Goal: Task Accomplishment & Management: Complete application form

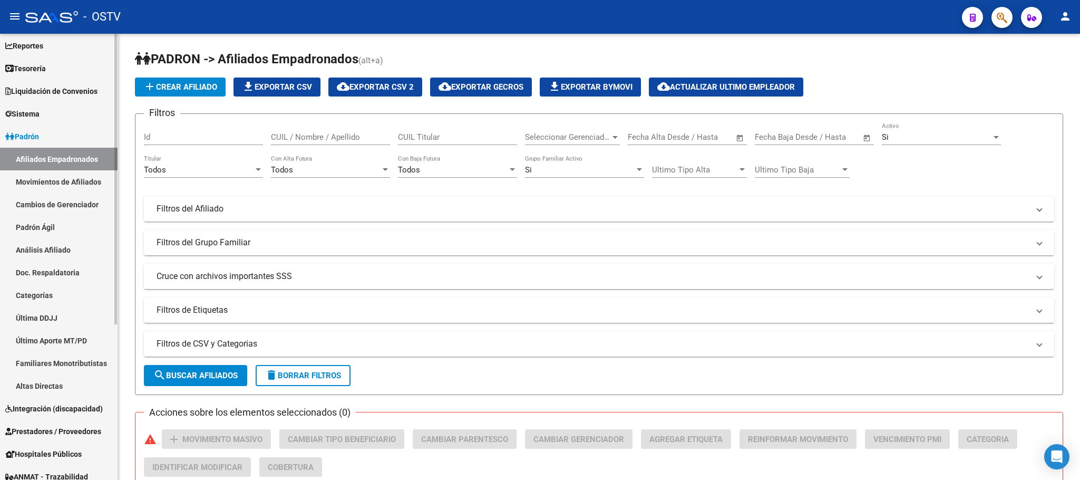
scroll to position [158, 0]
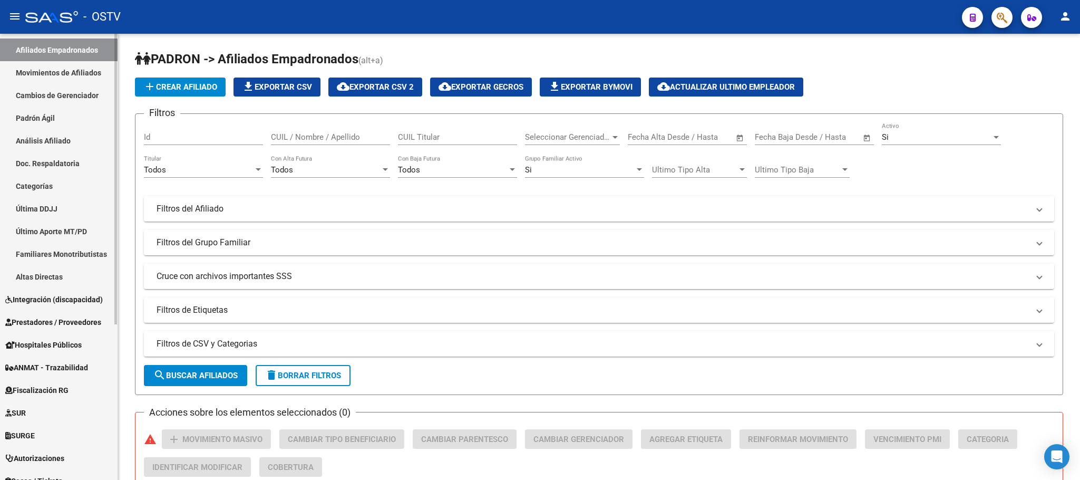
click at [68, 328] on link "Prestadores / Proveedores" at bounding box center [59, 321] width 118 height 23
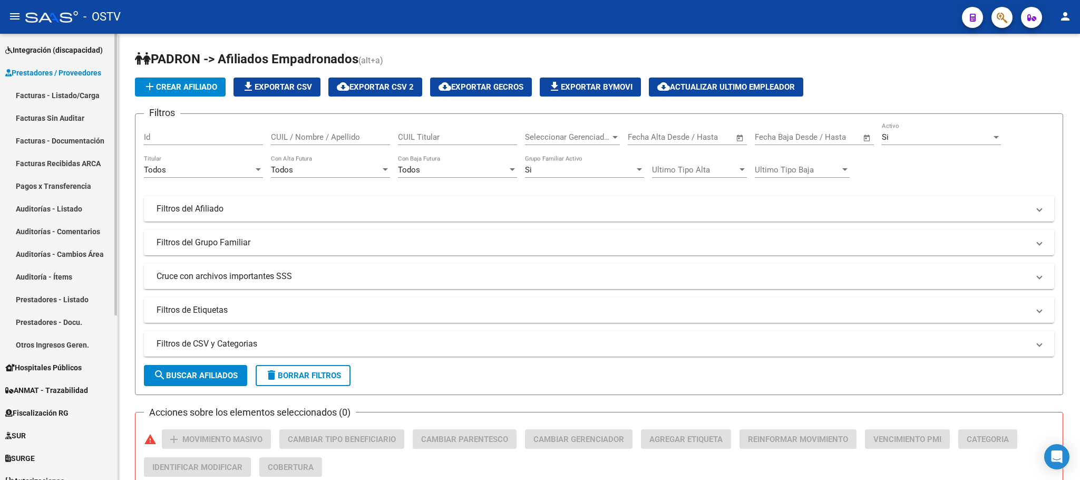
click at [41, 98] on link "Facturas - Listado/Carga" at bounding box center [59, 95] width 118 height 23
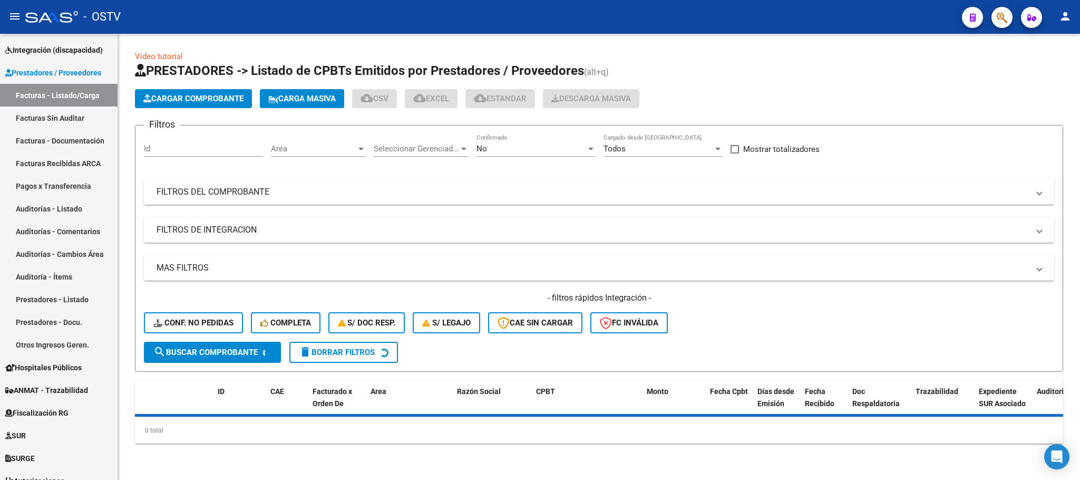
click at [297, 198] on mat-panel-title "FILTROS DEL COMPROBANTE" at bounding box center [593, 192] width 872 height 12
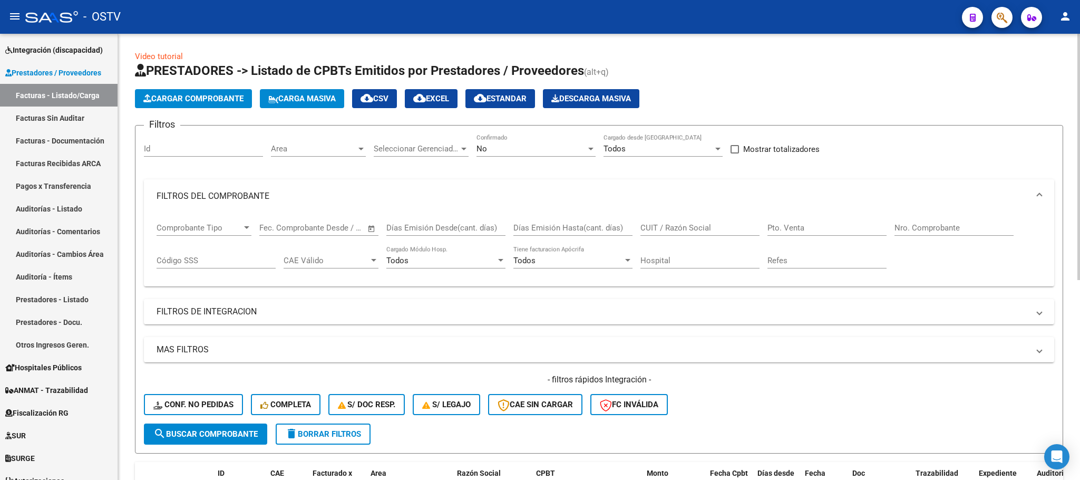
click at [904, 231] on input "Nro. Comprobante" at bounding box center [953, 227] width 119 height 9
type input "1127"
click at [571, 142] on div "No Confirmado" at bounding box center [535, 145] width 119 height 23
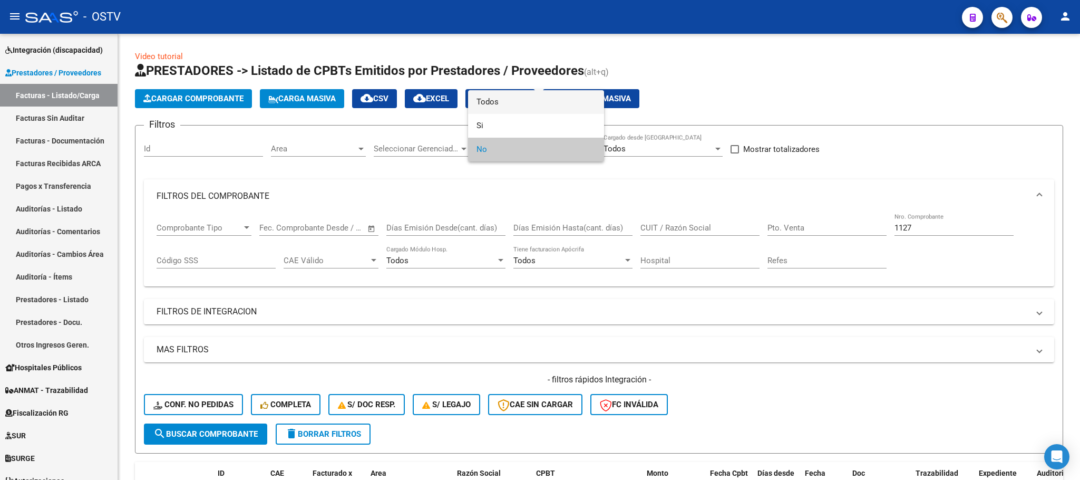
click at [519, 111] on span "Todos" at bounding box center [535, 102] width 119 height 24
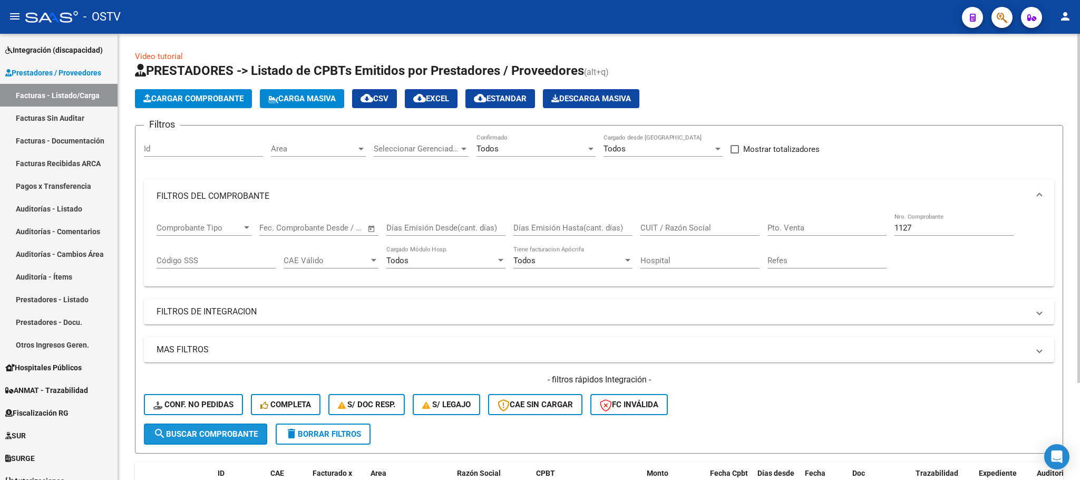
click at [251, 435] on span "search Buscar Comprobante" at bounding box center [205, 433] width 104 height 9
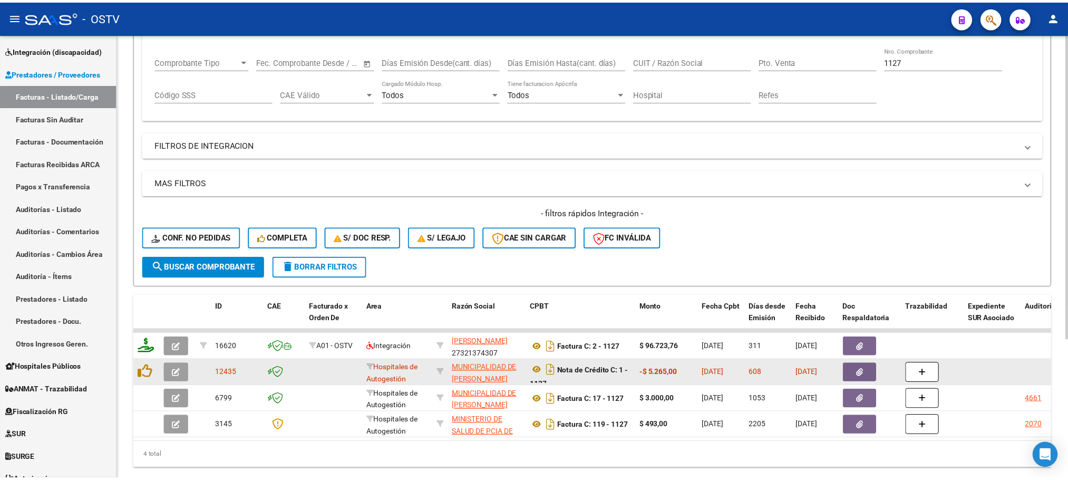
scroll to position [202, 0]
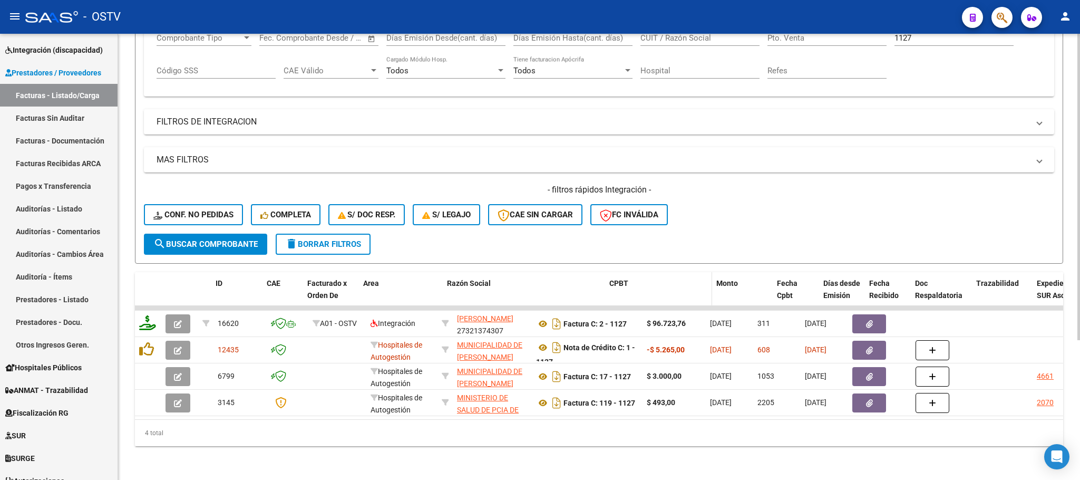
drag, startPoint x: 528, startPoint y: 281, endPoint x: 667, endPoint y: 264, distance: 140.2
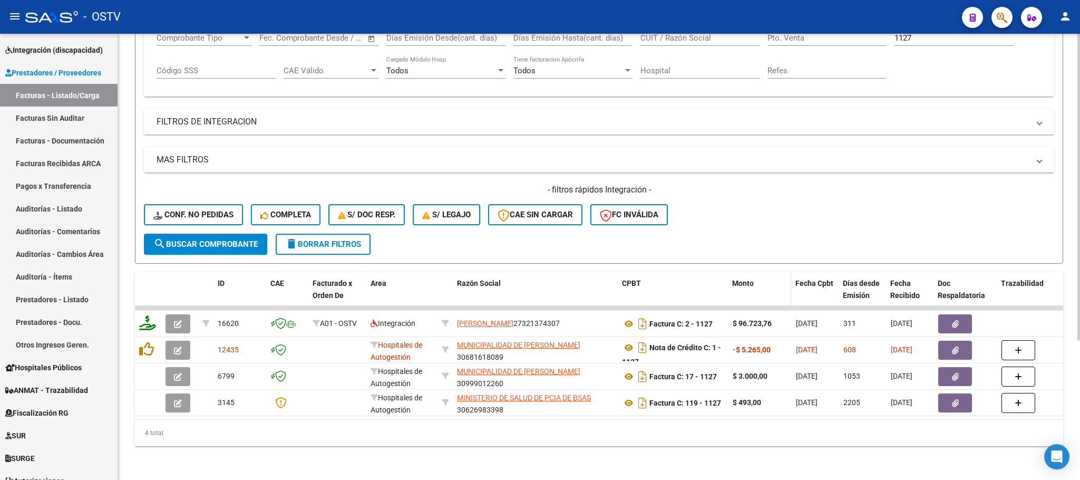
drag, startPoint x: 723, startPoint y: 275, endPoint x: 810, endPoint y: 272, distance: 87.0
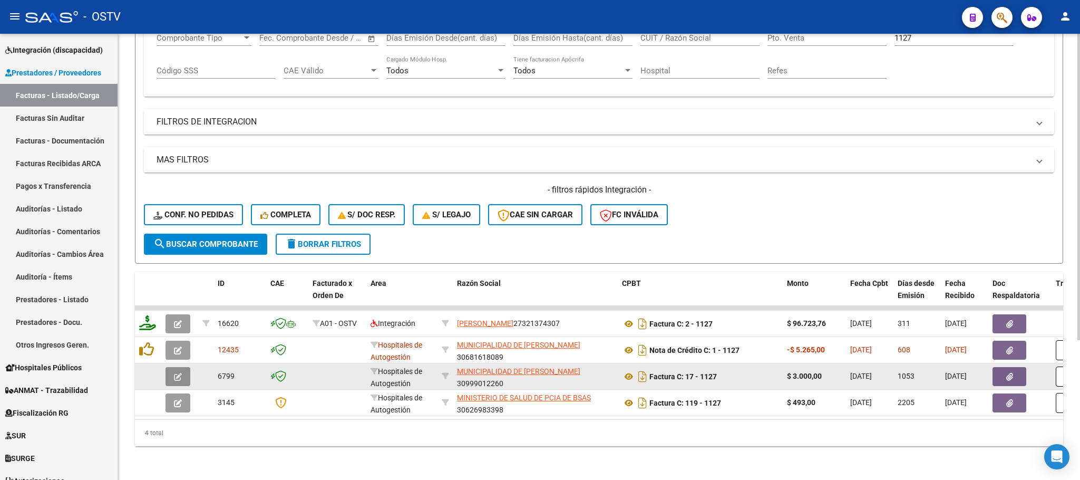
click at [181, 373] on icon "button" at bounding box center [178, 377] width 8 height 8
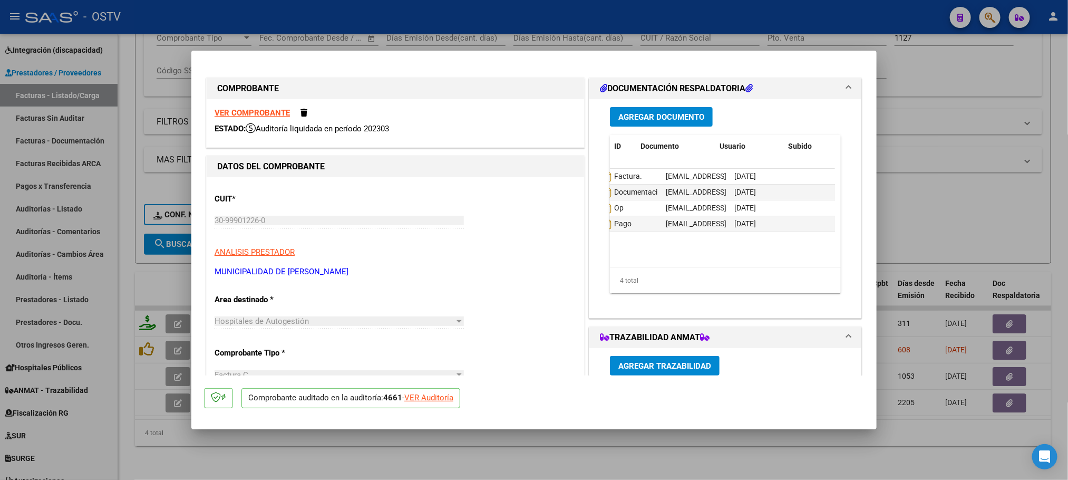
scroll to position [0, 0]
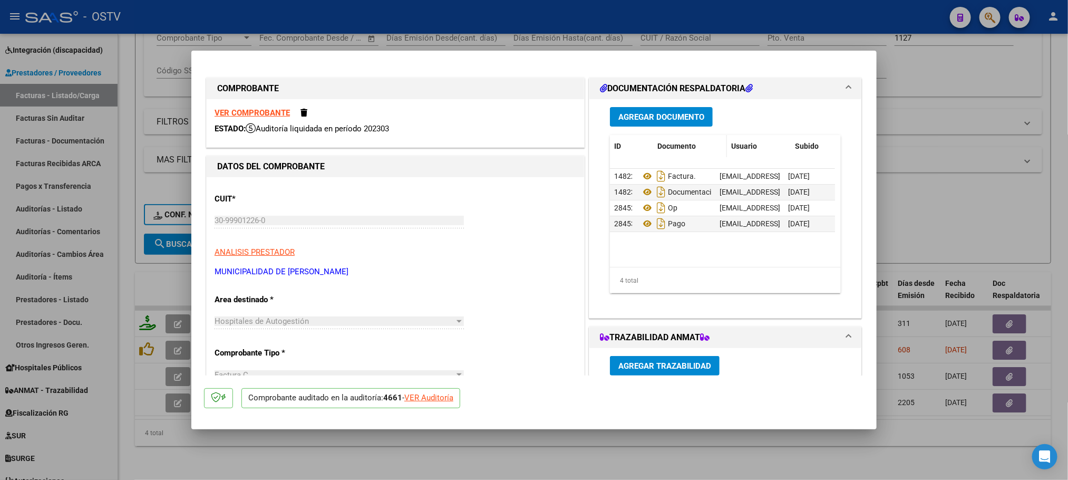
drag, startPoint x: 628, startPoint y: 150, endPoint x: 657, endPoint y: 152, distance: 29.0
click at [657, 152] on div "ID Documento Usuario Subido Acción" at bounding box center [749, 146] width 279 height 23
click at [805, 465] on div at bounding box center [534, 240] width 1068 height 480
type input "$ 0,00"
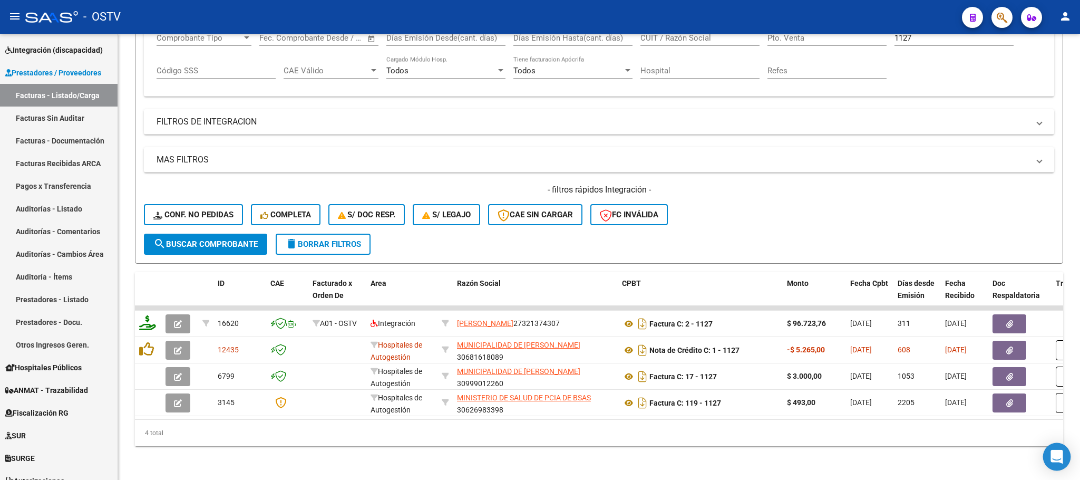
click at [1057, 457] on icon "Open Intercom Messenger" at bounding box center [1056, 457] width 12 height 14
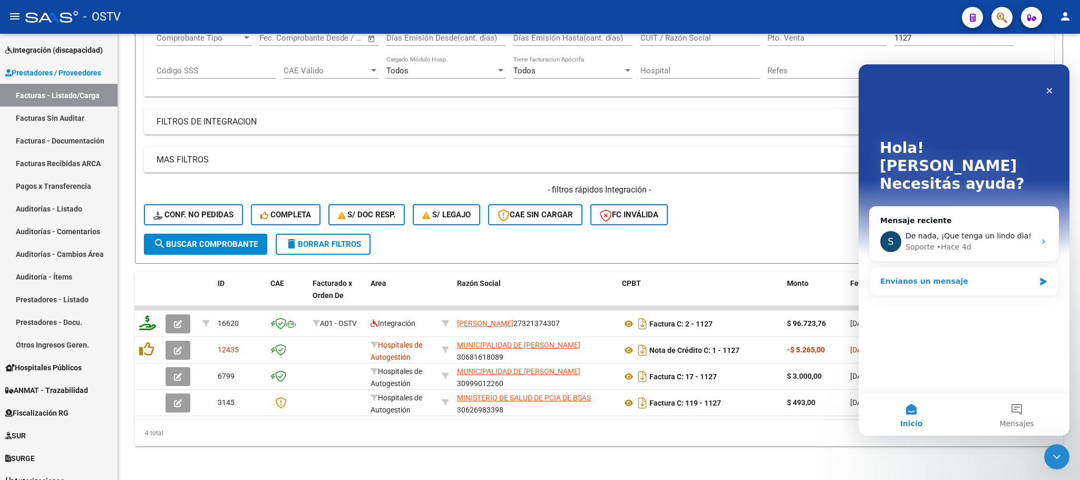
click at [977, 276] on div "Envíanos un mensaje" at bounding box center [957, 281] width 154 height 11
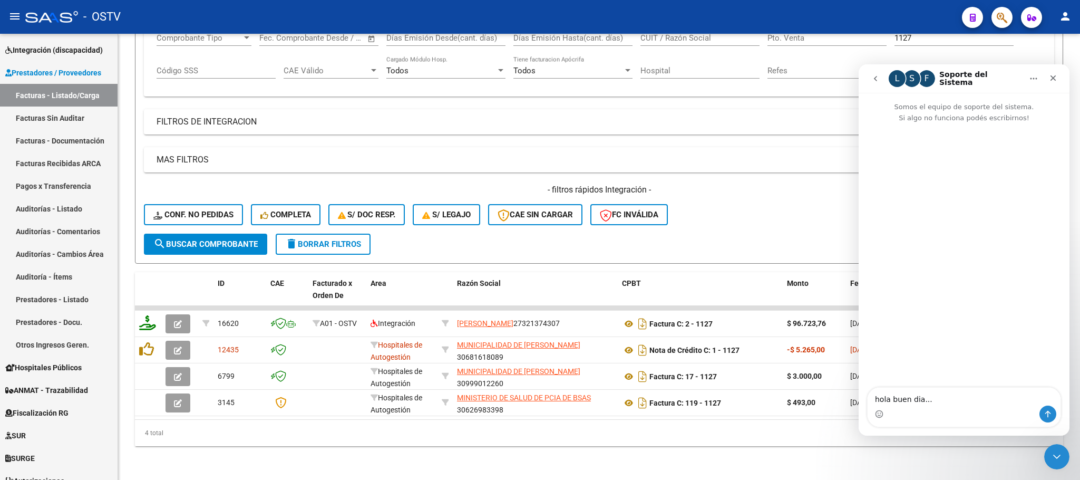
type textarea "hola buen dia...."
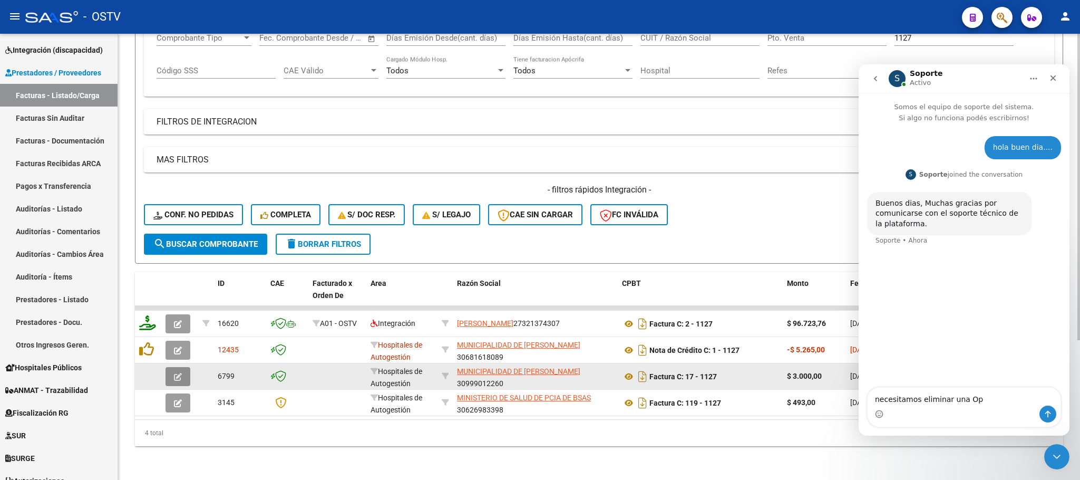
click at [182, 367] on button "button" at bounding box center [177, 376] width 25 height 19
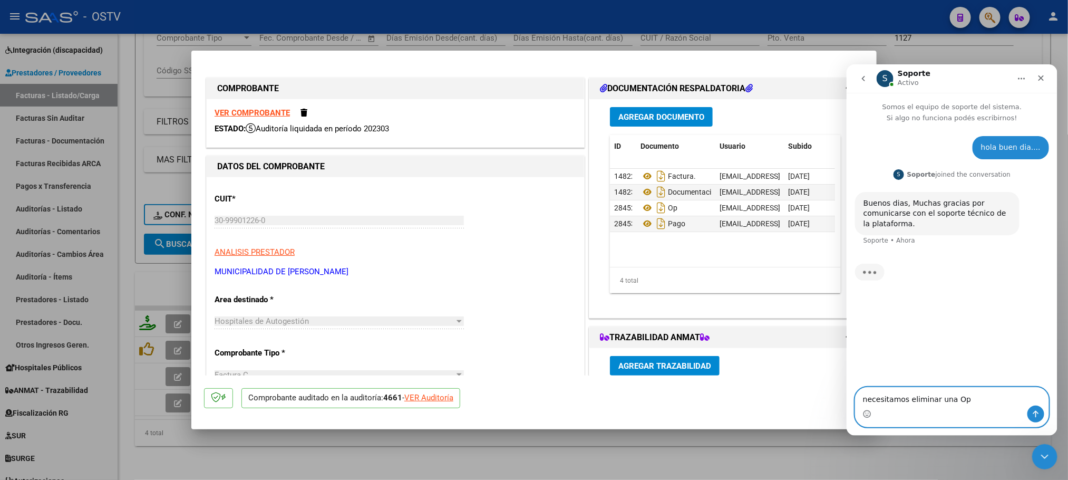
click at [992, 397] on textarea "necesitamos eliminar una Op" at bounding box center [951, 396] width 193 height 18
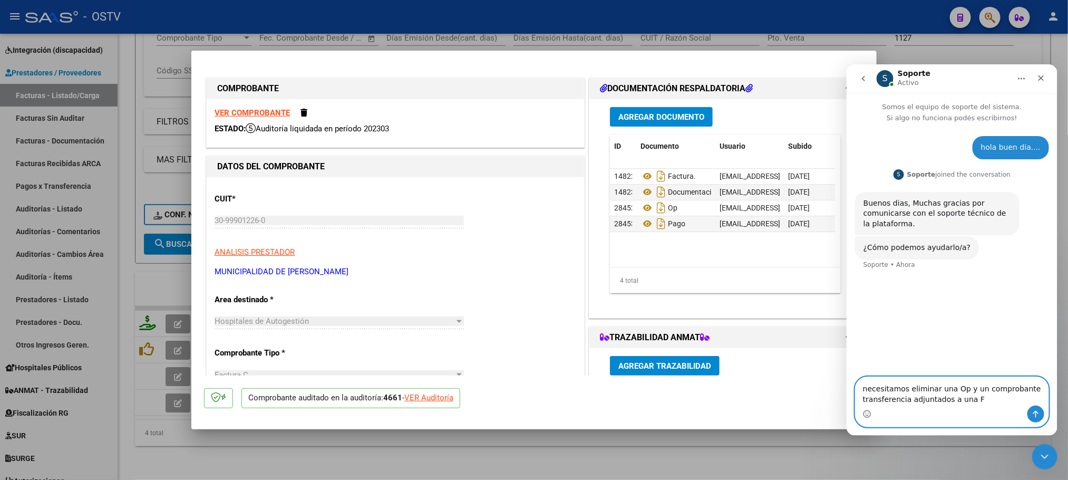
type textarea "necesitamos eliminar una Op y un comprobante transferencia adjuntados a una FC"
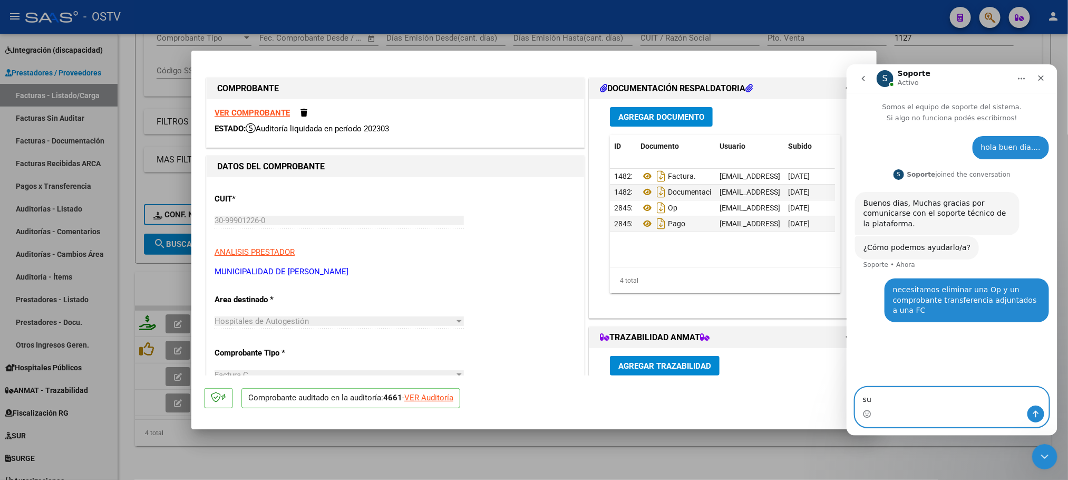
type textarea "s"
type textarea "la Fc es la 1127"
click at [723, 472] on div at bounding box center [534, 240] width 1068 height 480
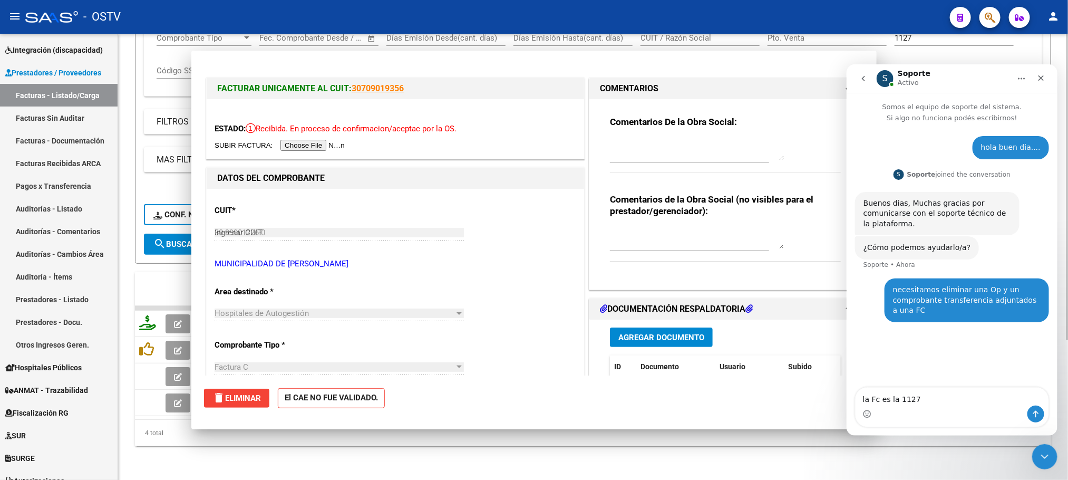
type input "$ 0,00"
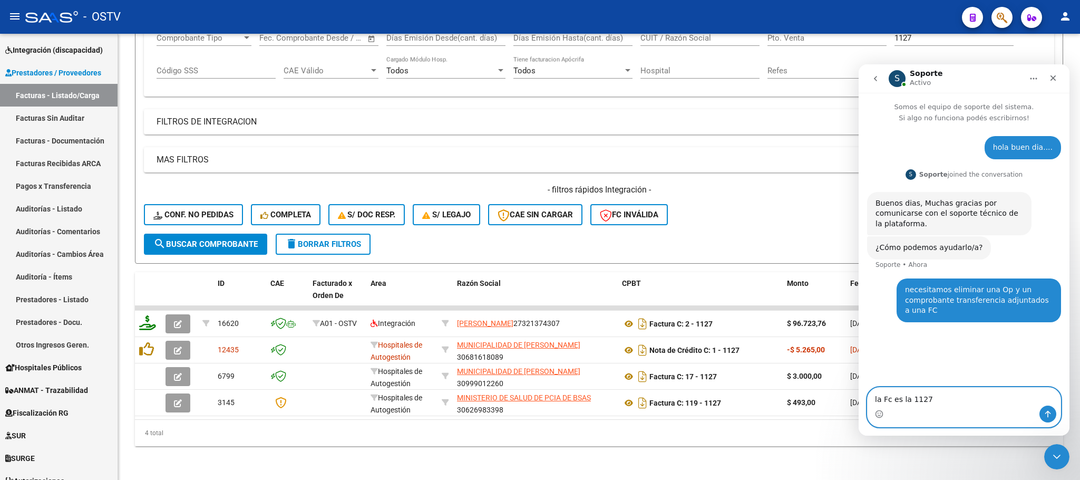
click at [978, 399] on textarea "la Fc es la 1127" at bounding box center [963, 396] width 193 height 18
type textarea "la Fc es la 1127 de $3000 y los ID que se deben eliminar son los 28452 y 28453"
click at [1043, 413] on icon "Enviar un mensaje…" at bounding box center [1047, 413] width 8 height 8
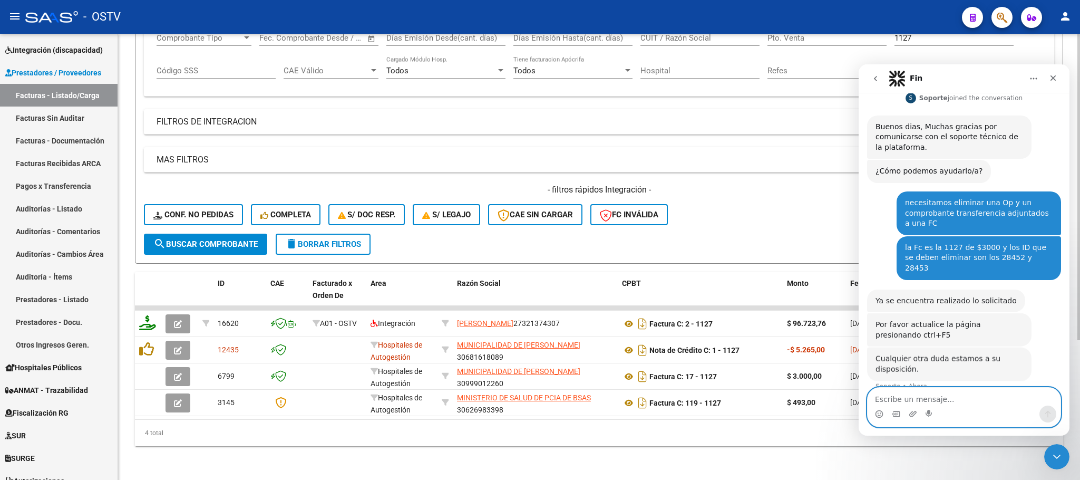
scroll to position [81, 0]
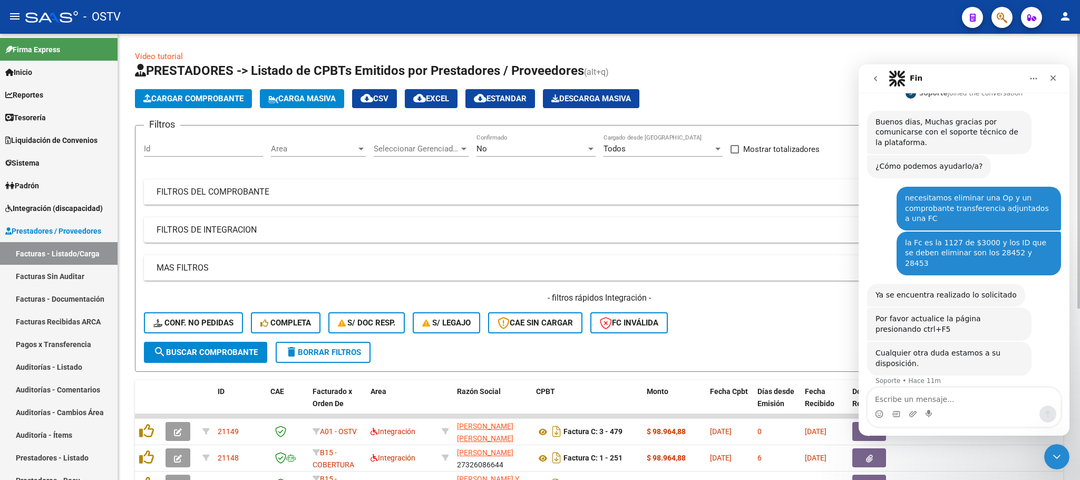
click at [295, 188] on mat-panel-title "FILTROS DEL COMPROBANTE" at bounding box center [593, 192] width 872 height 12
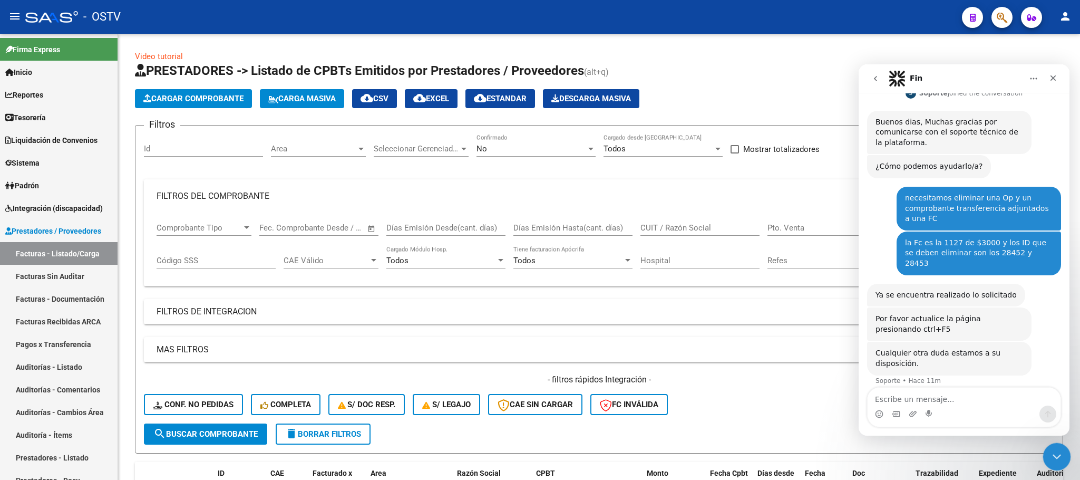
click at [1051, 452] on icon "Cerrar Intercom Messenger" at bounding box center [1055, 454] width 13 height 13
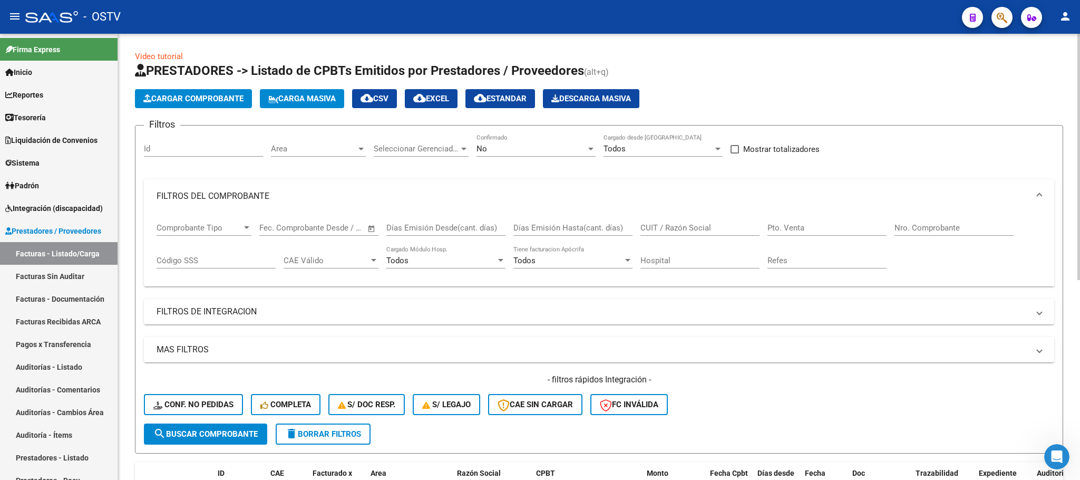
scroll to position [81, 0]
click at [960, 232] on input "Nro. Comprobante" at bounding box center [953, 227] width 119 height 9
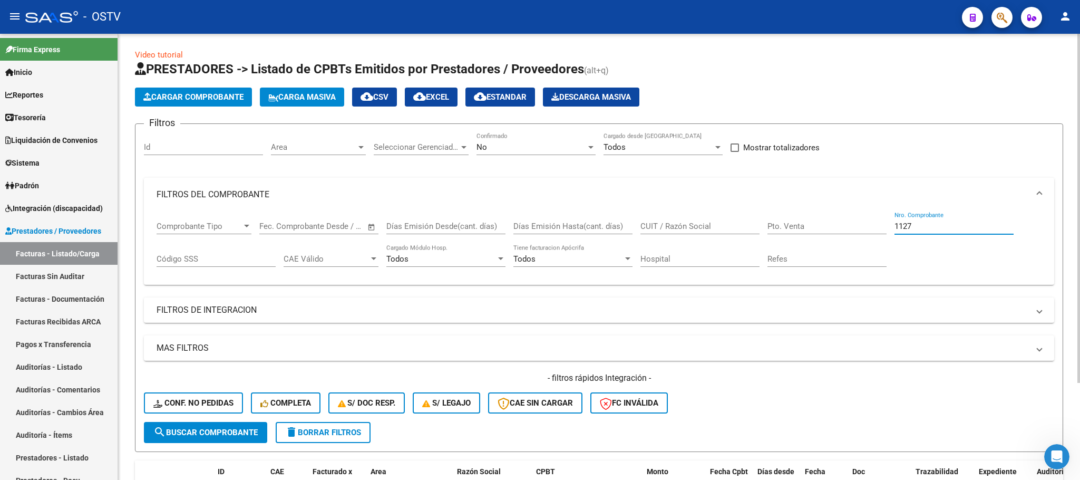
scroll to position [0, 0]
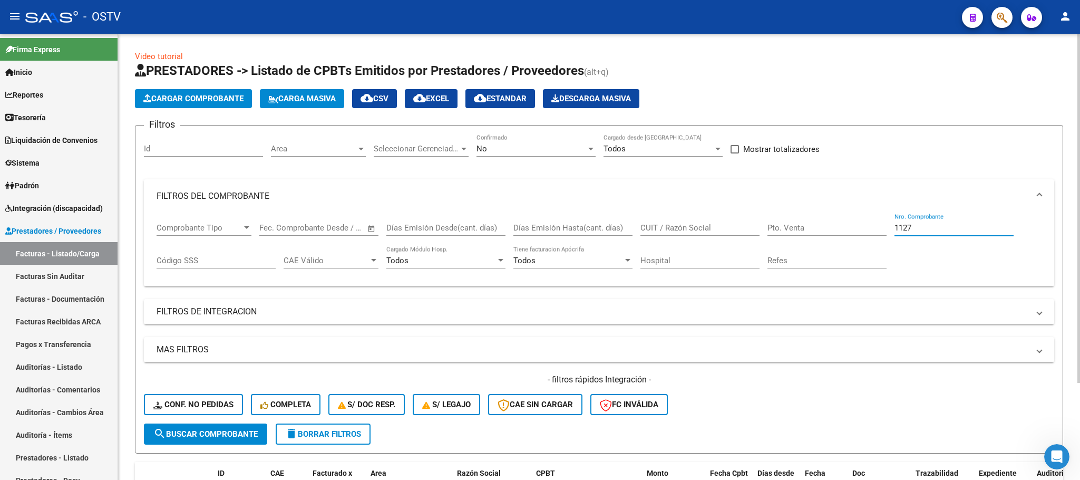
type input "1127"
click at [307, 429] on span "delete Borrar Filtros" at bounding box center [323, 433] width 76 height 9
click at [920, 225] on input "Nro. Comprobante" at bounding box center [953, 227] width 119 height 9
type input "17"
type input "1127"
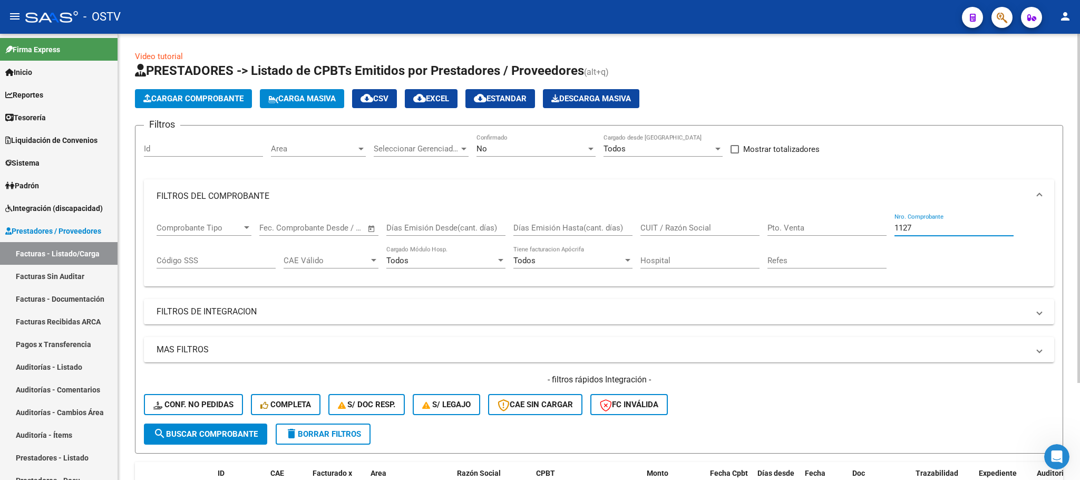
click at [540, 149] on div "No" at bounding box center [531, 148] width 110 height 9
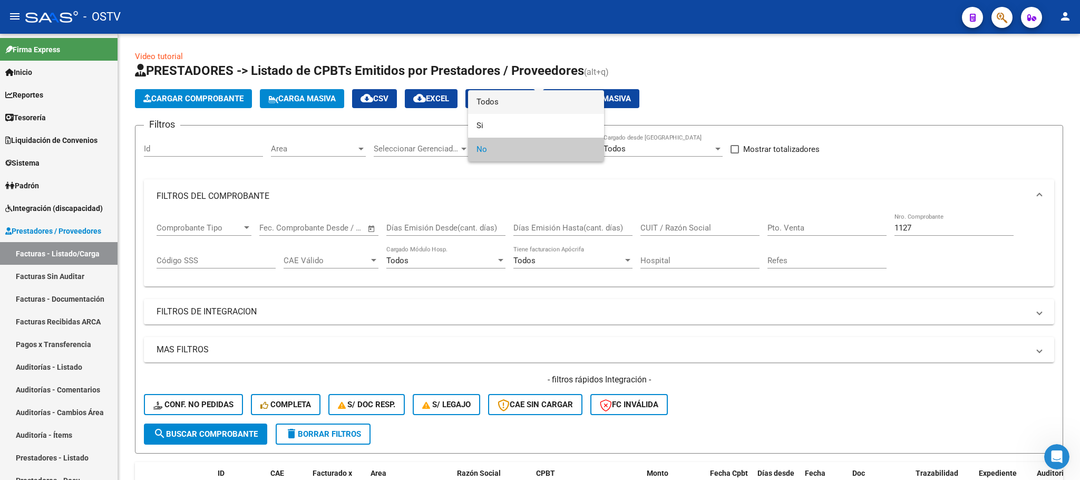
click at [533, 108] on span "Todos" at bounding box center [535, 102] width 119 height 24
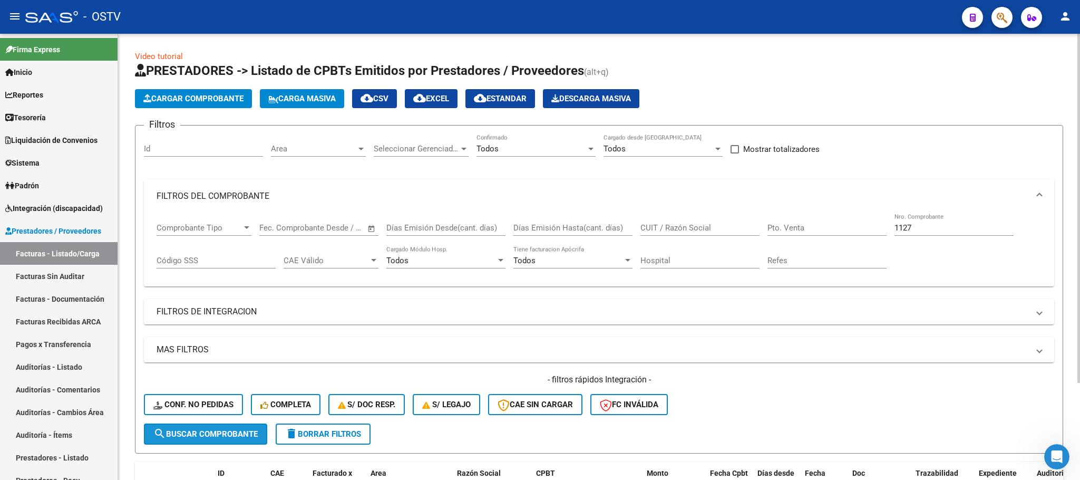
click at [238, 438] on span "search Buscar Comprobante" at bounding box center [205, 433] width 104 height 9
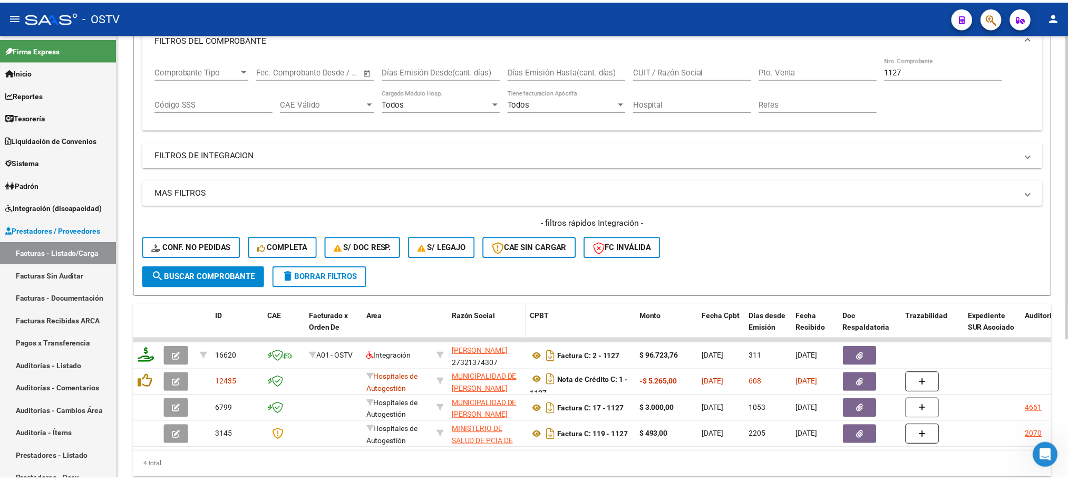
scroll to position [202, 0]
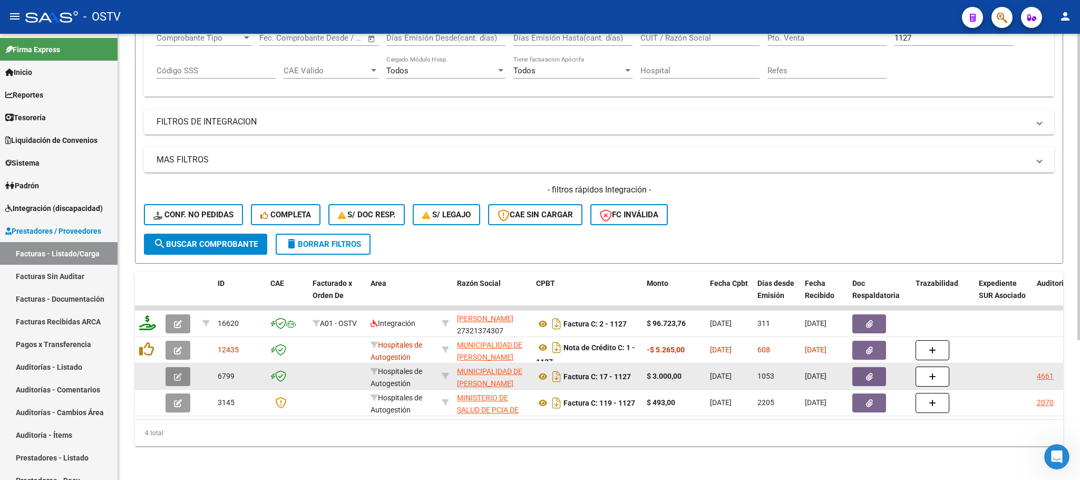
click at [179, 372] on span "button" at bounding box center [178, 376] width 8 height 9
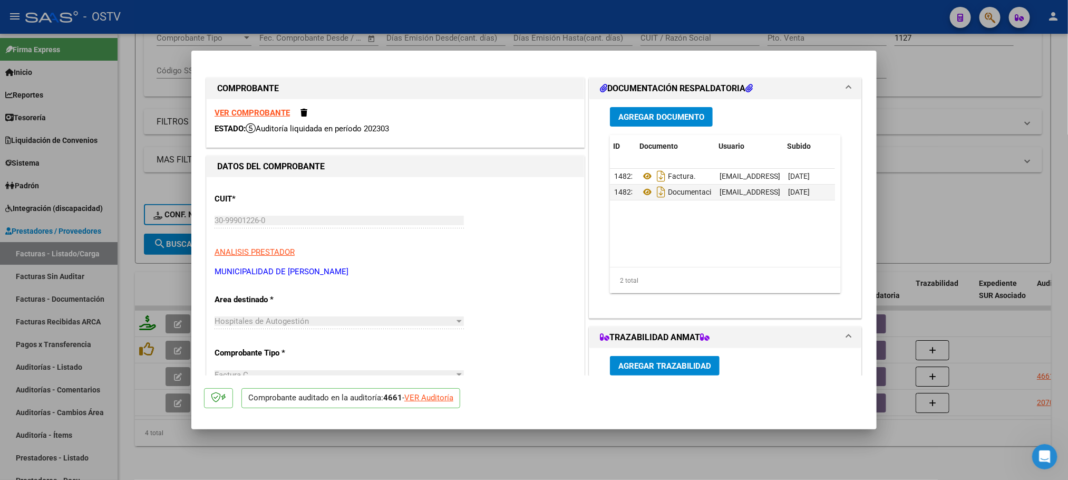
scroll to position [0, 54]
type input "$ 0,00"
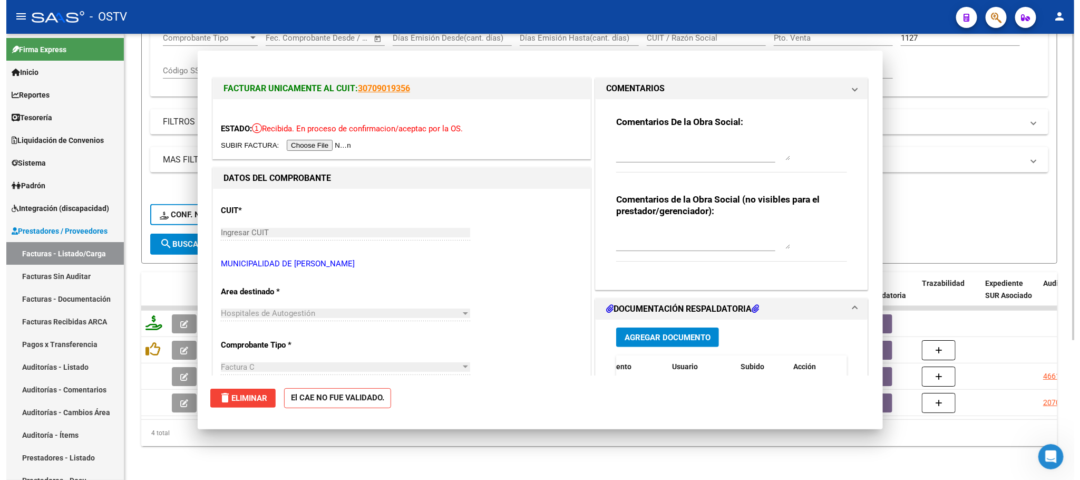
scroll to position [0, 0]
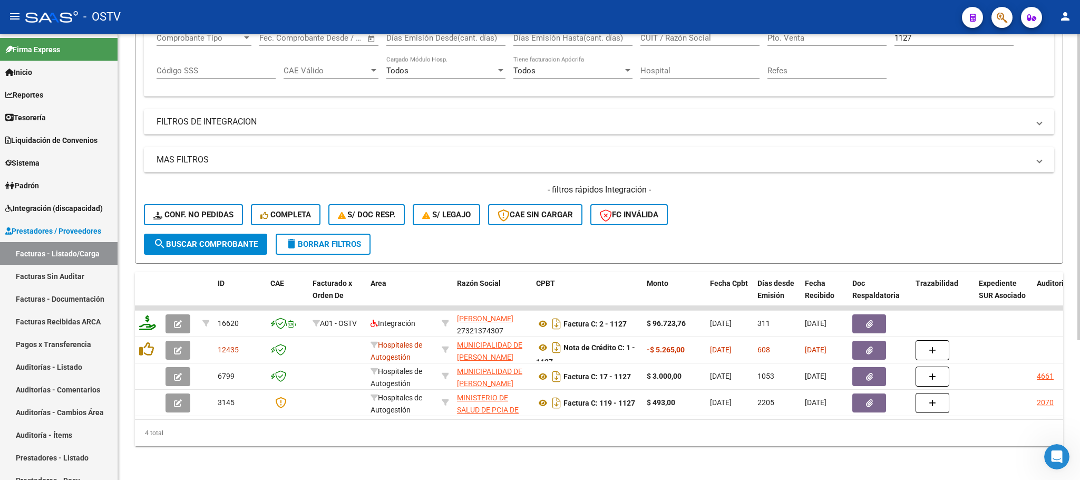
click at [124, 302] on div "Video tutorial PRESTADORES -> Listado de CPBTs Emitidos por Prestadores / Prove…" at bounding box center [599, 162] width 962 height 636
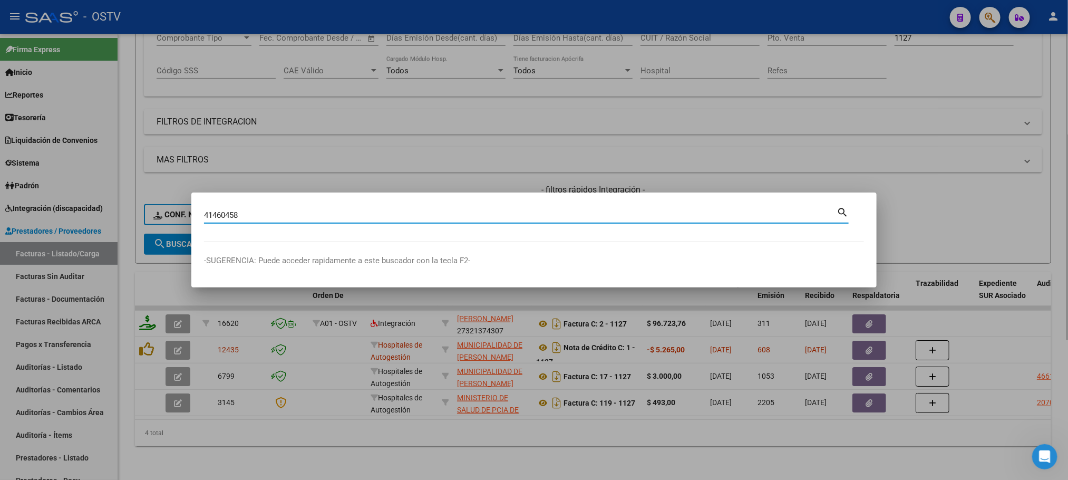
type input "41460458"
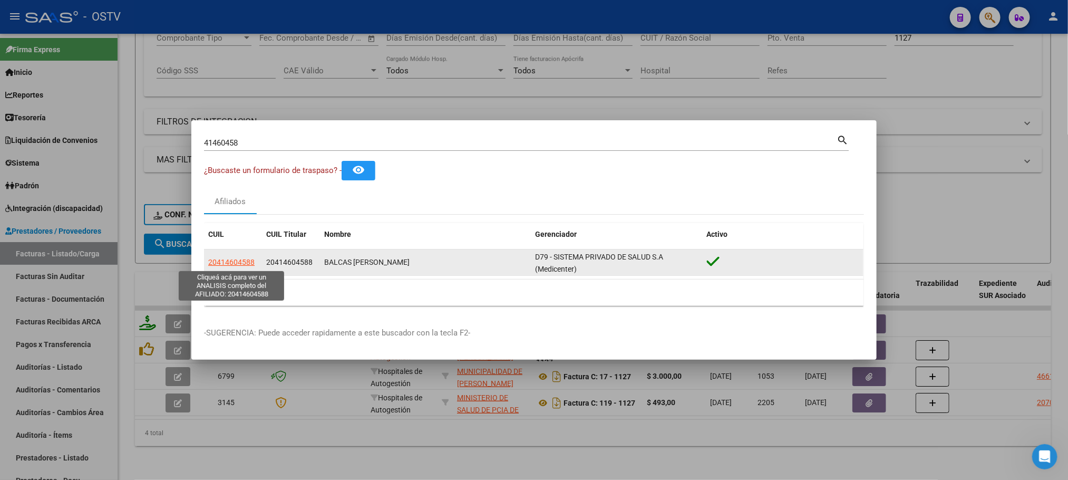
click at [234, 260] on span "20414604588" at bounding box center [231, 262] width 46 height 8
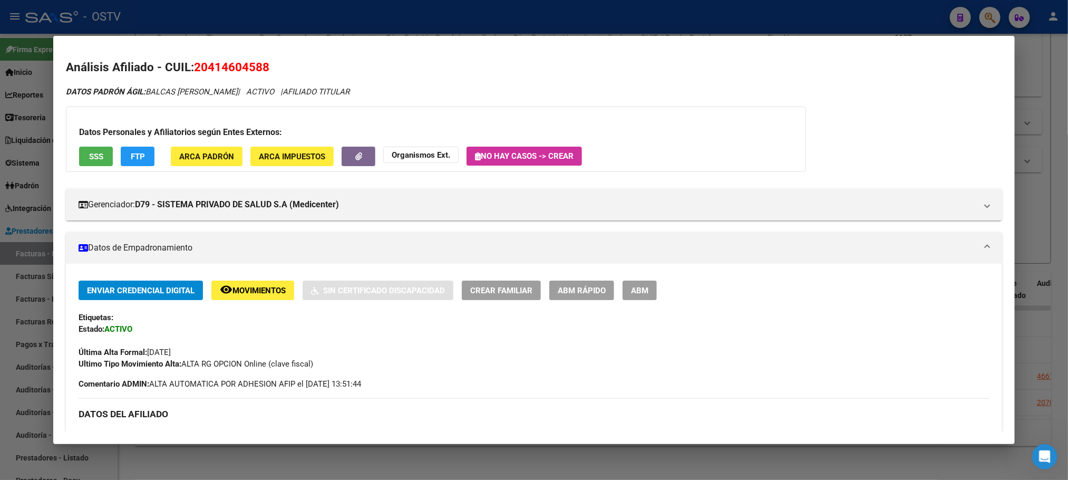
click at [638, 295] on span "ABM" at bounding box center [639, 290] width 17 height 9
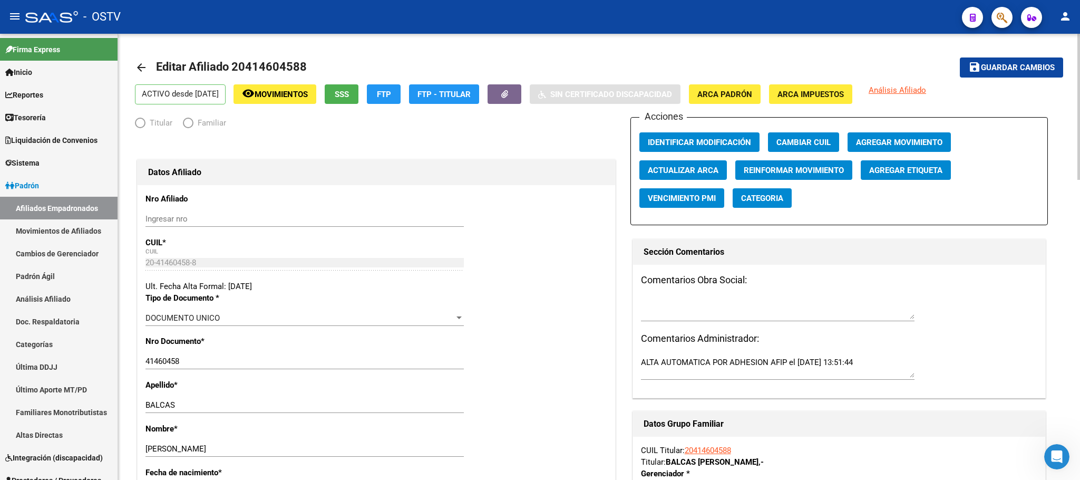
radio input "true"
type input "30-58018392-8"
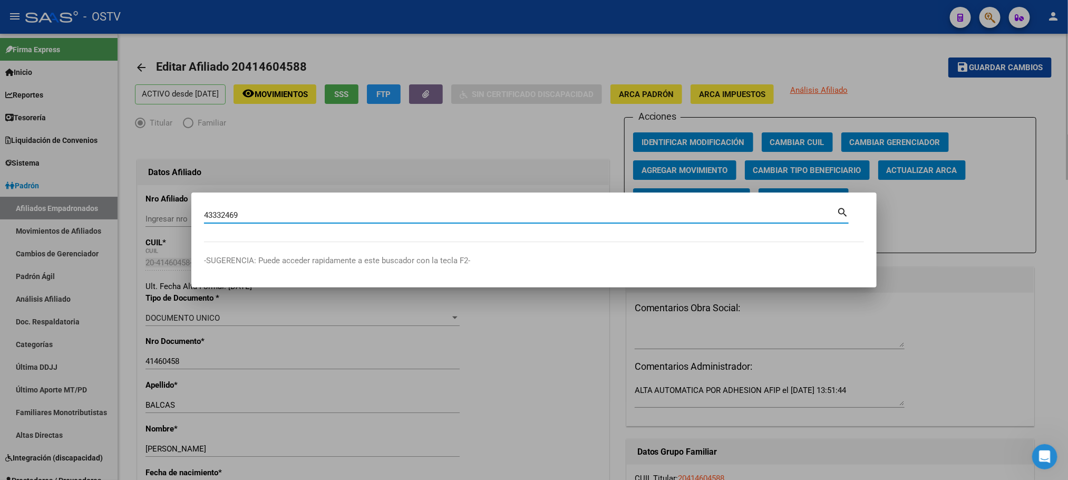
type input "43332469"
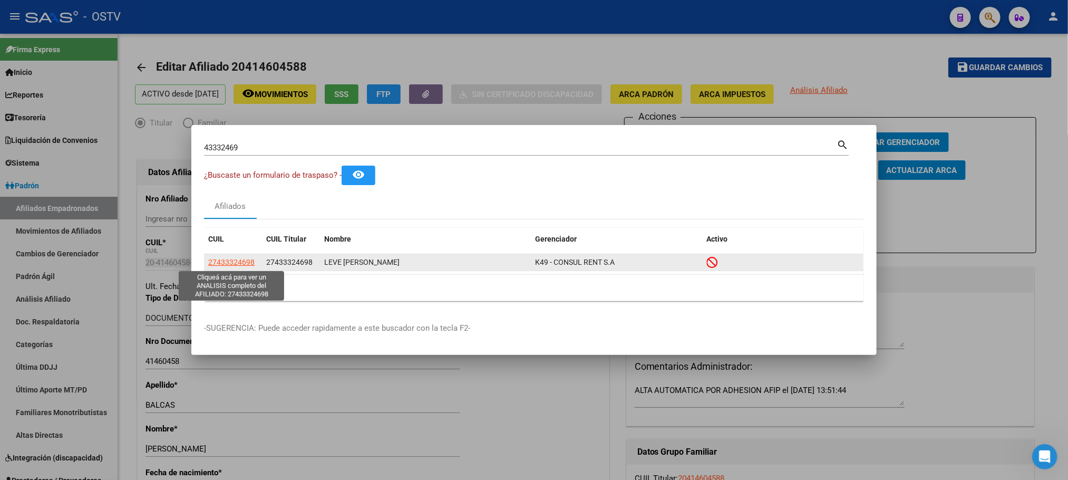
click at [239, 262] on span "27433324698" at bounding box center [231, 262] width 46 height 8
type textarea "27433324698"
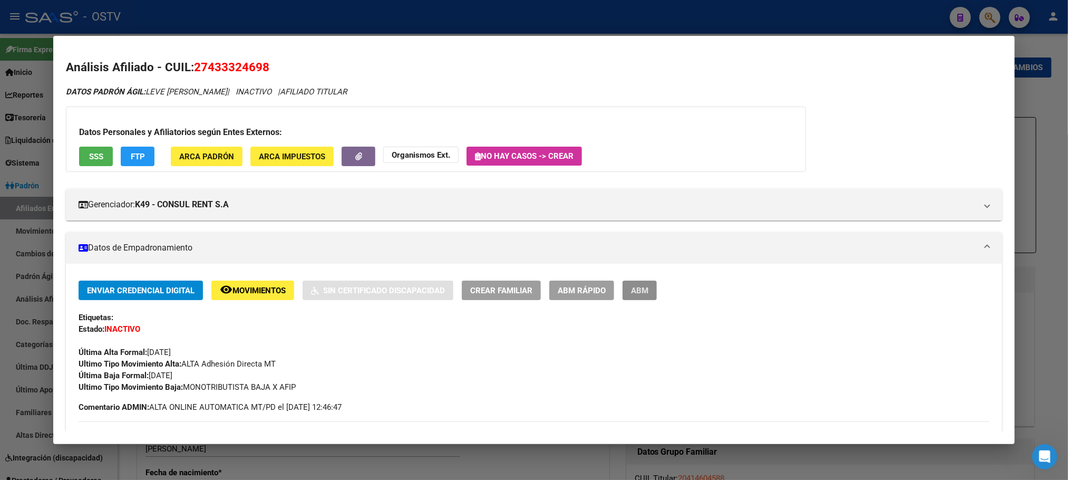
drag, startPoint x: 628, startPoint y: 290, endPoint x: 636, endPoint y: 295, distance: 8.8
click at [631, 290] on span "ABM" at bounding box center [639, 290] width 17 height 9
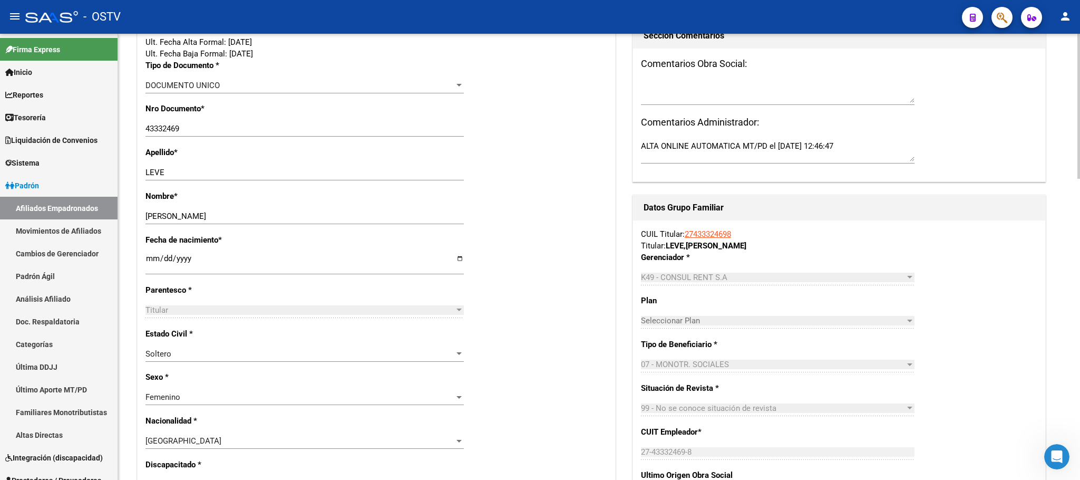
scroll to position [237, 0]
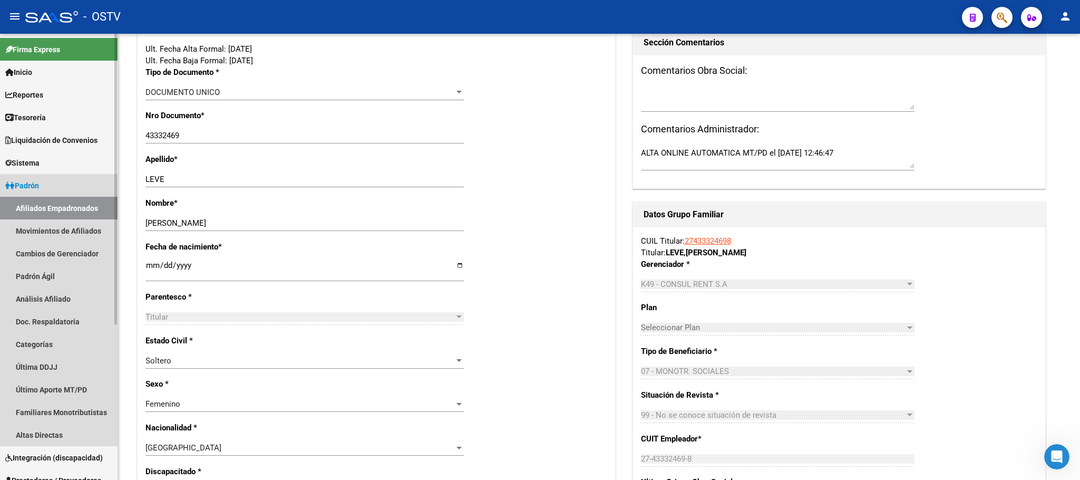
click at [60, 188] on link "Padrón" at bounding box center [59, 185] width 118 height 23
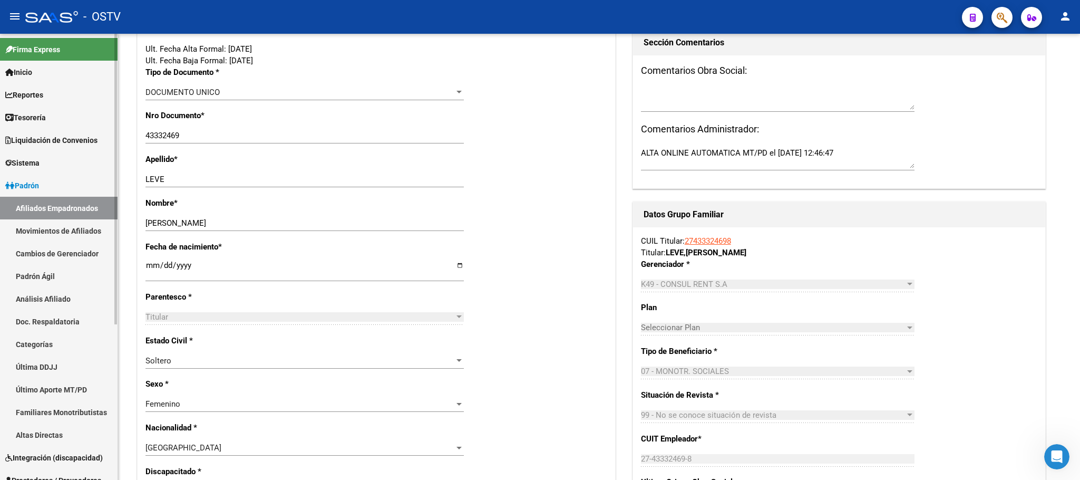
click at [43, 177] on link "Padrón" at bounding box center [59, 185] width 118 height 23
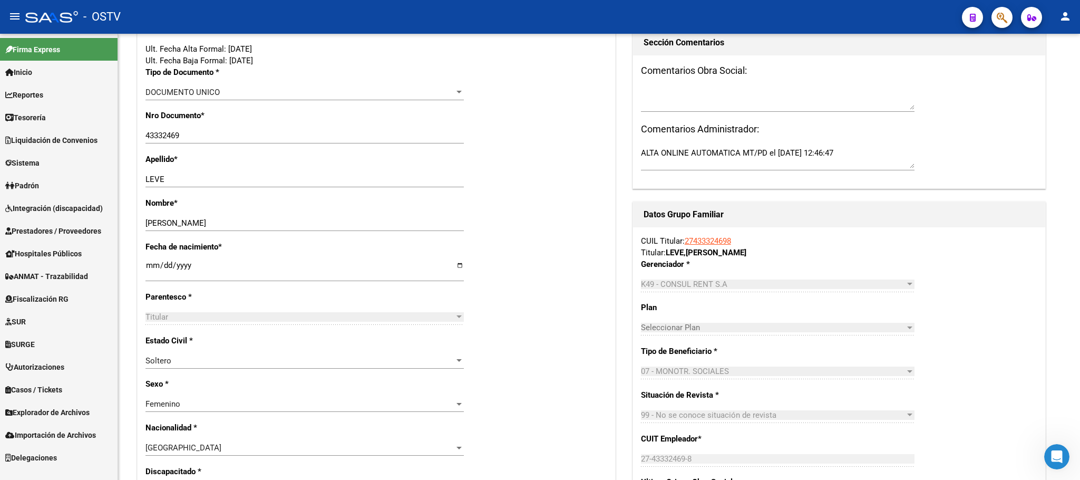
click at [46, 255] on span "Hospitales Públicos" at bounding box center [43, 254] width 76 height 12
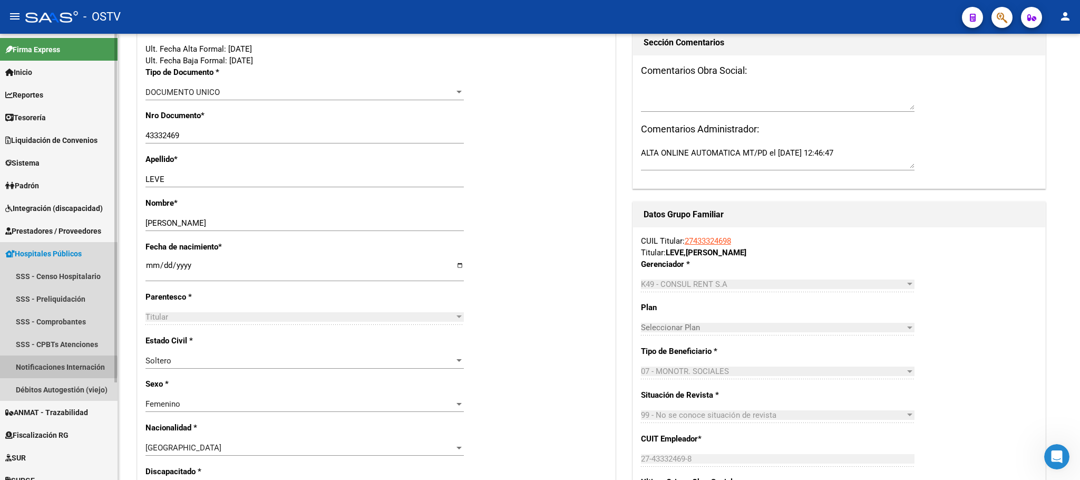
click at [48, 366] on link "Notificaciones Internación" at bounding box center [59, 366] width 118 height 23
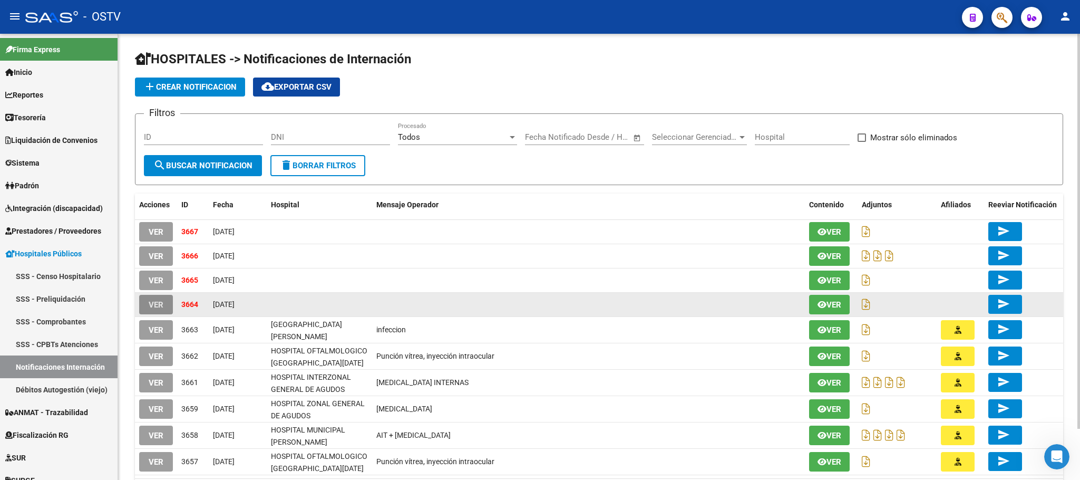
click at [155, 305] on span "VER" at bounding box center [156, 304] width 15 height 9
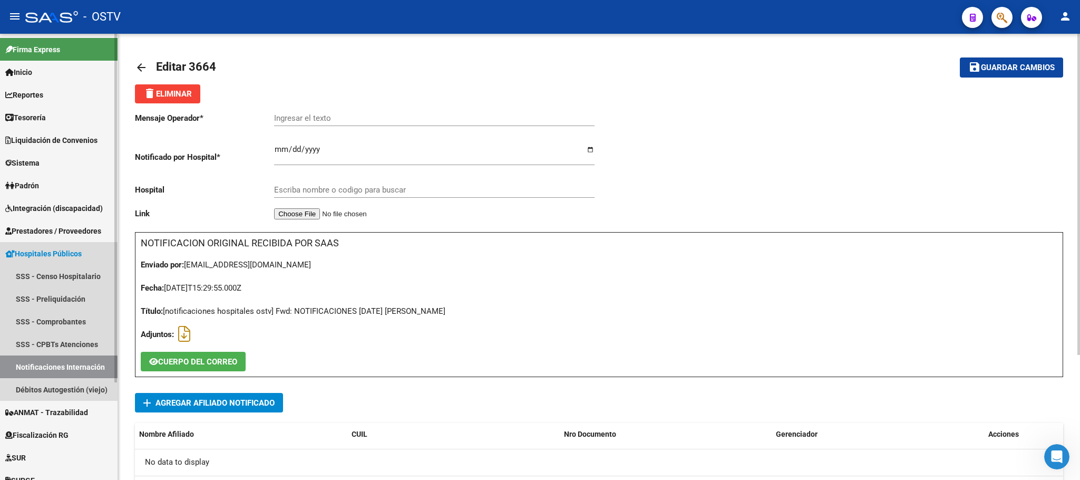
click at [87, 364] on link "Notificaciones Internación" at bounding box center [59, 366] width 118 height 23
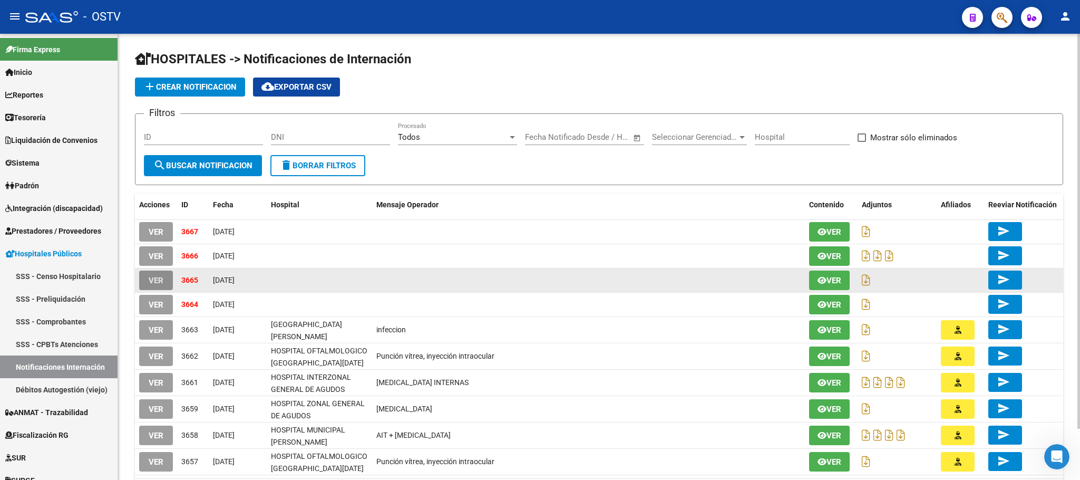
click at [155, 283] on span "VER" at bounding box center [156, 280] width 15 height 9
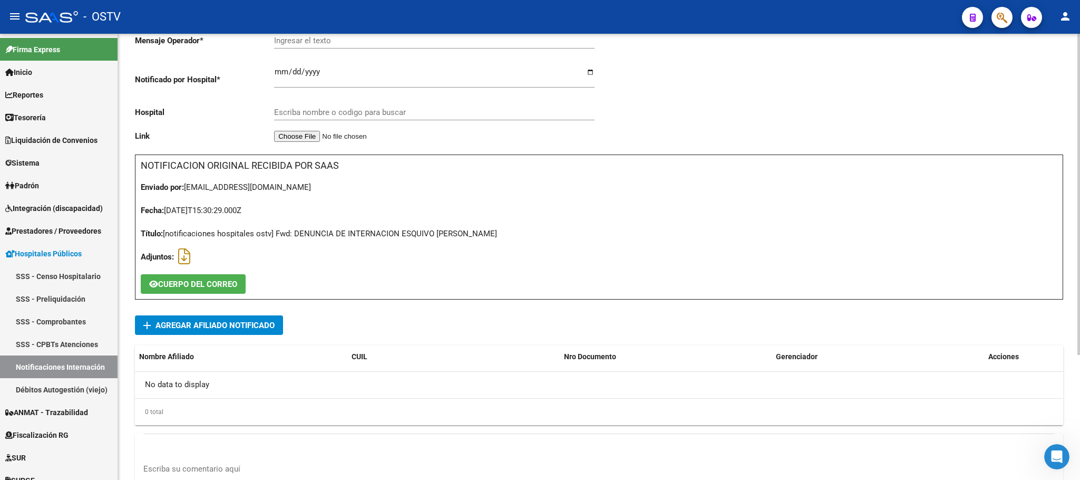
scroll to position [173, 0]
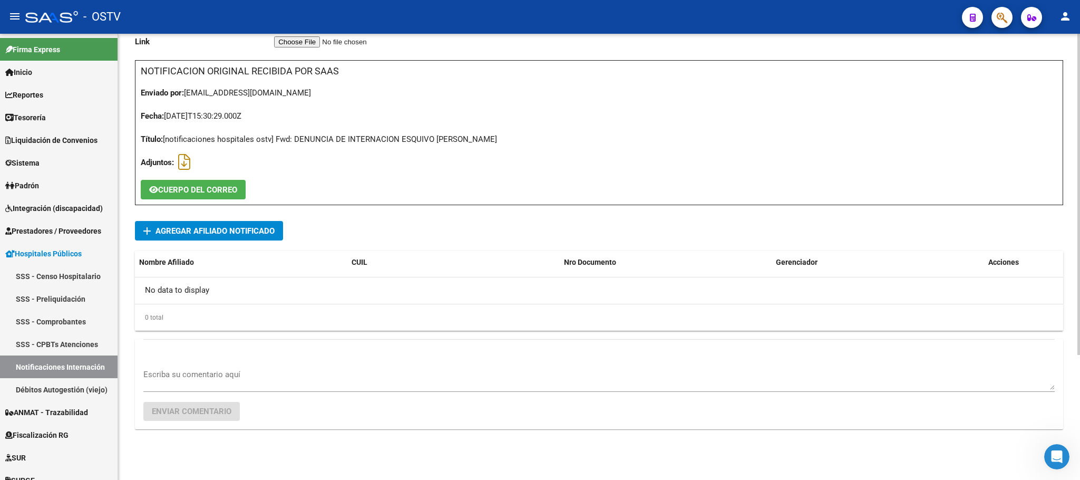
click at [202, 242] on app-add-notificacion-internacion-detalle "add Agregar Afiliado Notificado Nombre Afiliado CUIL Nro Documento Gerenciador …" at bounding box center [599, 276] width 928 height 110
click at [204, 236] on span "add Agregar Afiliado Notificado" at bounding box center [208, 230] width 131 height 19
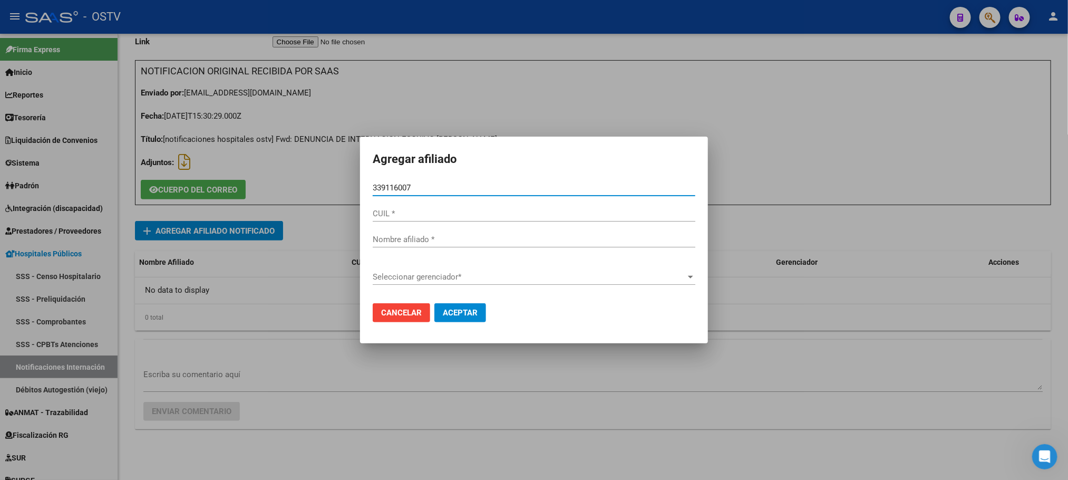
type input "39116007"
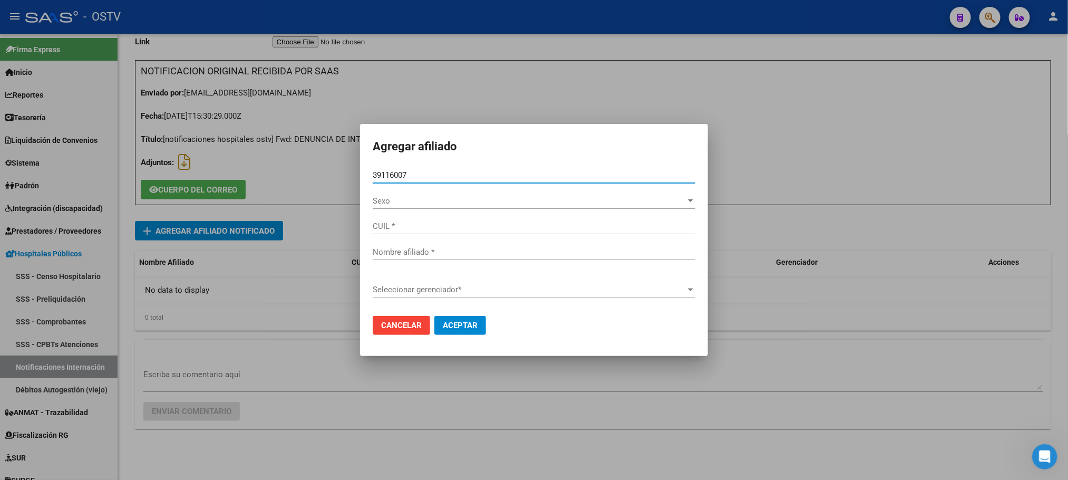
type input "23391160074"
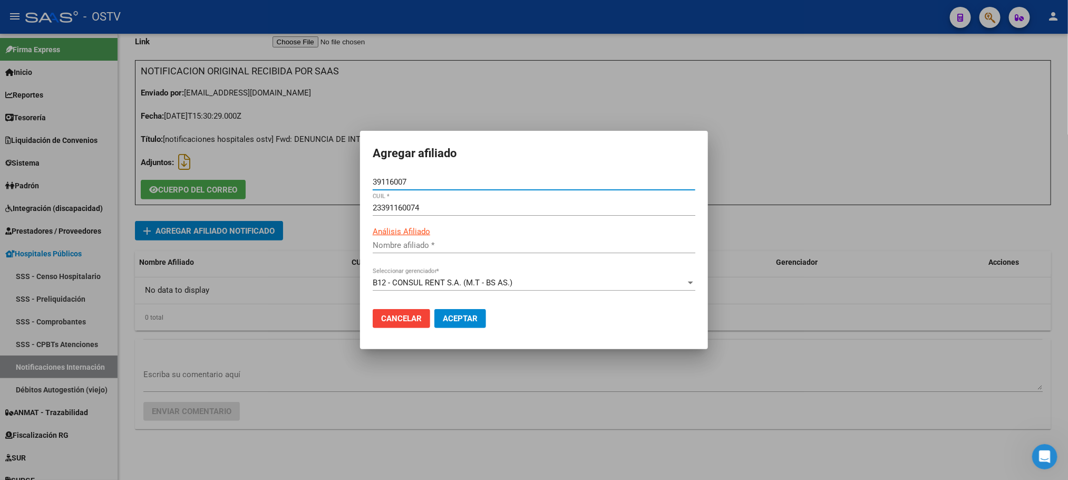
type input "ESQUIVO PAMELA AYELEN"
type input "39116007"
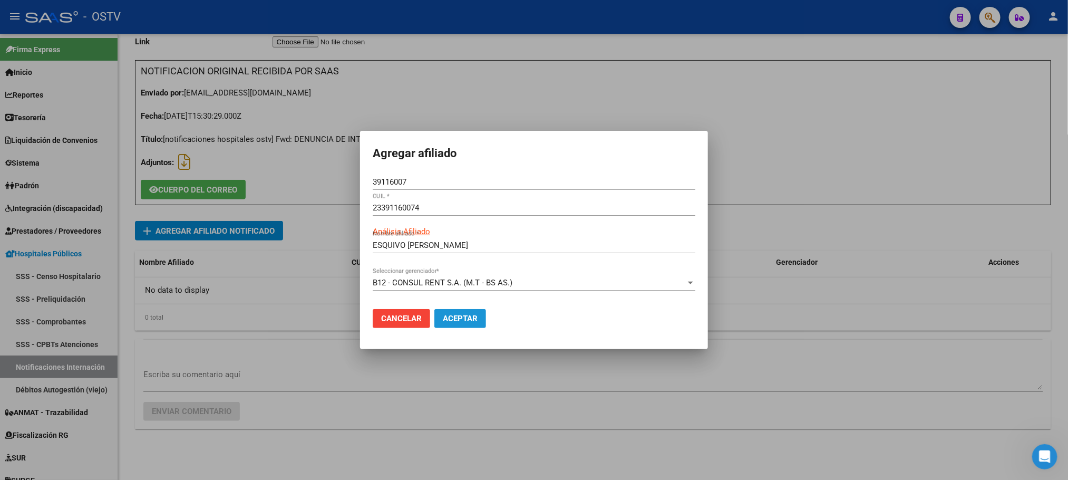
click at [450, 323] on button "Aceptar" at bounding box center [460, 318] width 52 height 19
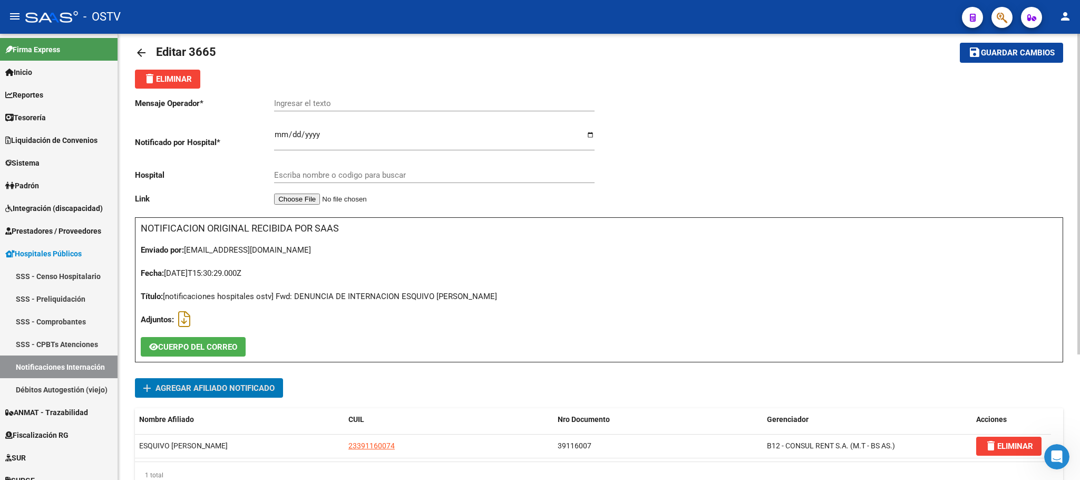
scroll to position [0, 0]
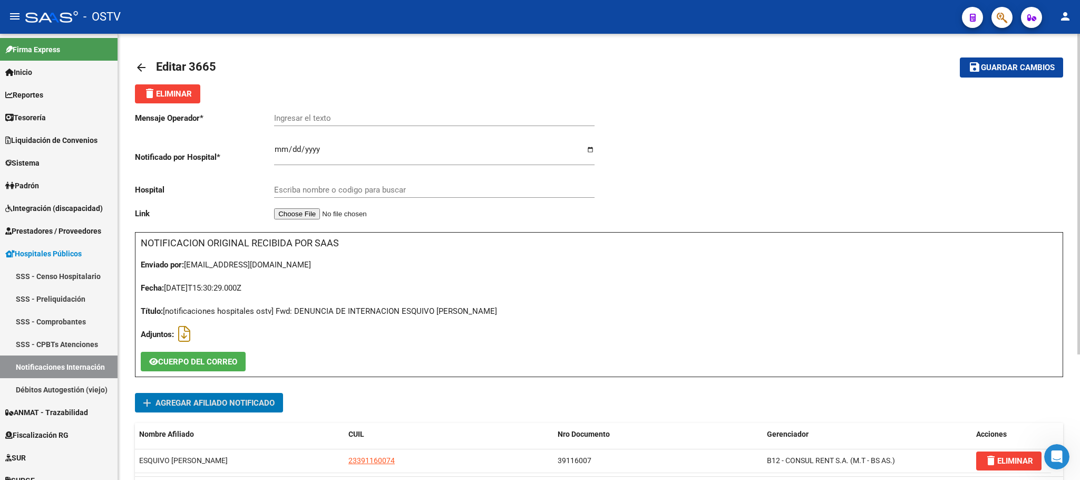
click at [340, 121] on input "Ingresar el texto" at bounding box center [434, 117] width 320 height 9
type input "ABORTO INCOMPLETO"
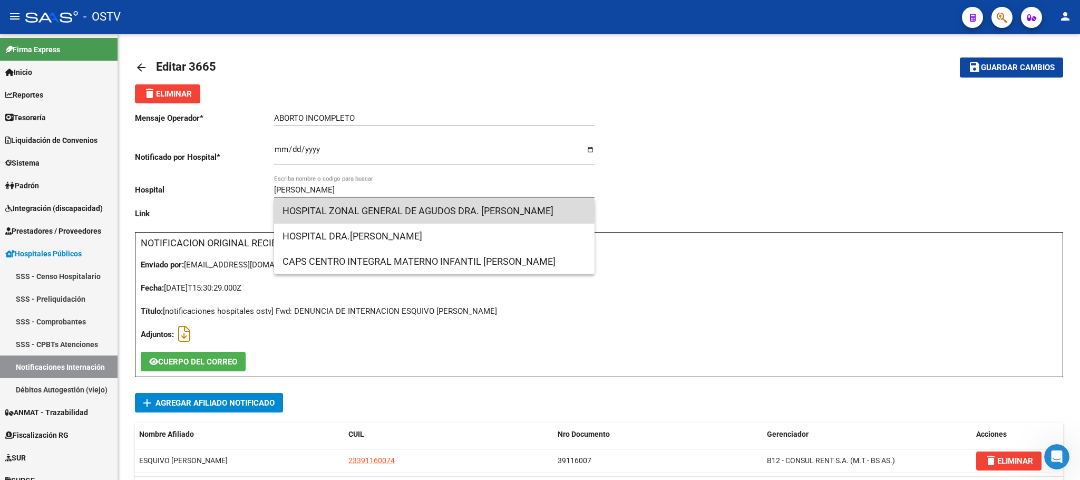
click at [358, 212] on span "HOSPITAL ZONAL GENERAL DE AGUDOS DRA. CECILIA GRIERSON" at bounding box center [434, 210] width 304 height 25
type input "HOSPITAL ZONAL GENERAL DE AGUDOS DRA. CECILIA GRIERSON"
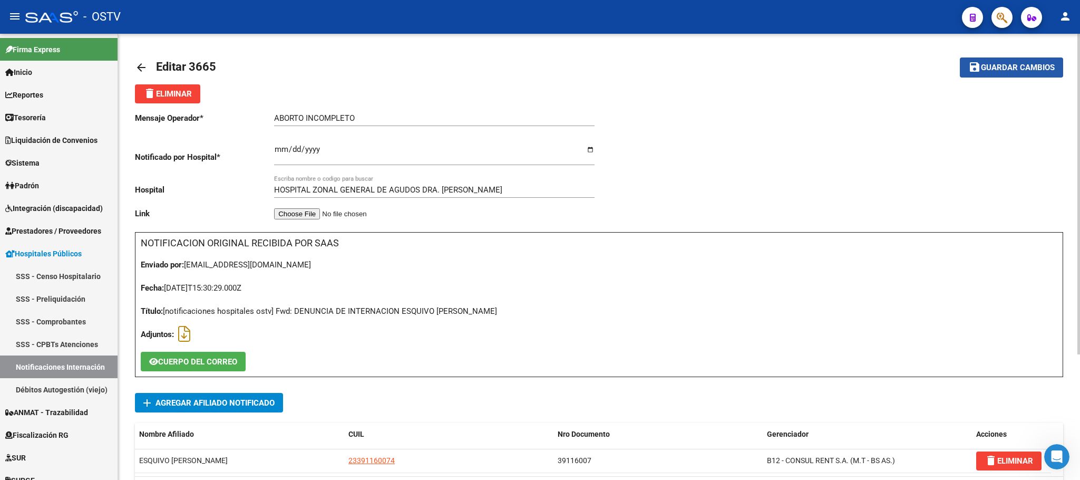
click at [1003, 60] on button "save Guardar cambios" at bounding box center [1011, 66] width 103 height 19
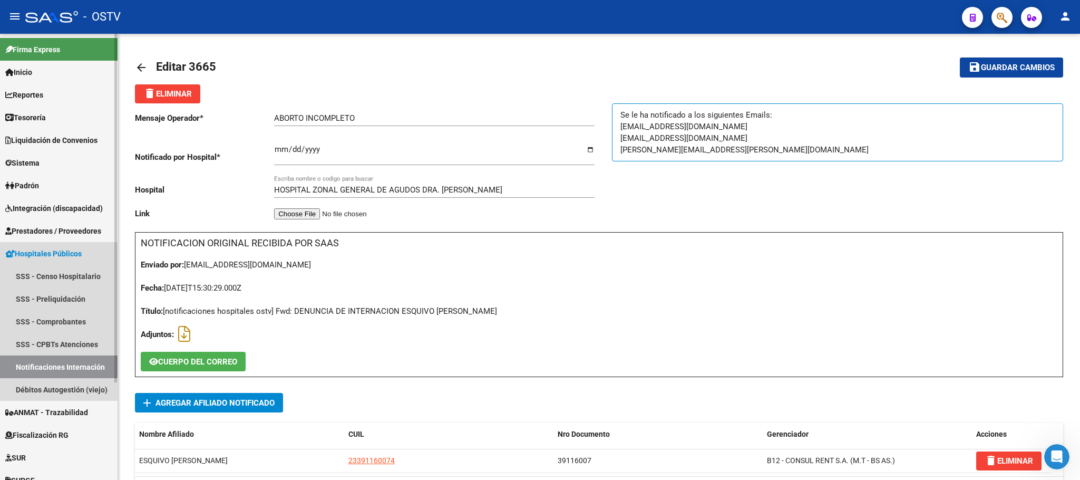
click at [65, 372] on link "Notificaciones Internación" at bounding box center [59, 366] width 118 height 23
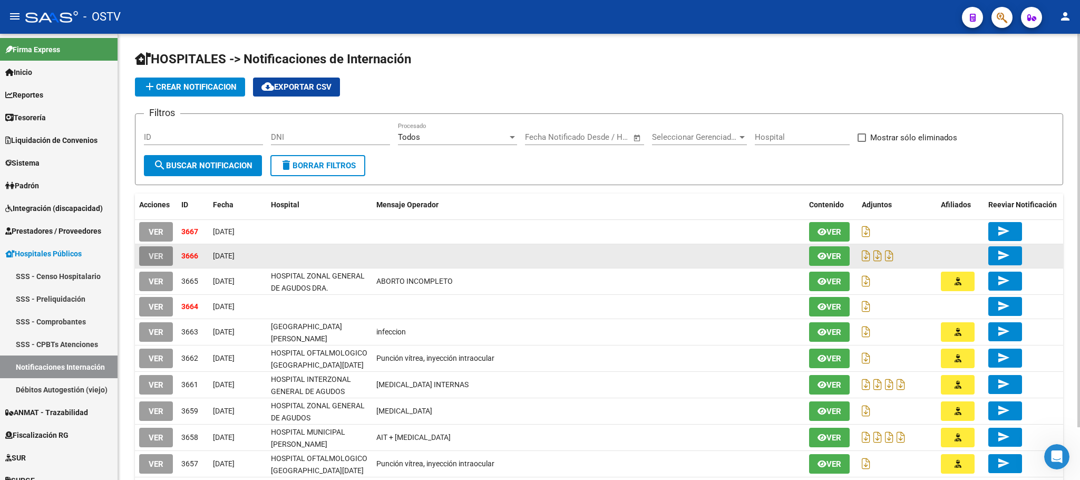
click at [157, 256] on span "VER" at bounding box center [156, 255] width 15 height 9
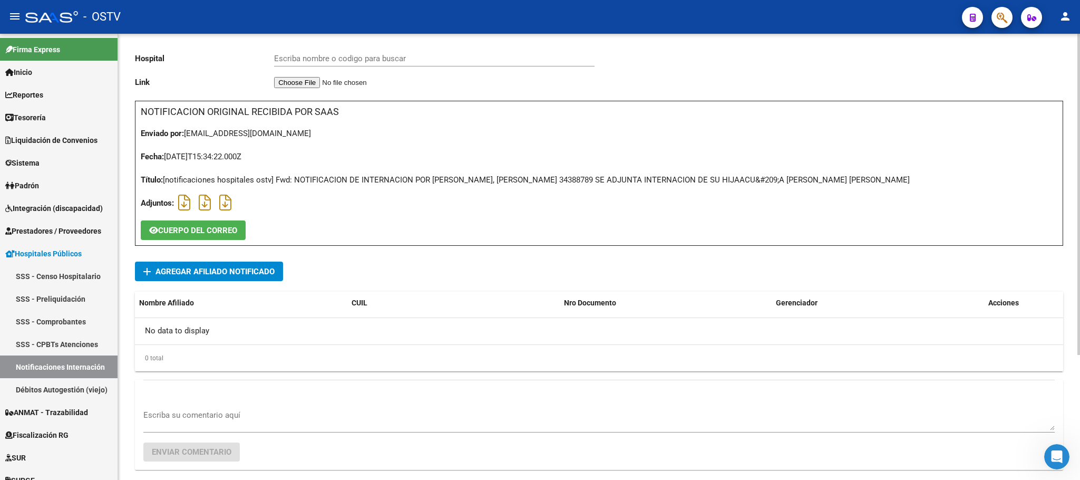
scroll to position [15, 0]
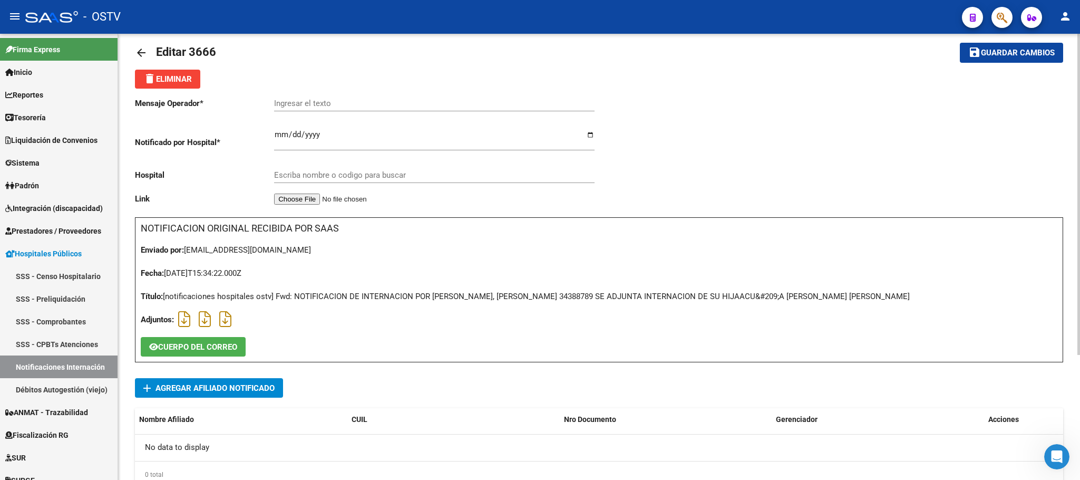
click at [565, 298] on div "Título: [notificaciones hospitales ostv] Fwd: NOTIFICACION DE INTERNACION POR B…" at bounding box center [599, 296] width 916 height 12
drag, startPoint x: 555, startPoint y: 297, endPoint x: 567, endPoint y: 297, distance: 11.6
click at [566, 297] on div "Título: [notificaciones hospitales ostv] Fwd: NOTIFICACION DE INTERNACION POR B…" at bounding box center [599, 296] width 916 height 12
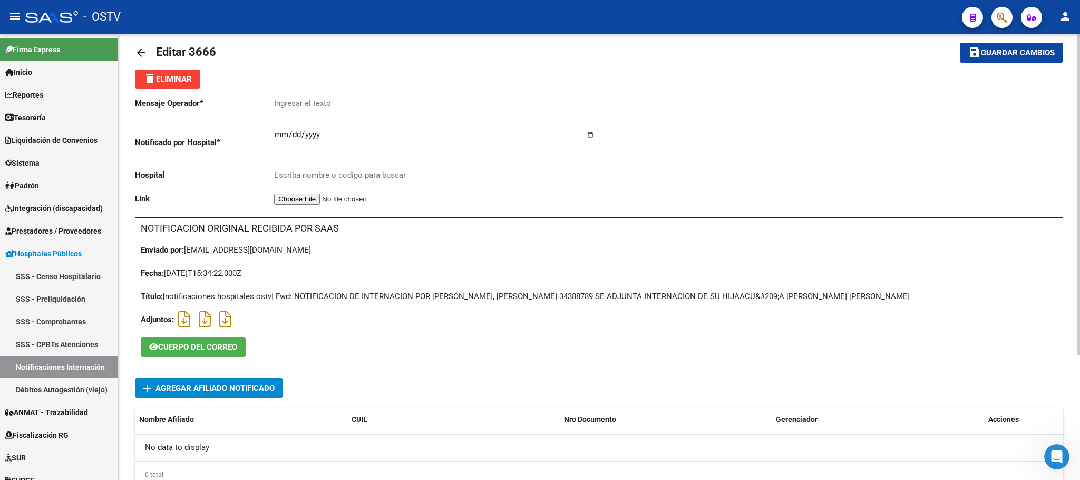
click at [568, 297] on div "Título: [notificaciones hospitales ostv] Fwd: NOTIFICACION DE INTERNACION POR B…" at bounding box center [599, 296] width 916 height 12
drag, startPoint x: 557, startPoint y: 296, endPoint x: 579, endPoint y: 299, distance: 22.8
click at [590, 297] on div "Título: [notificaciones hospitales ostv] Fwd: NOTIFICACION DE INTERNACION POR B…" at bounding box center [599, 296] width 916 height 12
copy div "34388789"
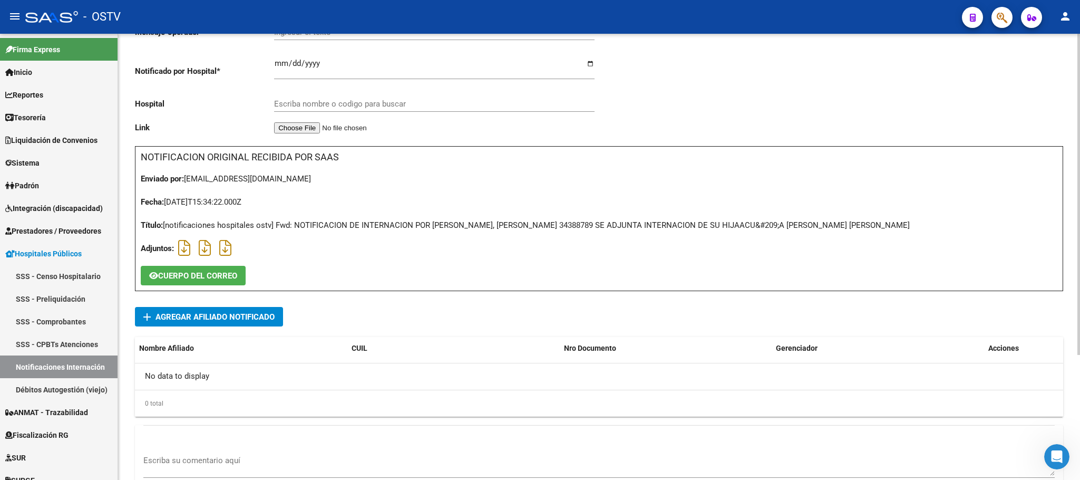
scroll to position [173, 0]
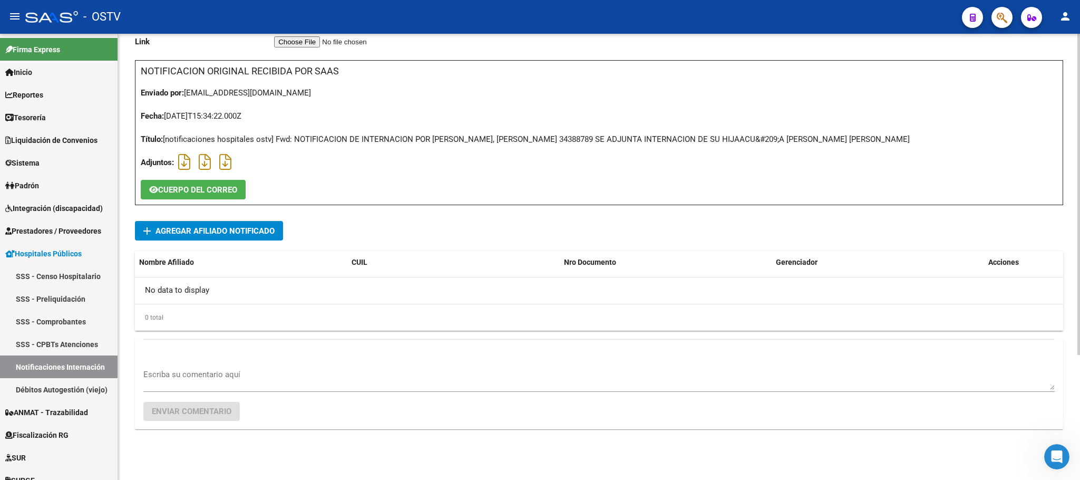
click at [192, 381] on textarea "Escriba su comentario aquí" at bounding box center [598, 378] width 911 height 21
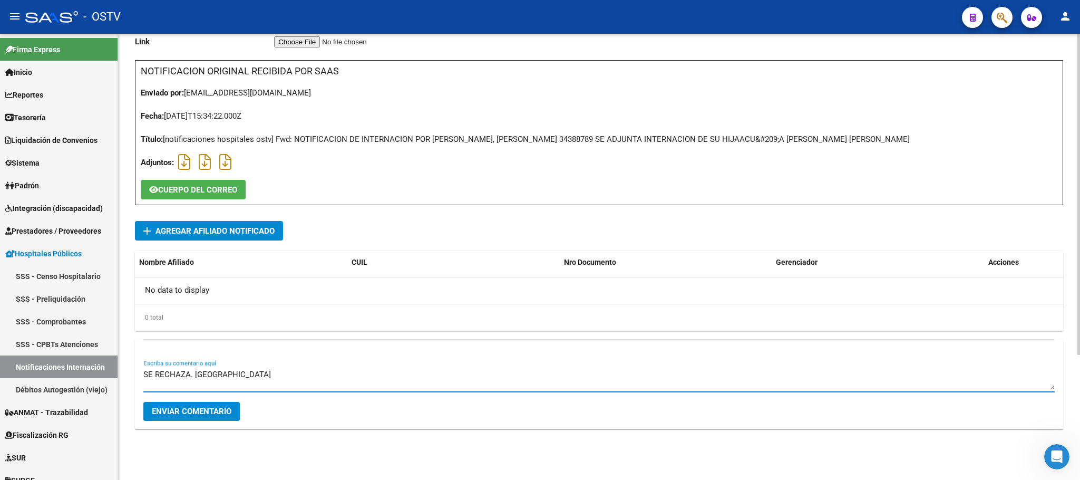
type textarea "SE RECHAZA. MT DE BAJA"
click at [149, 402] on button "Enviar comentario" at bounding box center [191, 411] width 96 height 19
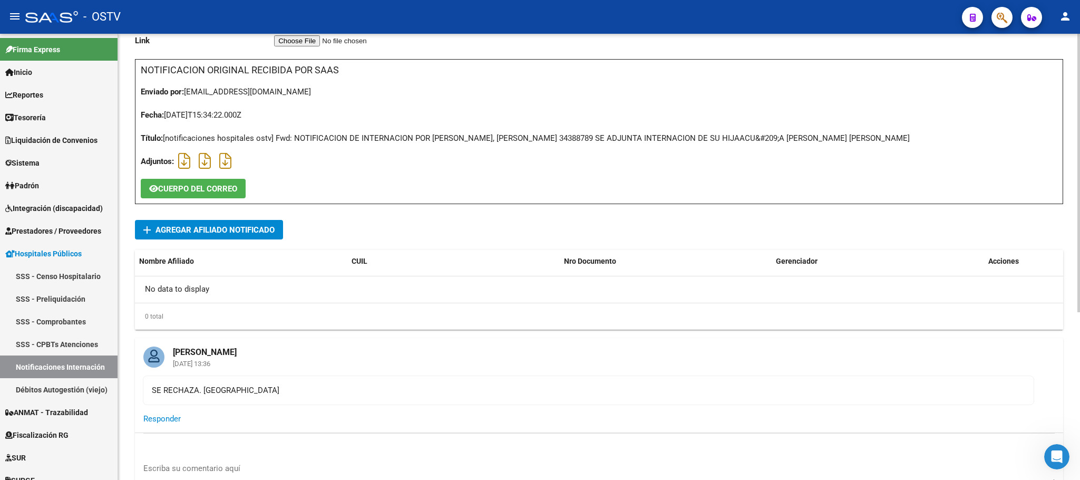
scroll to position [0, 0]
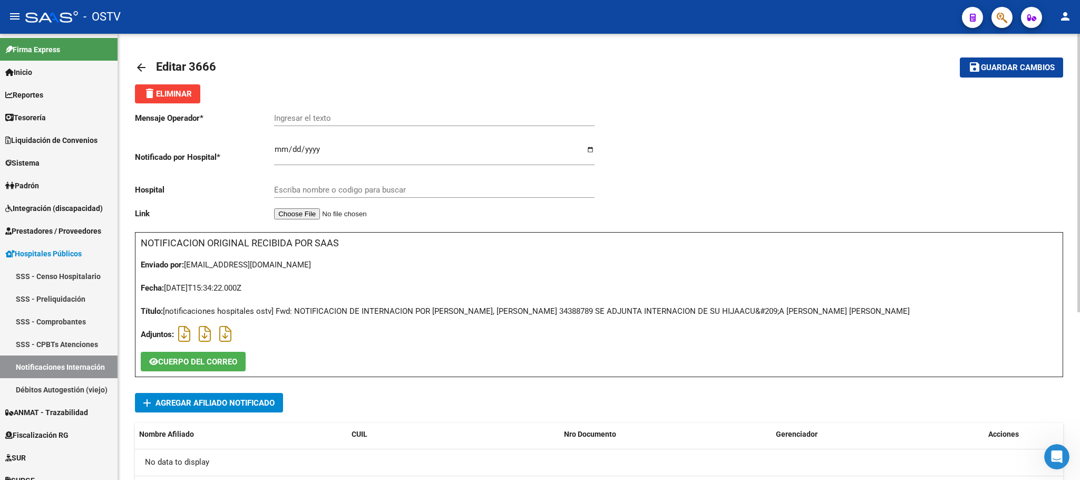
click at [173, 110] on div "Mensaje Operador * Ingresar el texto Notificado por Hospital * 2025-09-08 Ingre…" at bounding box center [367, 167] width 464 height 129
click at [176, 100] on button "delete Eliminar" at bounding box center [167, 93] width 65 height 19
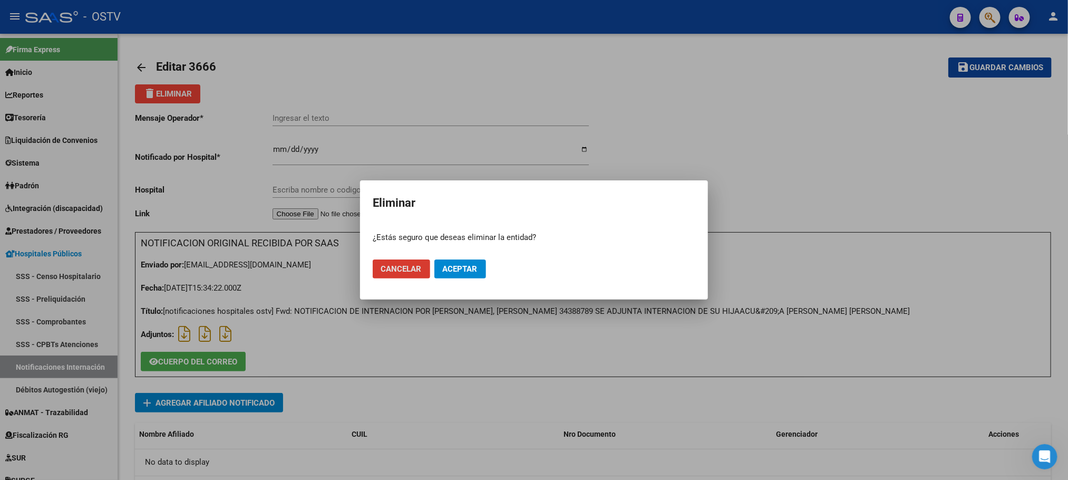
click at [456, 271] on span "Aceptar" at bounding box center [460, 268] width 35 height 9
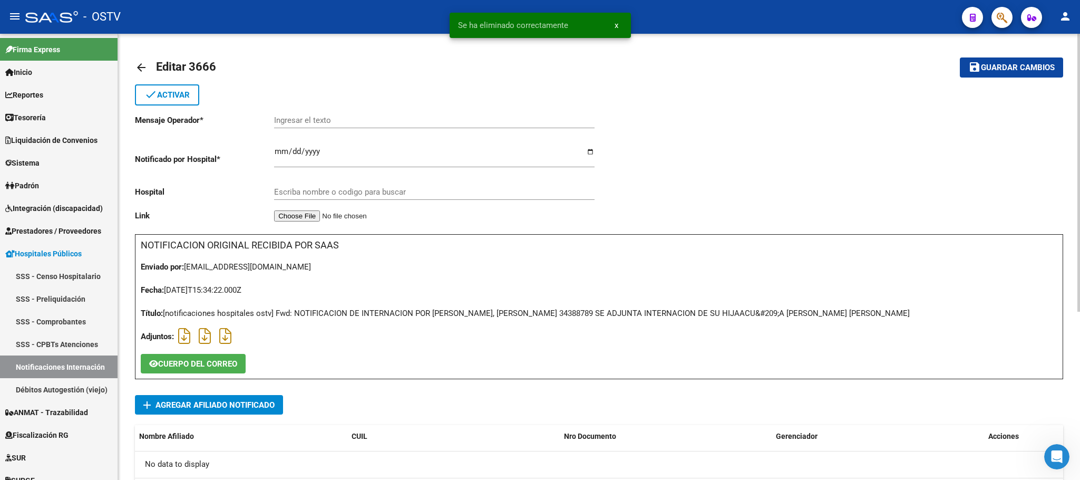
click at [140, 70] on mat-icon "arrow_back" at bounding box center [141, 67] width 13 height 13
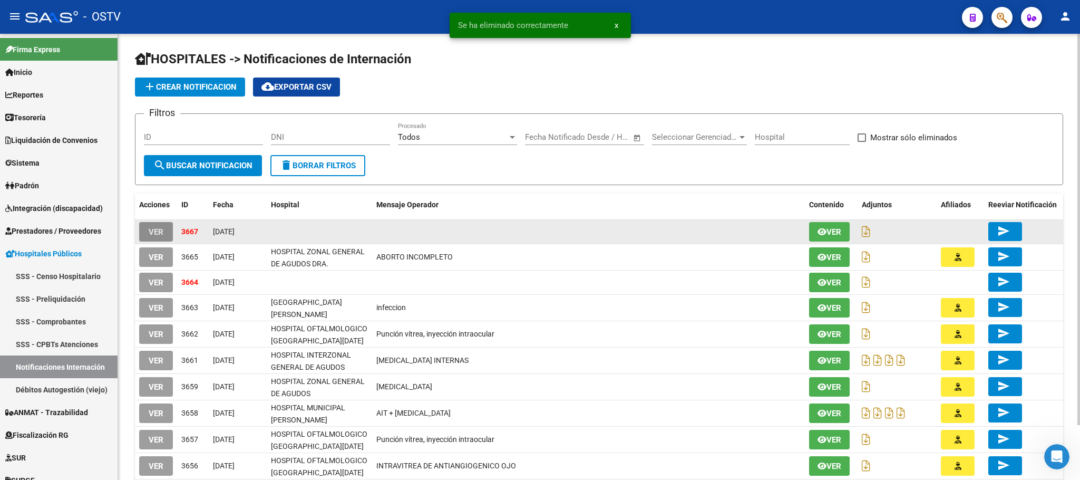
click at [152, 231] on span "VER" at bounding box center [156, 231] width 15 height 9
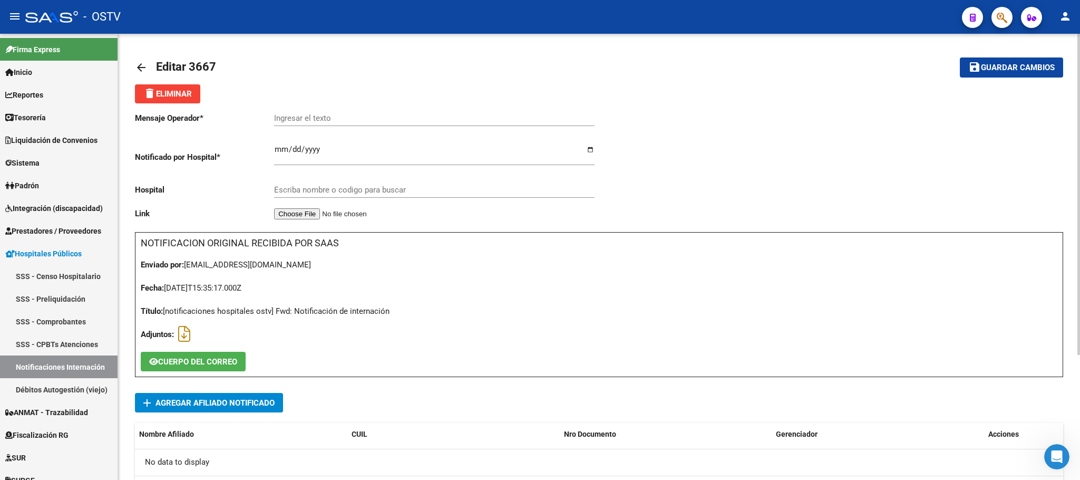
click at [198, 360] on span "CUERPO DEL CORREO" at bounding box center [197, 361] width 79 height 9
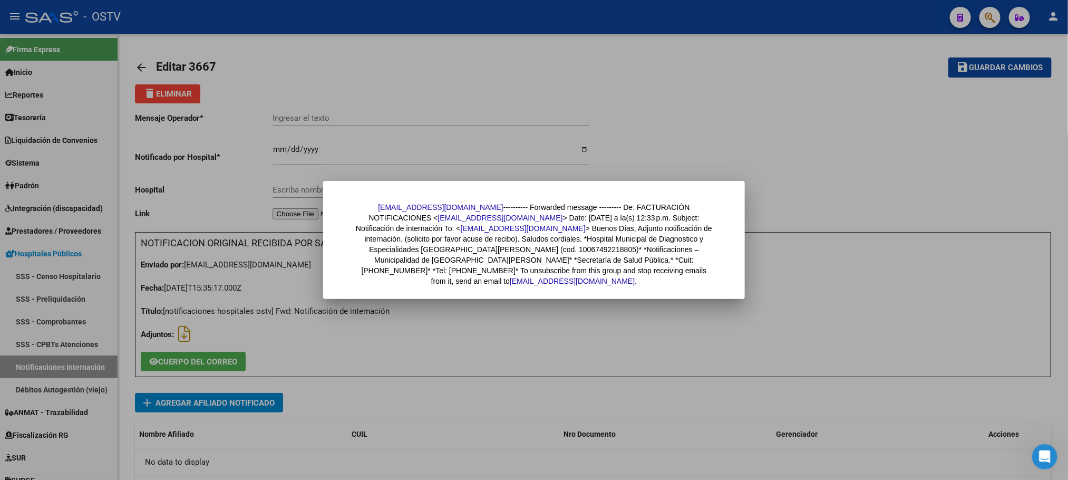
click at [333, 364] on div at bounding box center [534, 240] width 1068 height 480
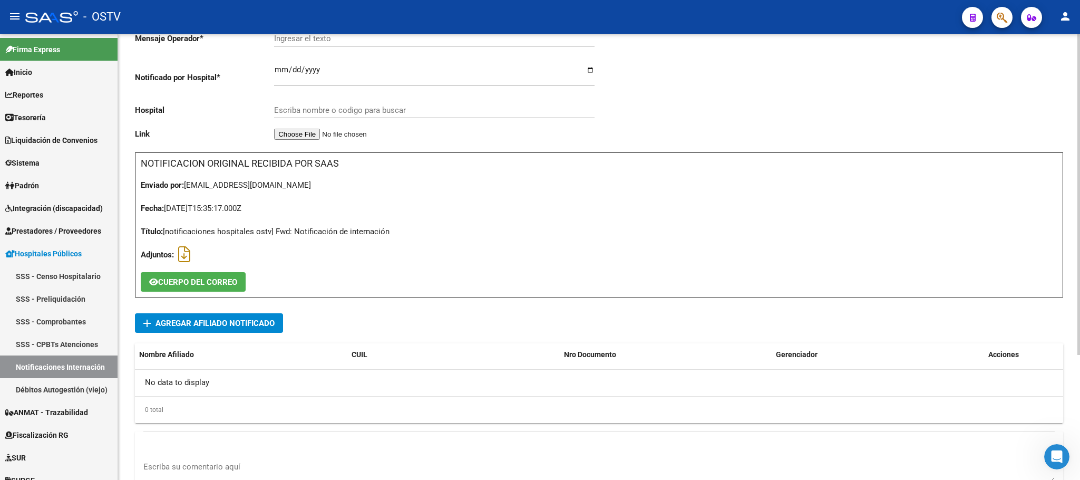
scroll to position [173, 0]
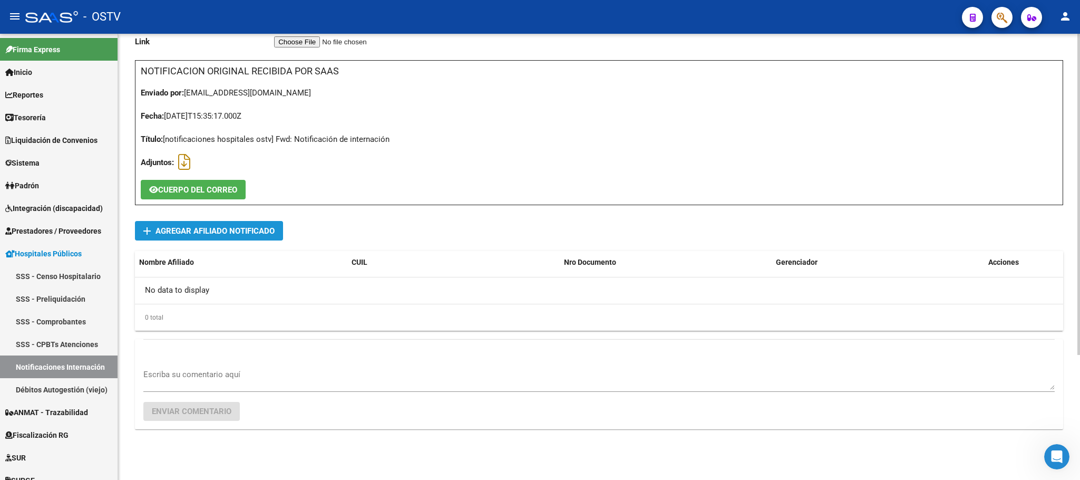
click at [206, 237] on span "add Agregar Afiliado Notificado" at bounding box center [208, 230] width 131 height 19
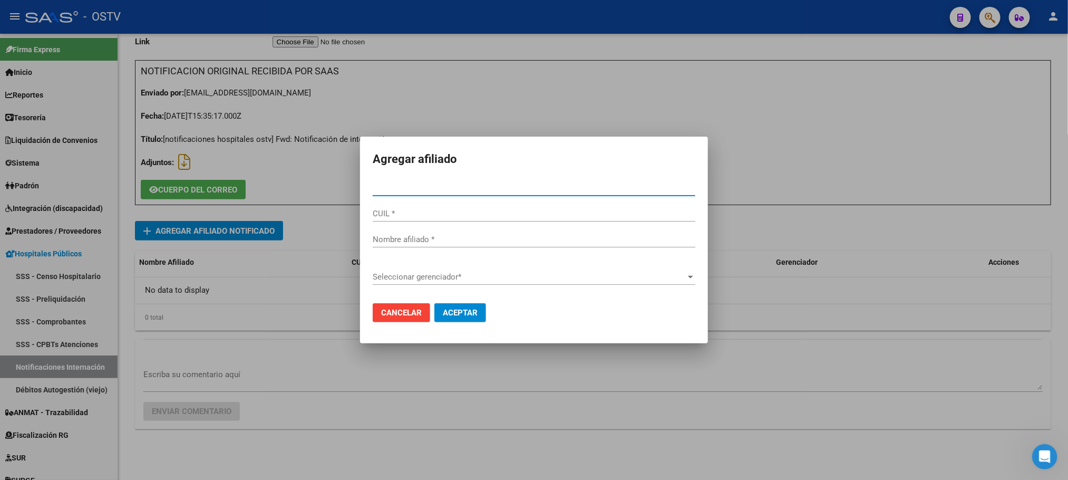
type input "95314139"
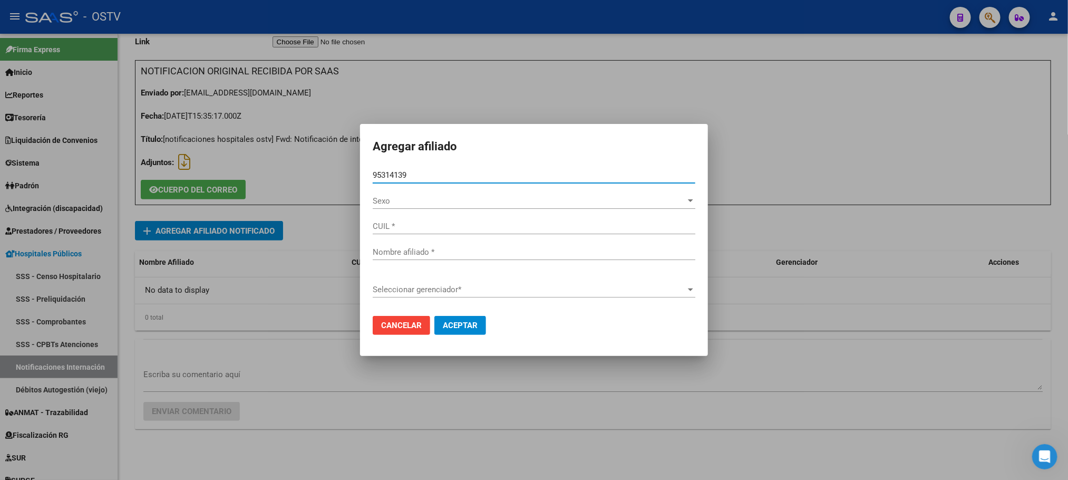
type input "20953141397"
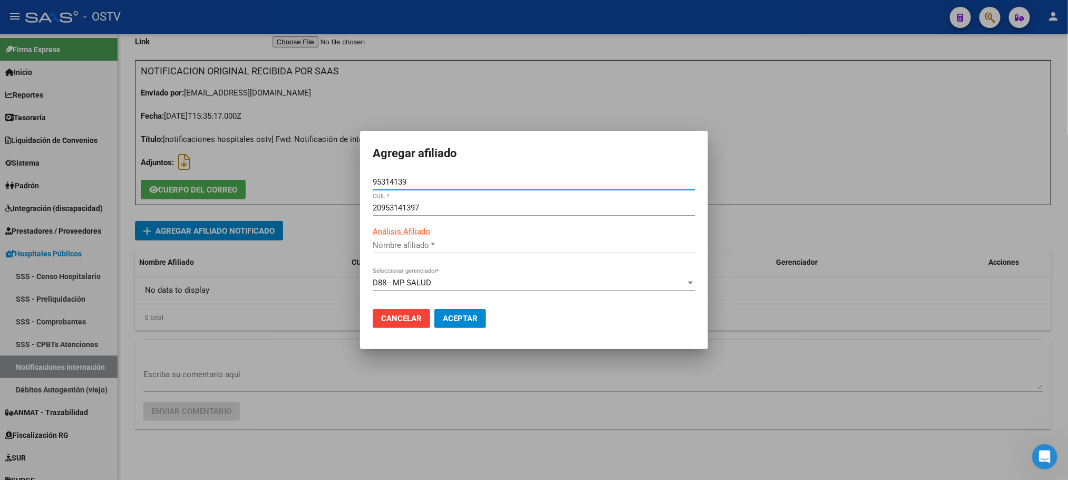
type input "[PERSON_NAME] [PERSON_NAME]"
type input "95314139"
click at [463, 320] on span "Aceptar" at bounding box center [460, 318] width 35 height 9
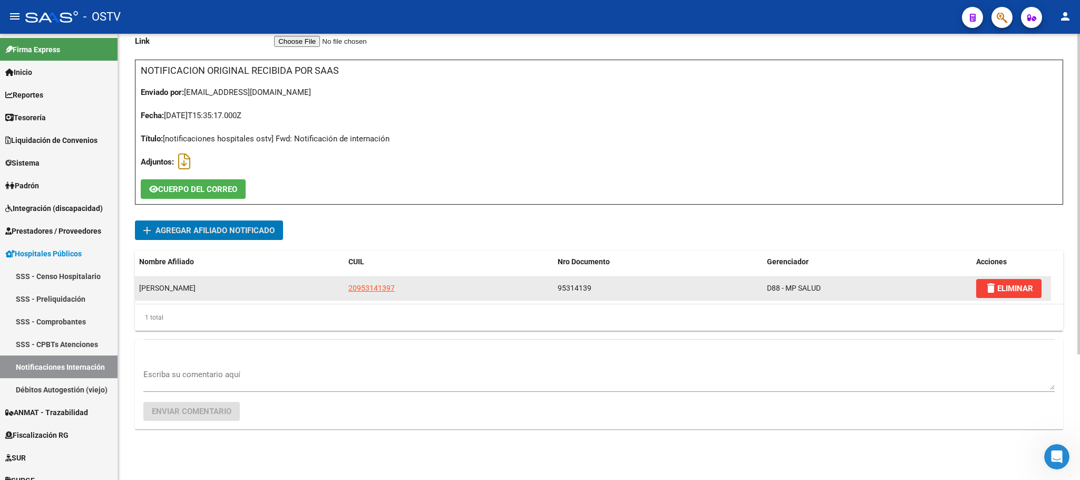
scroll to position [0, 0]
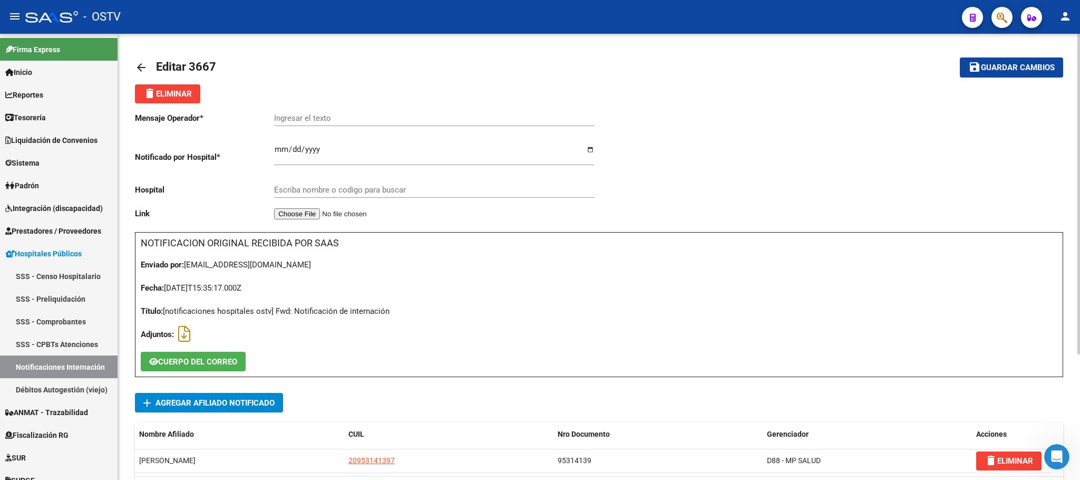
click at [368, 185] on div "Escriba nombre o codigo para buscar" at bounding box center [434, 186] width 320 height 23
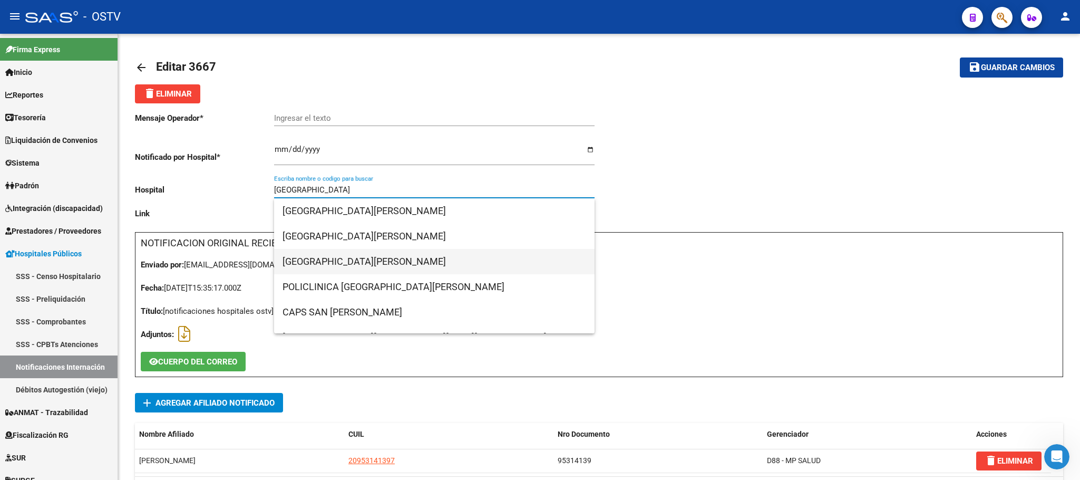
scroll to position [67, 0]
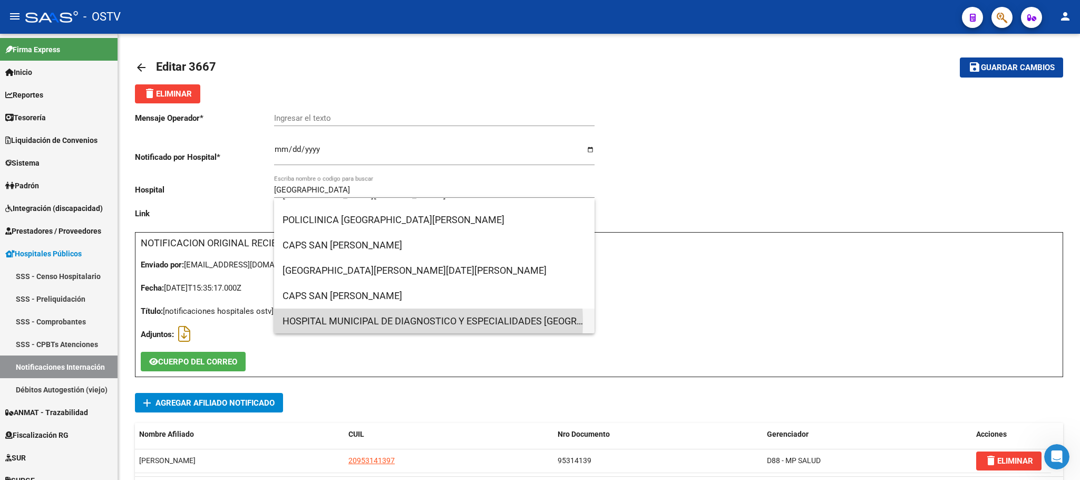
click at [380, 321] on span "HOSPITAL MUNICIPAL DE DIAGNOSTICO Y ESPECIALIDADES SAN CAYETANO" at bounding box center [434, 320] width 304 height 25
type input "HOSPITAL MUNICIPAL DE DIAGNOSTICO Y ESPECIALIDADES SAN CAYETANO"
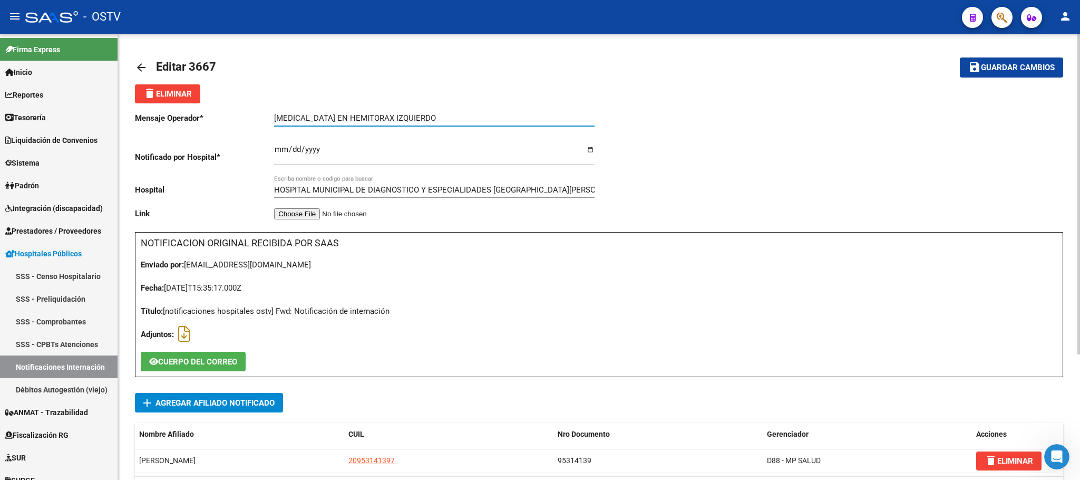
drag, startPoint x: 358, startPoint y: 117, endPoint x: 749, endPoint y: 101, distance: 391.9
click at [375, 117] on input "DOLOR AGUDO EN HEMITORAX IZQUIERDO" at bounding box center [434, 117] width 320 height 9
type input "DOLOR AGUDO EN HEMITORAX IZQUIERDO"
click at [976, 62] on mat-icon "save" at bounding box center [974, 67] width 13 height 13
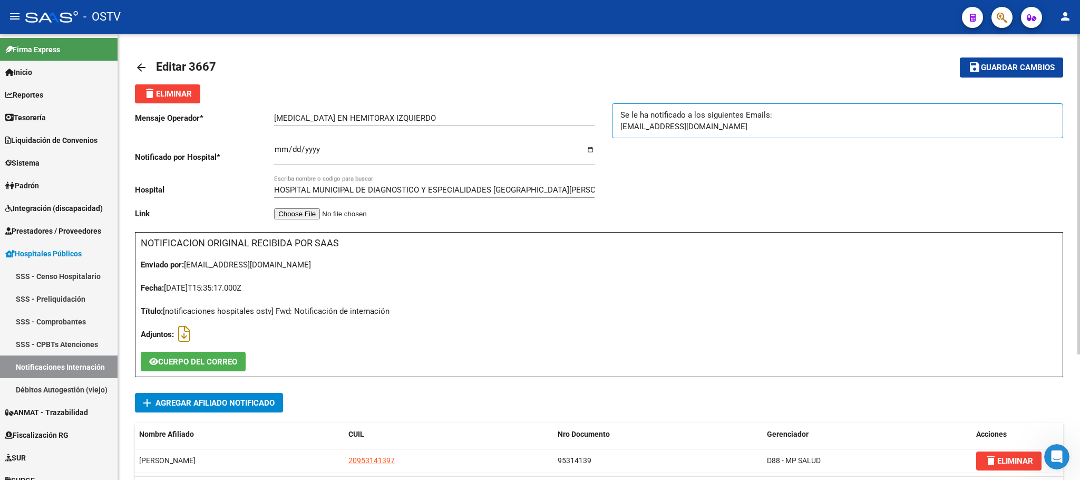
click at [405, 318] on div "NOTIFICACION ORIGINAL RECIBIDA POR SAAS Enviado por: sharonromano@vialsalud.com…" at bounding box center [599, 304] width 928 height 145
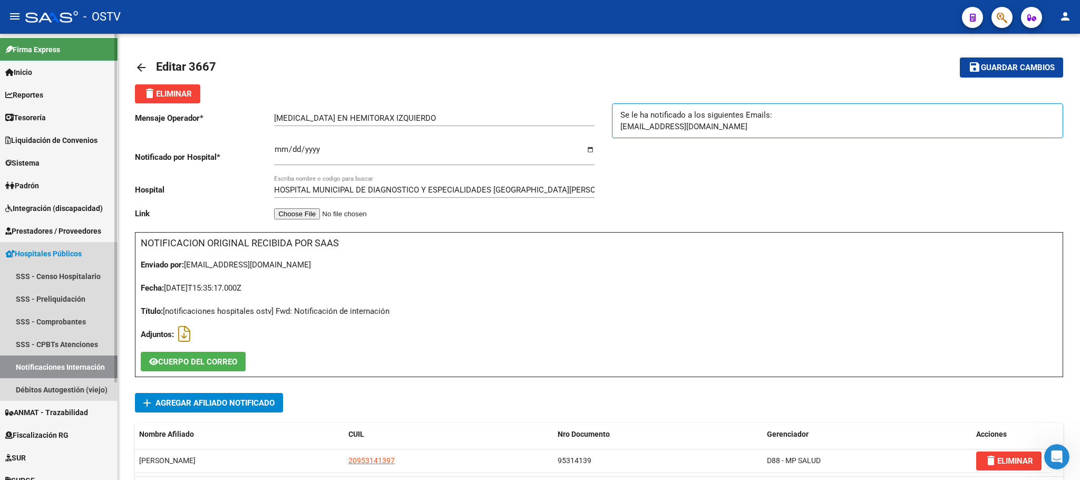
click at [57, 364] on link "Notificaciones Internación" at bounding box center [59, 366] width 118 height 23
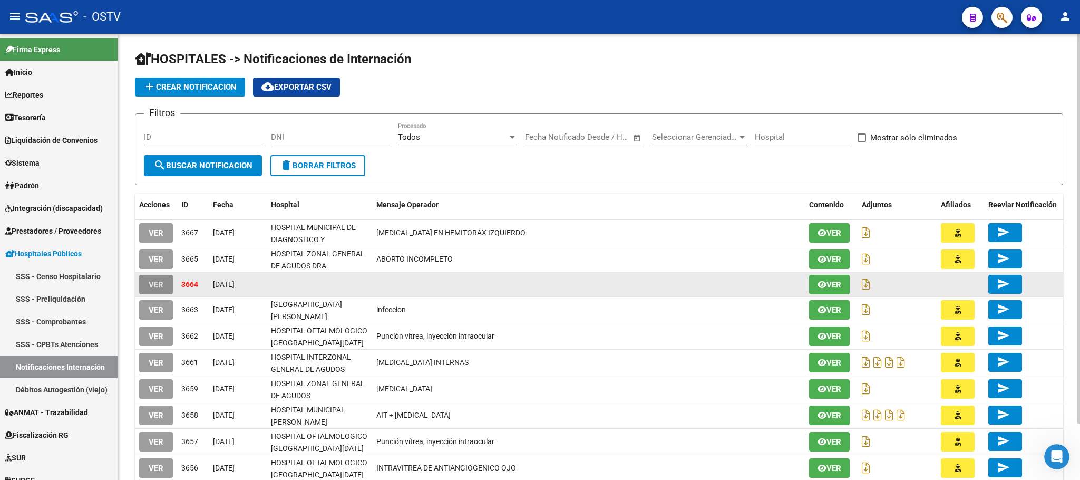
click at [152, 286] on span "VER" at bounding box center [156, 284] width 15 height 9
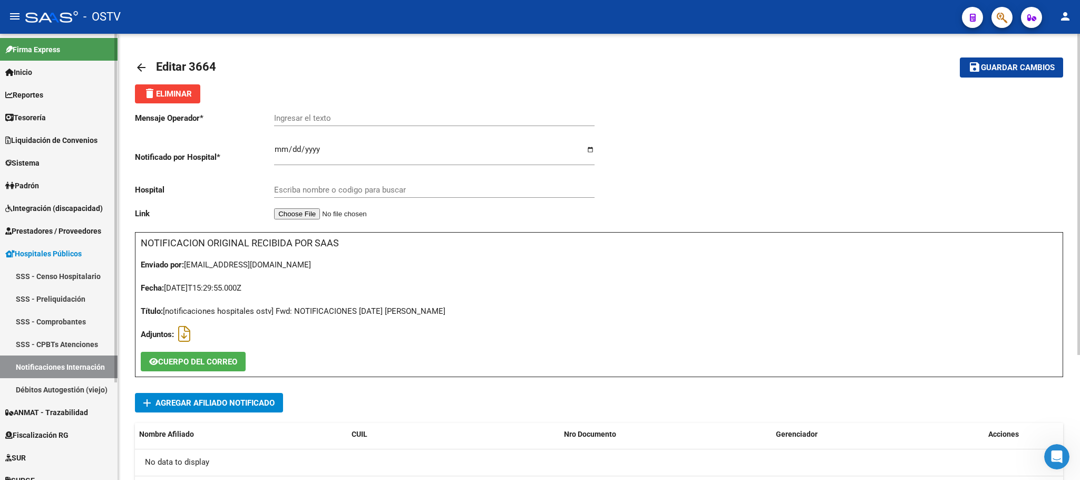
click at [84, 366] on link "Notificaciones Internación" at bounding box center [59, 366] width 118 height 23
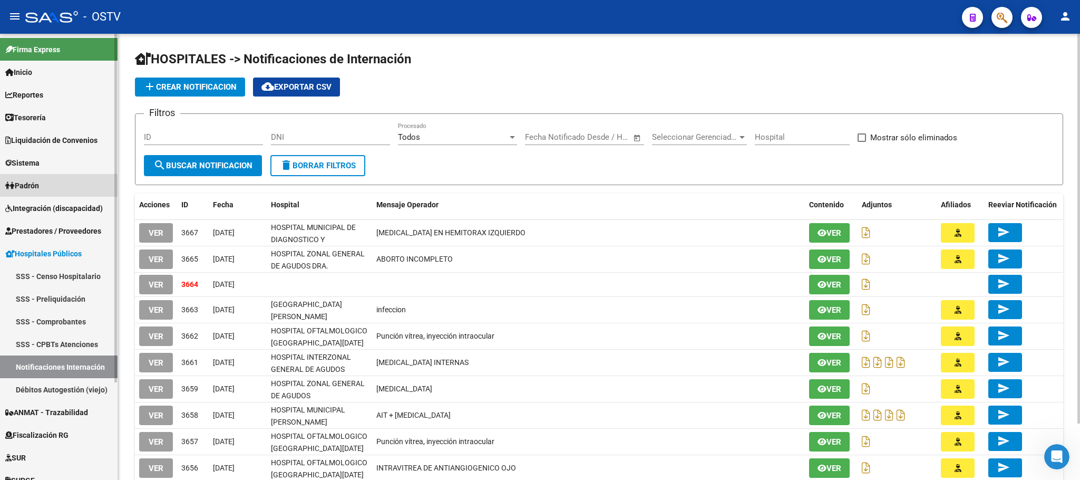
click at [38, 188] on span "Padrón" at bounding box center [22, 186] width 34 height 12
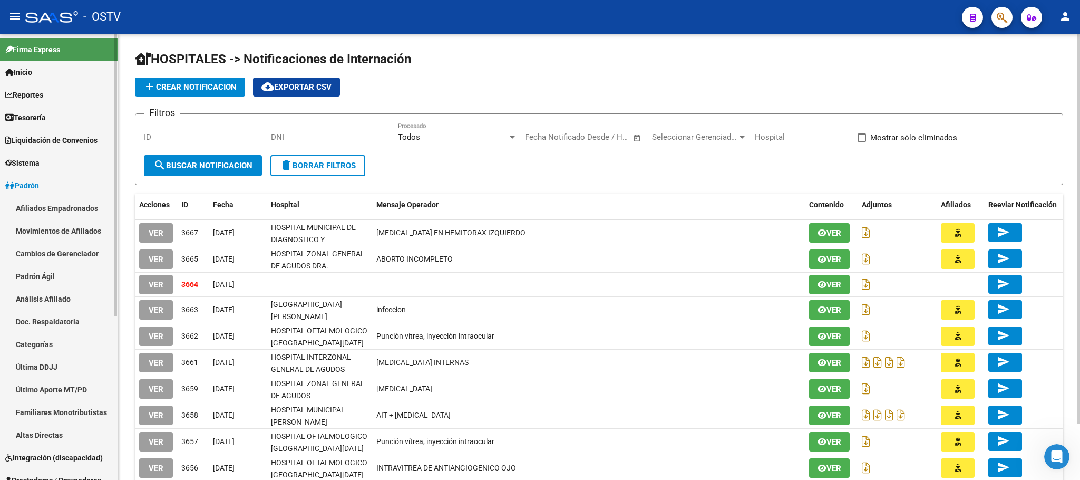
click at [66, 204] on link "Afiliados Empadronados" at bounding box center [59, 208] width 118 height 23
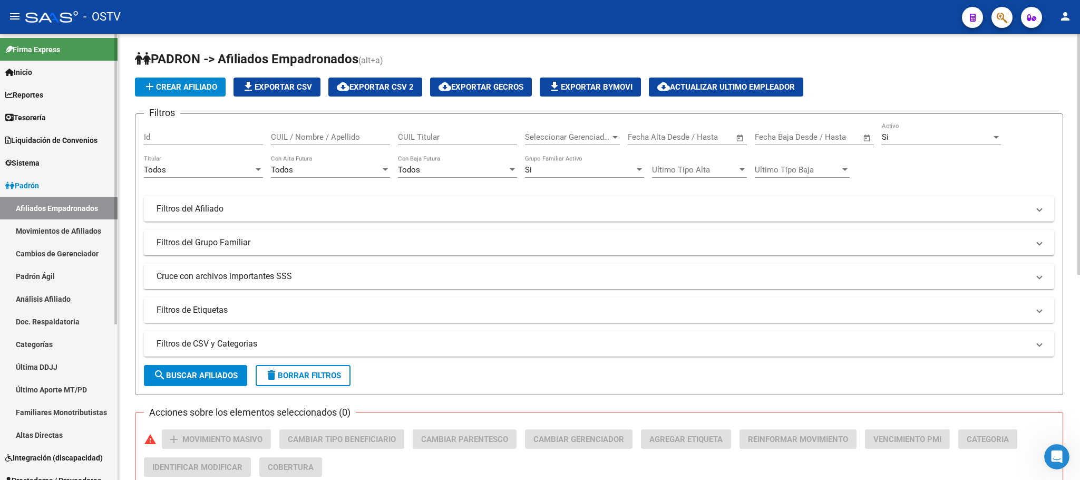
click at [53, 277] on link "Padrón Ágil" at bounding box center [59, 276] width 118 height 23
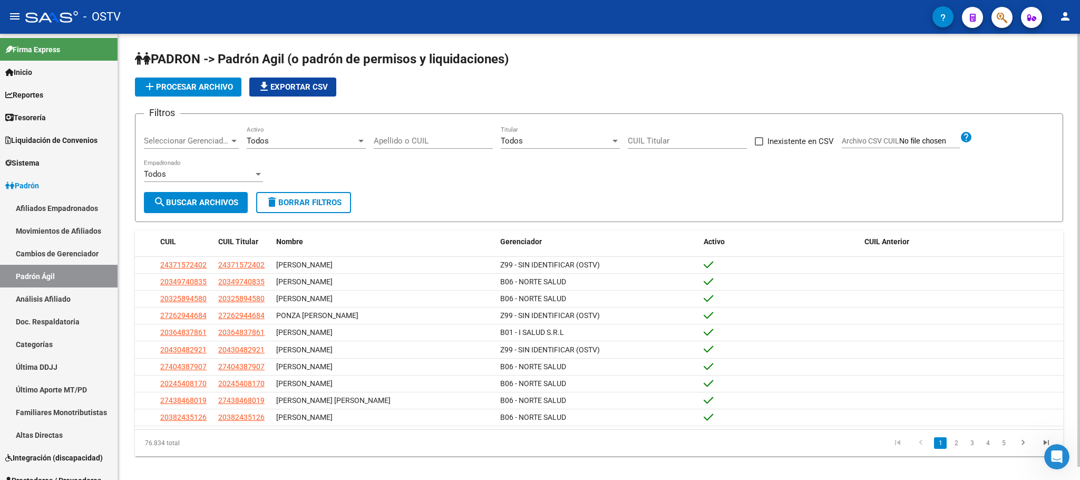
click at [922, 139] on input "Archivo CSV CUIL" at bounding box center [929, 140] width 61 height 9
type input "C:\fakepath\AgilD79 Medicenter Septiembre25.csv"
click at [225, 198] on span "search Buscar Archivos" at bounding box center [195, 202] width 85 height 9
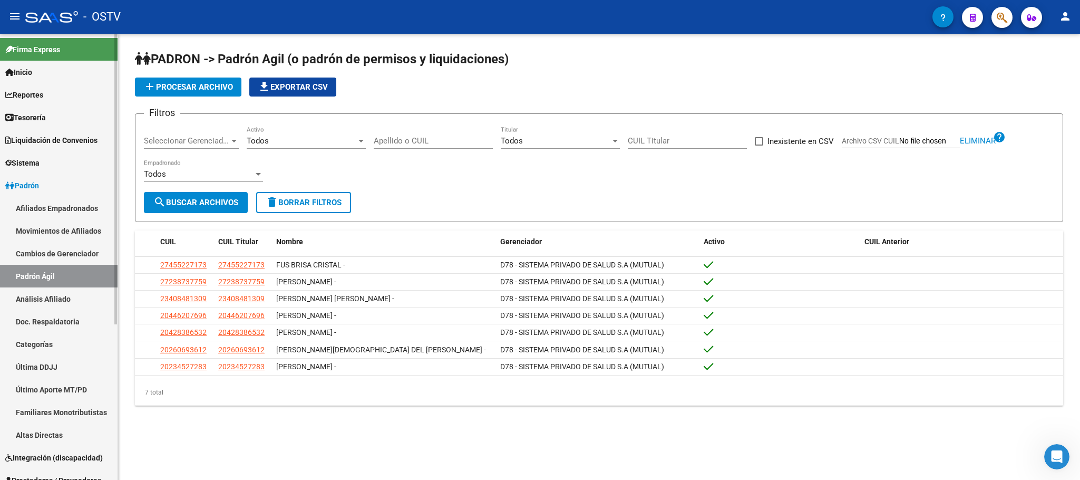
click at [70, 204] on link "Afiliados Empadronados" at bounding box center [59, 208] width 118 height 23
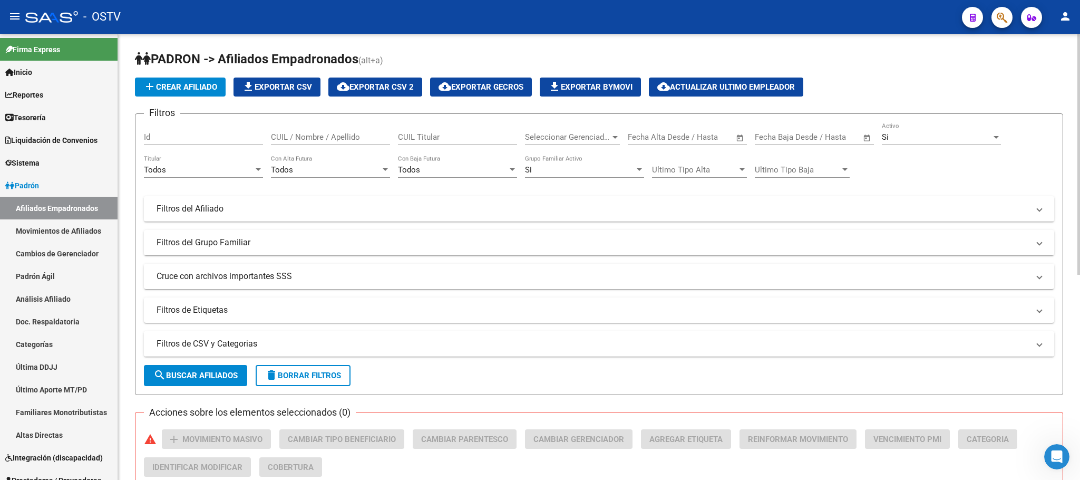
click at [261, 346] on mat-panel-title "Filtros de CSV y Categorias" at bounding box center [593, 344] width 872 height 12
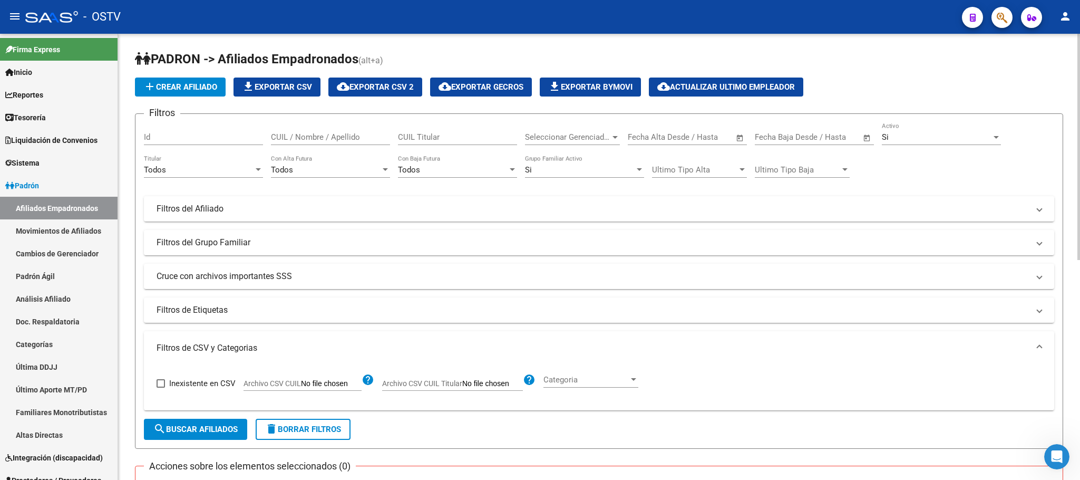
click at [326, 380] on input "Archivo CSV CUIL" at bounding box center [331, 383] width 61 height 9
type input "C:\fakepath\AgilD79 Medicenter Septiembre25.csv"
click at [228, 432] on span "search Buscar Afiliados" at bounding box center [195, 428] width 84 height 9
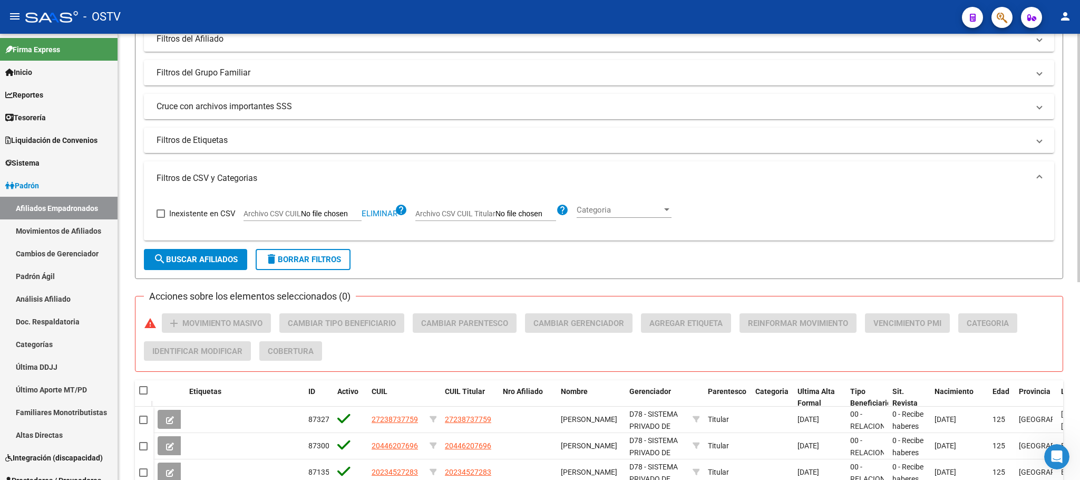
scroll to position [354, 0]
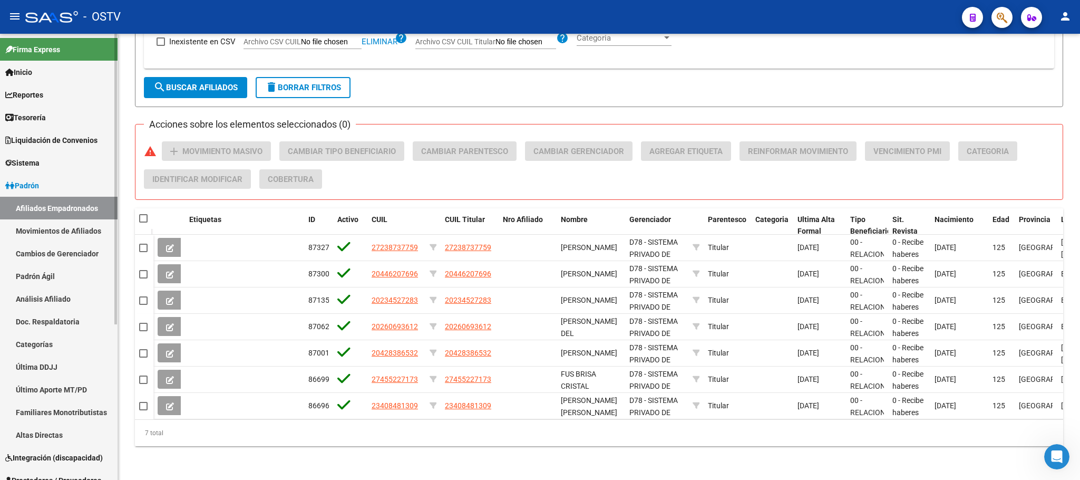
click at [46, 278] on link "Padrón Ágil" at bounding box center [59, 276] width 118 height 23
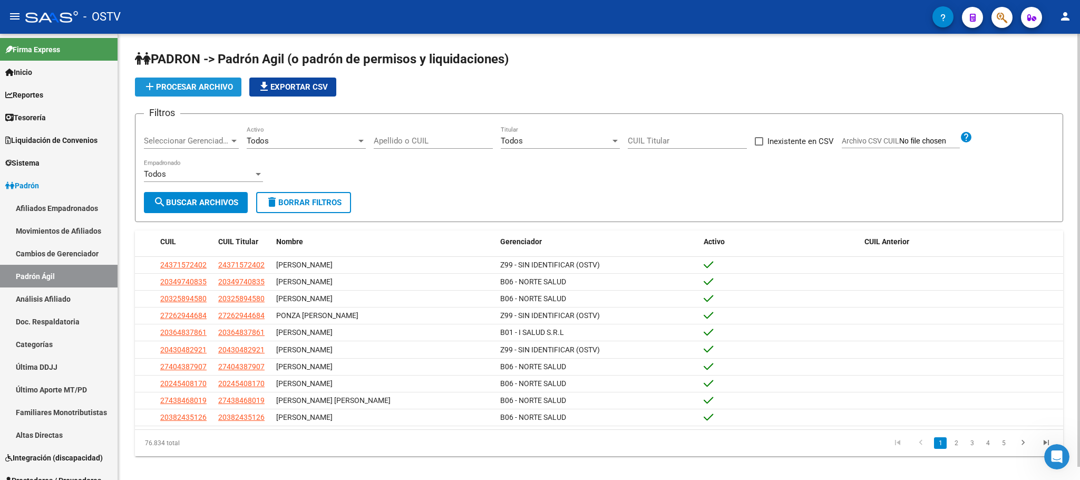
click at [200, 87] on span "add Procesar archivo" at bounding box center [188, 86] width 90 height 9
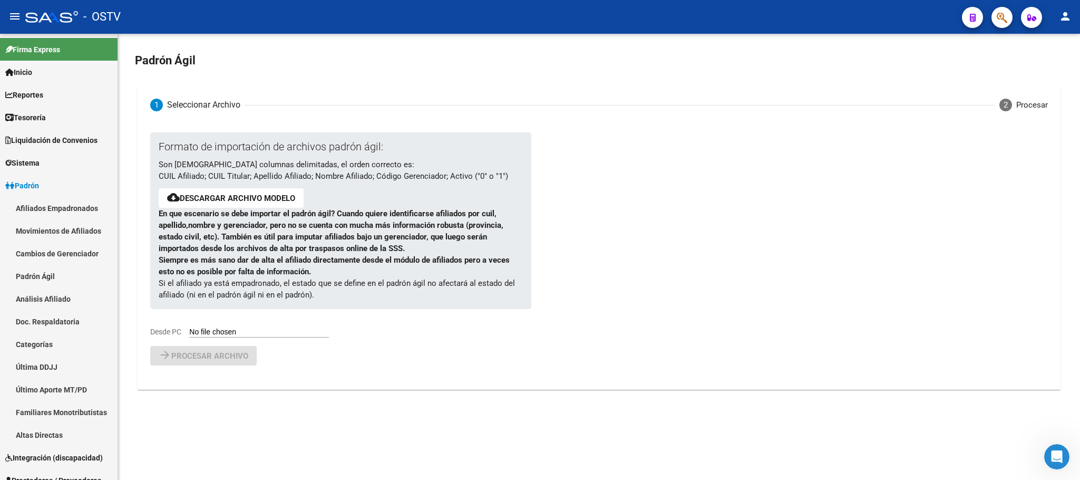
click at [230, 329] on input "Desde PC" at bounding box center [259, 332] width 140 height 10
type input "C:\fakepath\AgilD79Septiembre2025.csv"
click at [222, 397] on div "Formato de importación de archivos padrón ágil: Son 6 columnas delimitadas, el …" at bounding box center [598, 268] width 897 height 272
click at [223, 391] on button "arrow_forward Procesar archivo" at bounding box center [203, 382] width 106 height 19
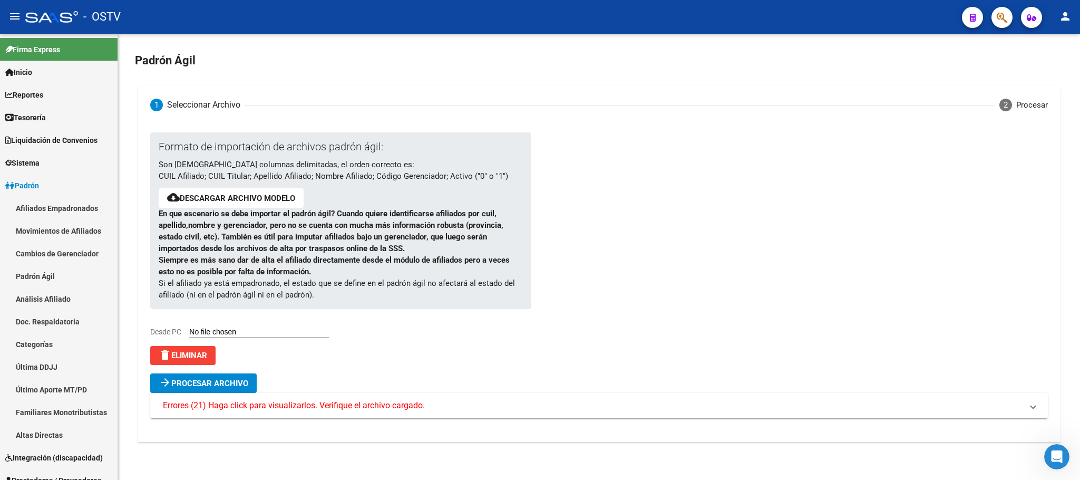
click at [277, 407] on span "Errores (21) Haga click para visualizarlos. Verifique el archivo cargado." at bounding box center [294, 405] width 262 height 12
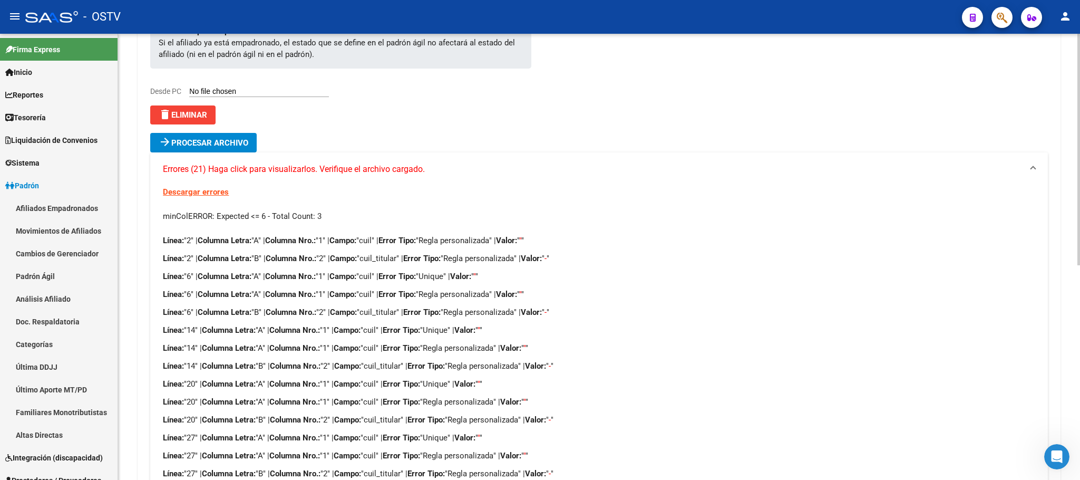
scroll to position [19, 0]
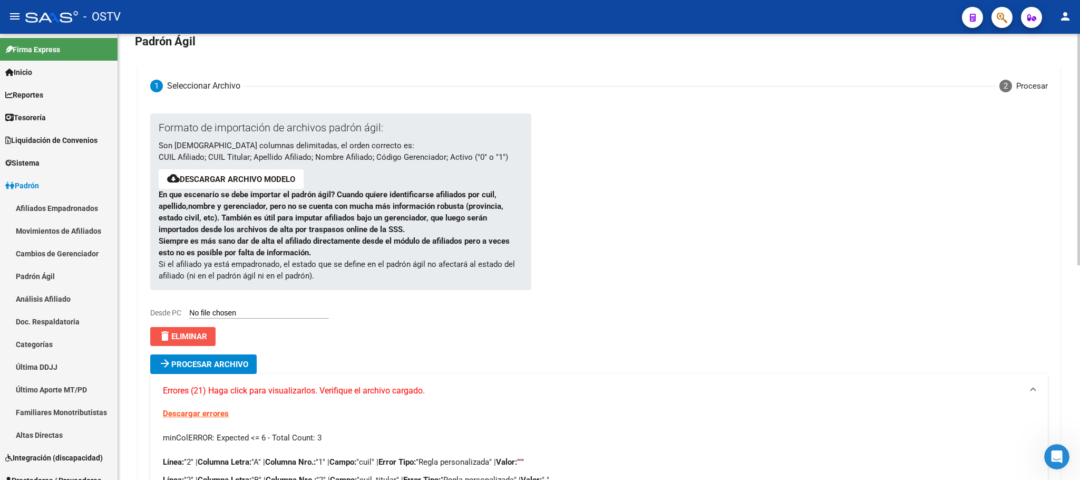
click at [196, 334] on span "delete Eliminar" at bounding box center [183, 335] width 48 height 9
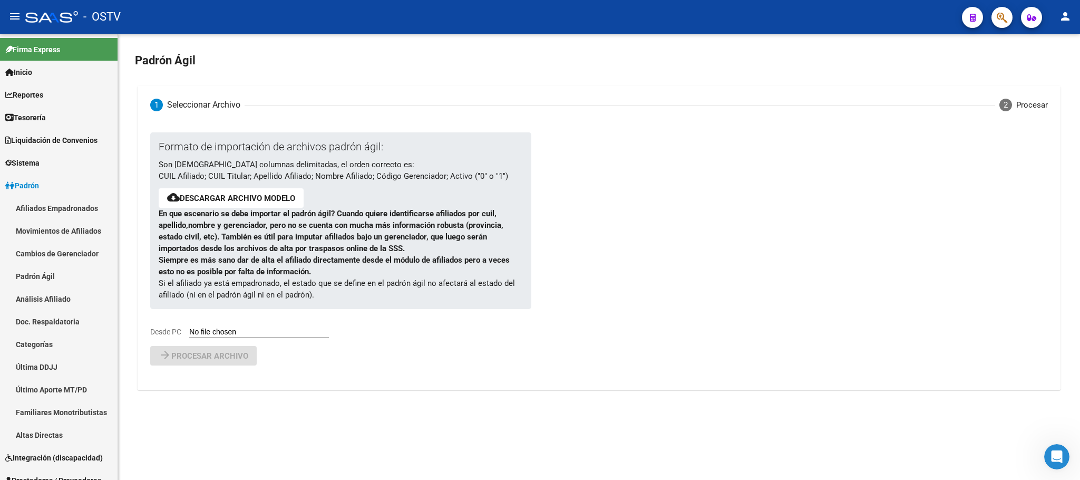
click at [264, 325] on div "Formato de importación de archivos padrón ágil: Son 6 columnas delimitadas, el …" at bounding box center [332, 234] width 364 height 205
click at [266, 334] on input "Desde PC" at bounding box center [259, 332] width 140 height 10
type input "C:\fakepath\AgilD79Septiembre2025.csv"
click at [216, 377] on button "arrow_forward Procesar archivo" at bounding box center [203, 382] width 106 height 19
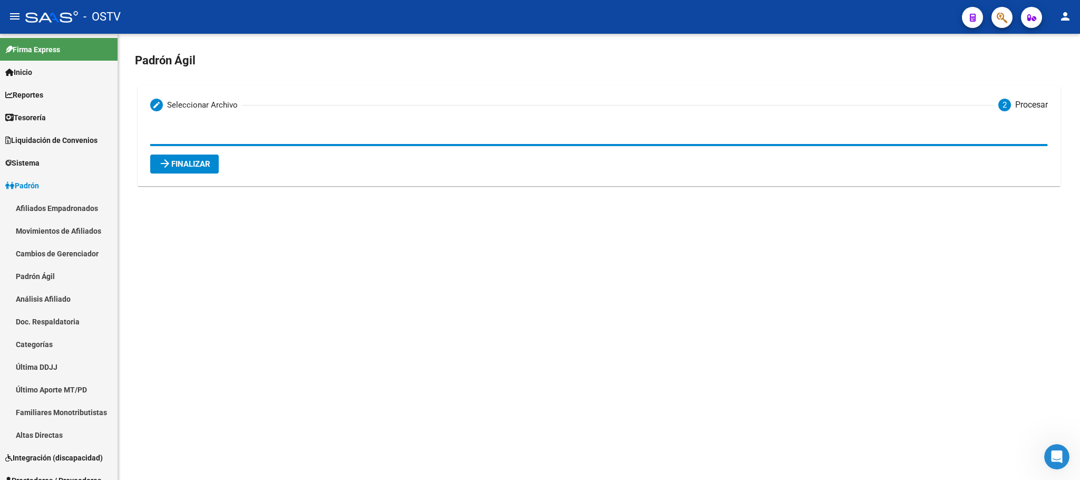
click at [190, 170] on button "arrow_forward Finalizar" at bounding box center [184, 163] width 69 height 19
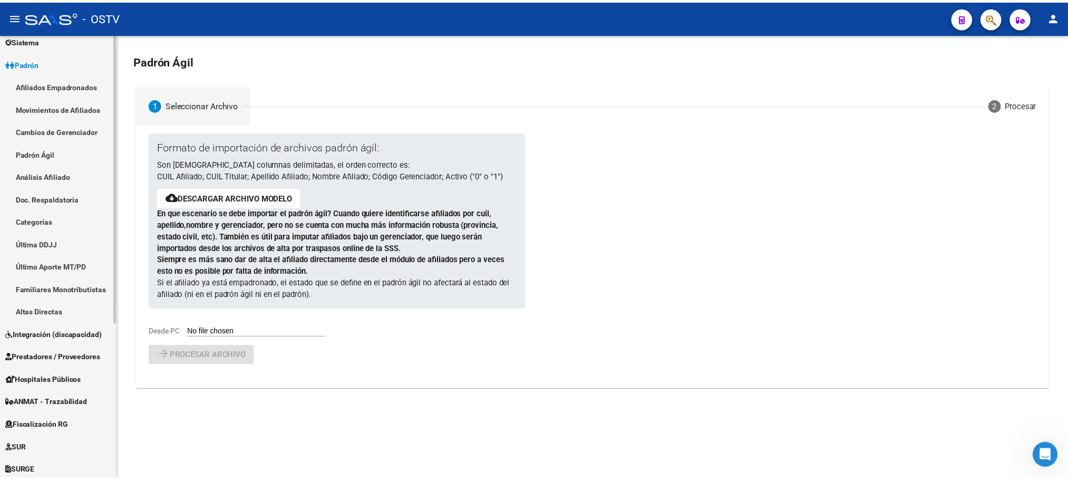
scroll to position [238, 0]
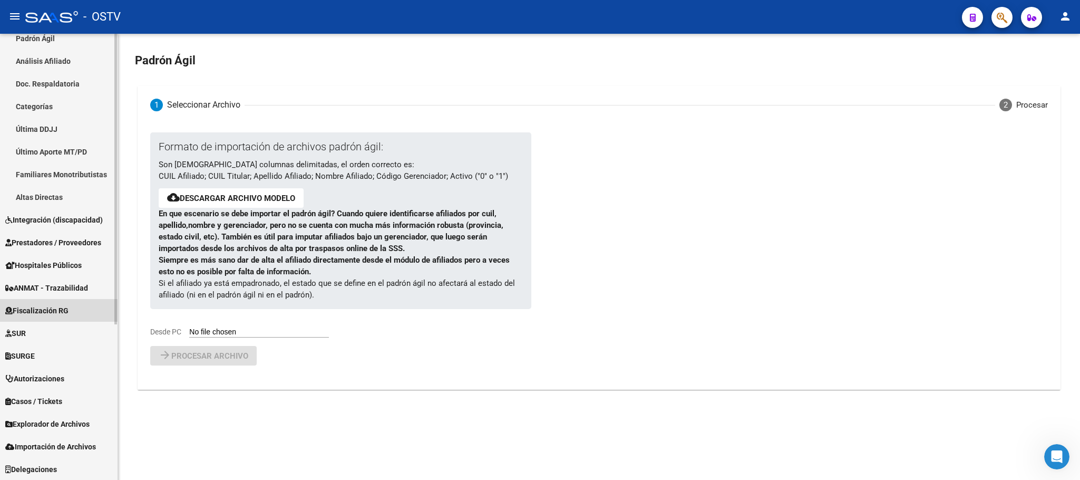
click at [38, 311] on span "Fiscalización RG" at bounding box center [36, 311] width 63 height 12
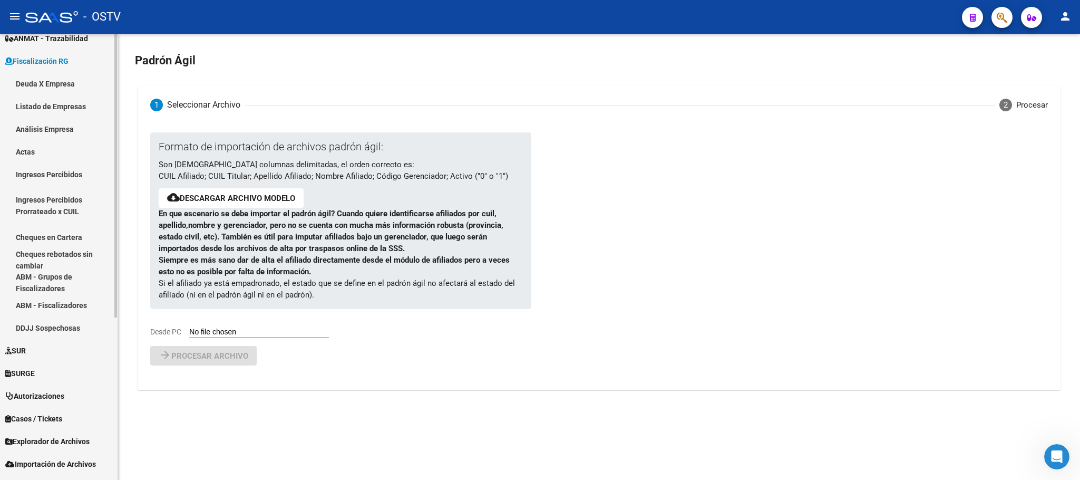
click at [54, 78] on link "Deuda X Empresa" at bounding box center [59, 83] width 118 height 23
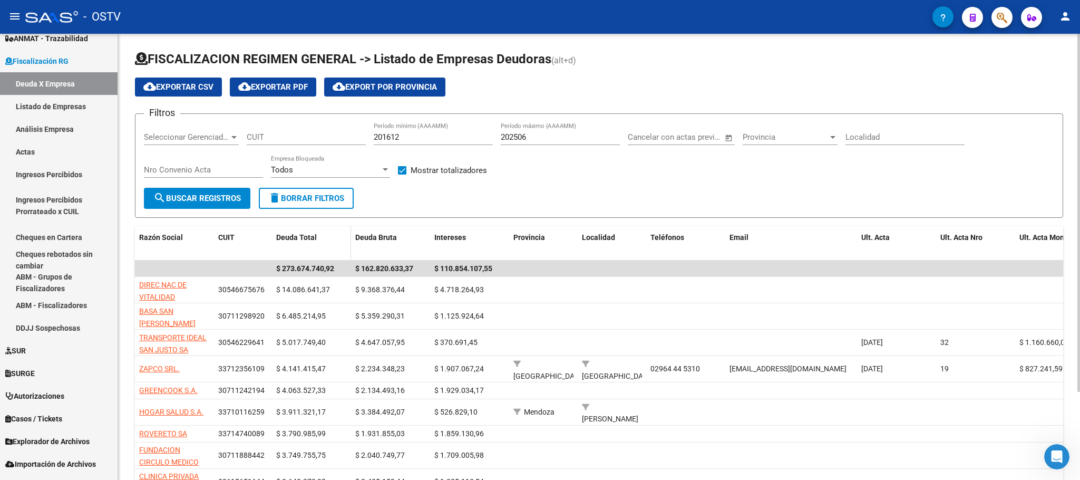
drag, startPoint x: 212, startPoint y: 243, endPoint x: 397, endPoint y: 236, distance: 185.7
click at [397, 236] on div "Razón Social CUIT Deuda Total Deuda Bruta Intereses Provincia Localidad Teléfon…" at bounding box center [733, 243] width 1196 height 35
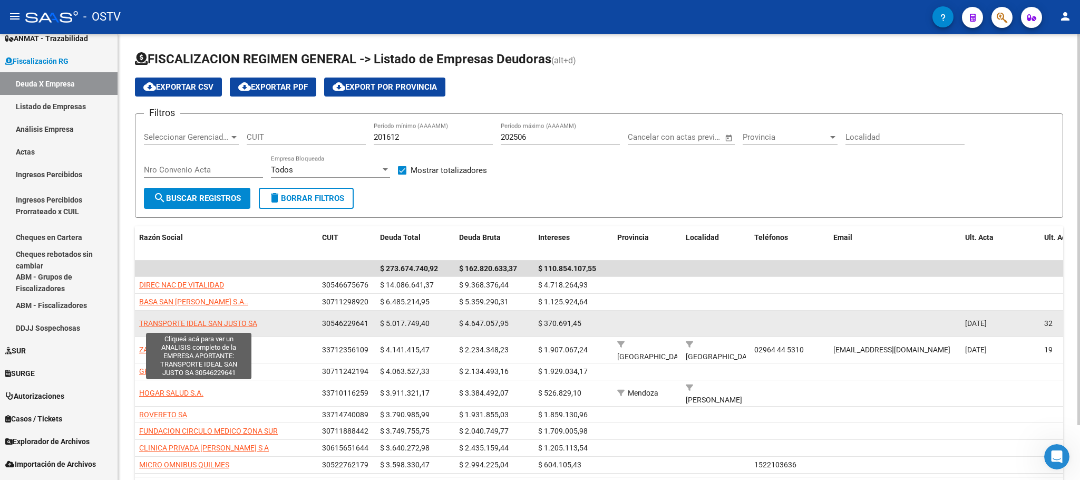
click at [171, 327] on span "TRANSPORTE IDEAL SAN JUSTO SA" at bounding box center [198, 323] width 118 height 8
type textarea "30546229641"
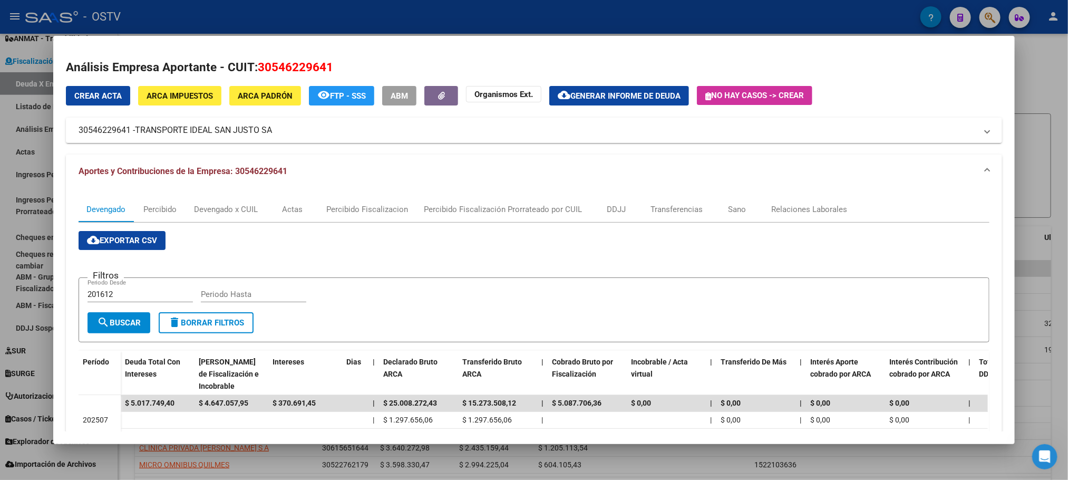
click at [117, 471] on div at bounding box center [534, 240] width 1068 height 480
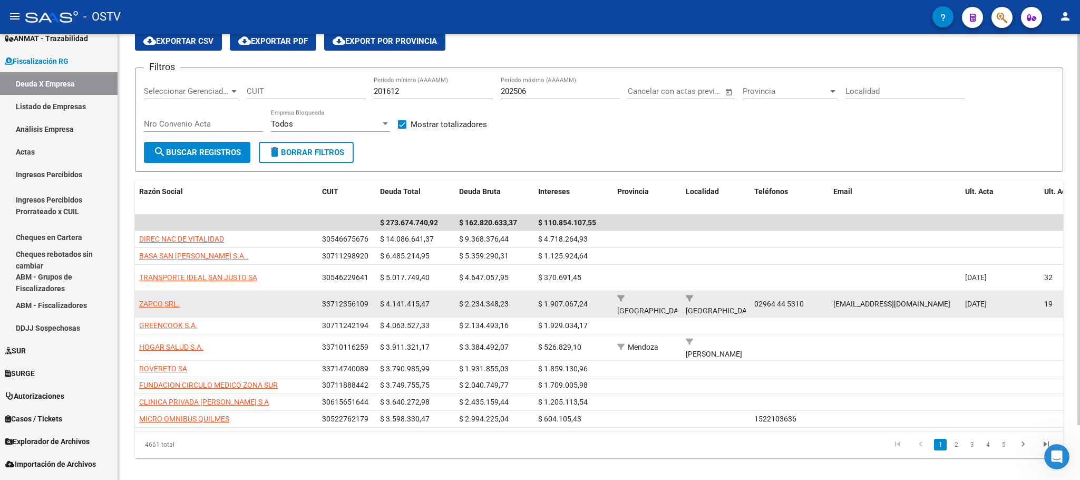
scroll to position [62, 0]
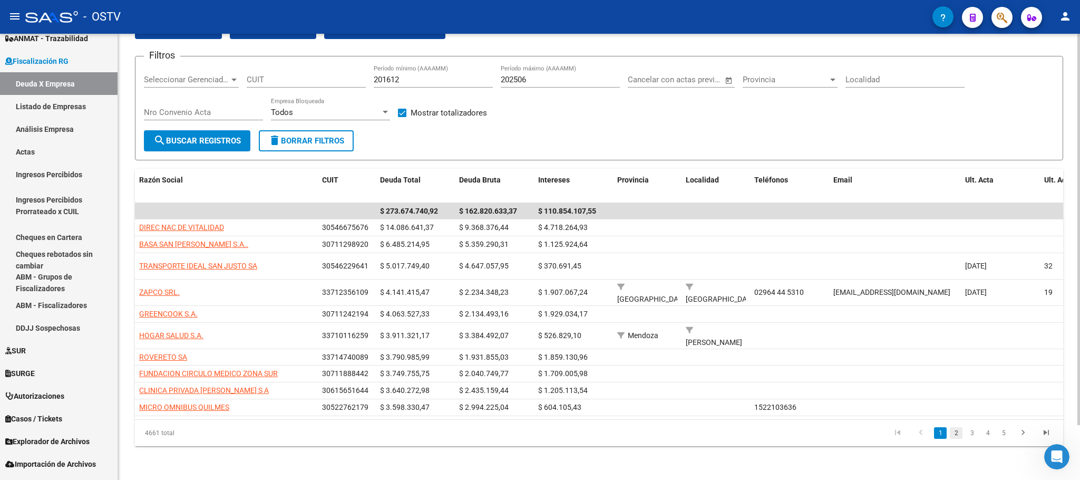
click at [957, 432] on link "2" at bounding box center [956, 433] width 13 height 12
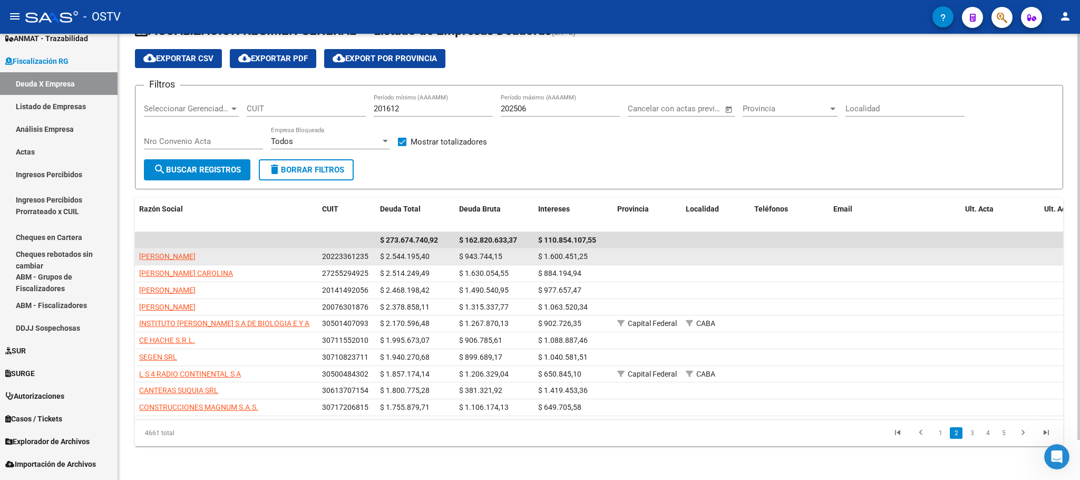
scroll to position [44, 0]
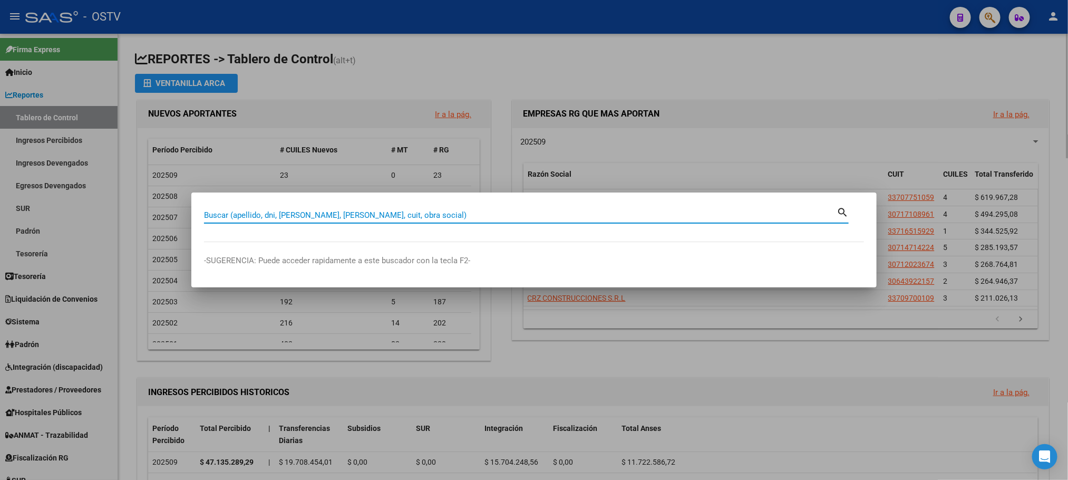
paste input "43332469"
type input "43332469"
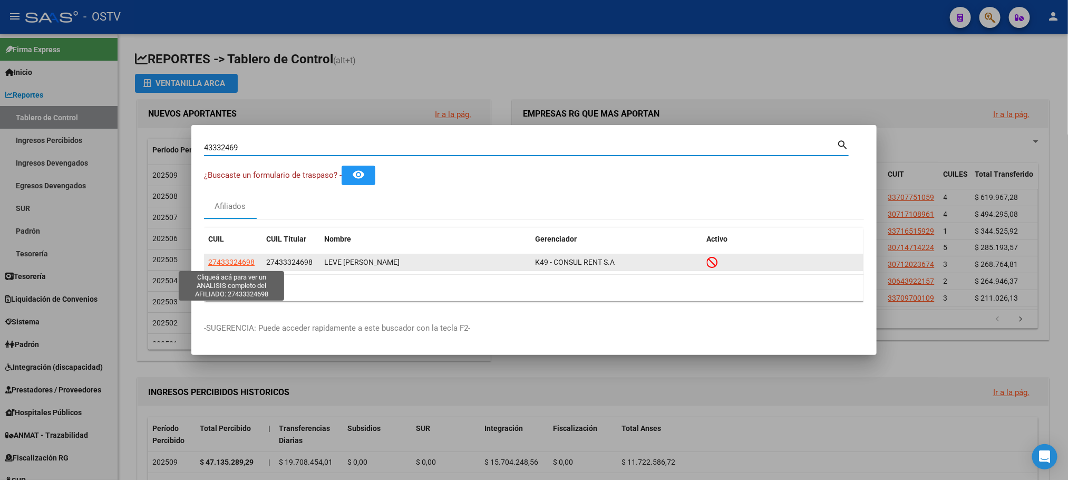
click at [238, 266] on span "27433324698" at bounding box center [231, 262] width 46 height 8
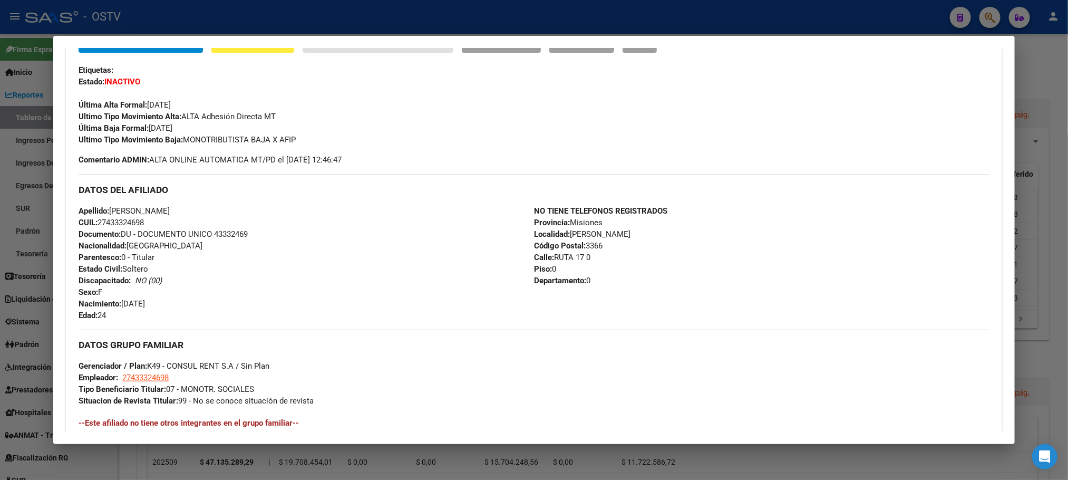
scroll to position [509, 0]
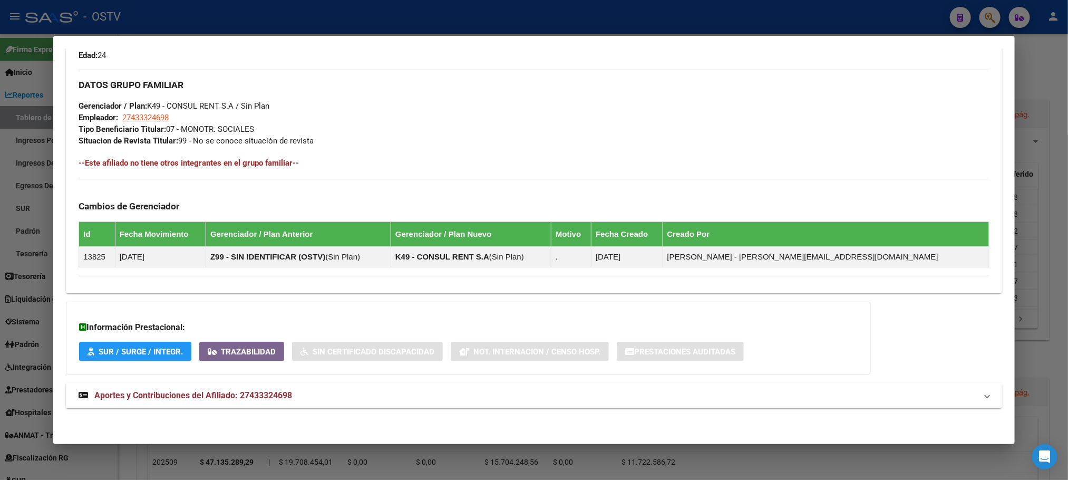
drag, startPoint x: 239, startPoint y: 396, endPoint x: 281, endPoint y: 369, distance: 50.4
click at [239, 394] on span "Aportes y Contribuciones del Afiliado: 27433324698" at bounding box center [193, 395] width 198 height 10
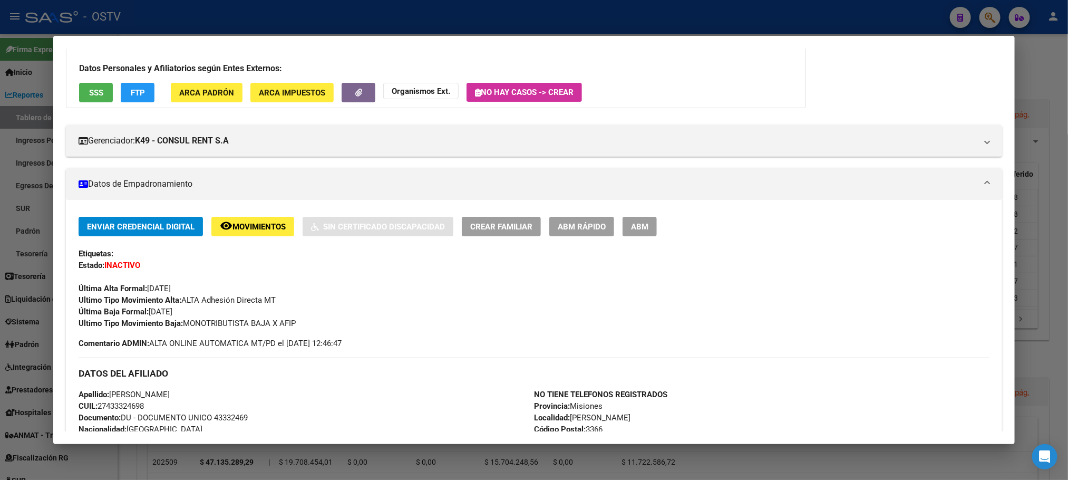
scroll to position [0, 0]
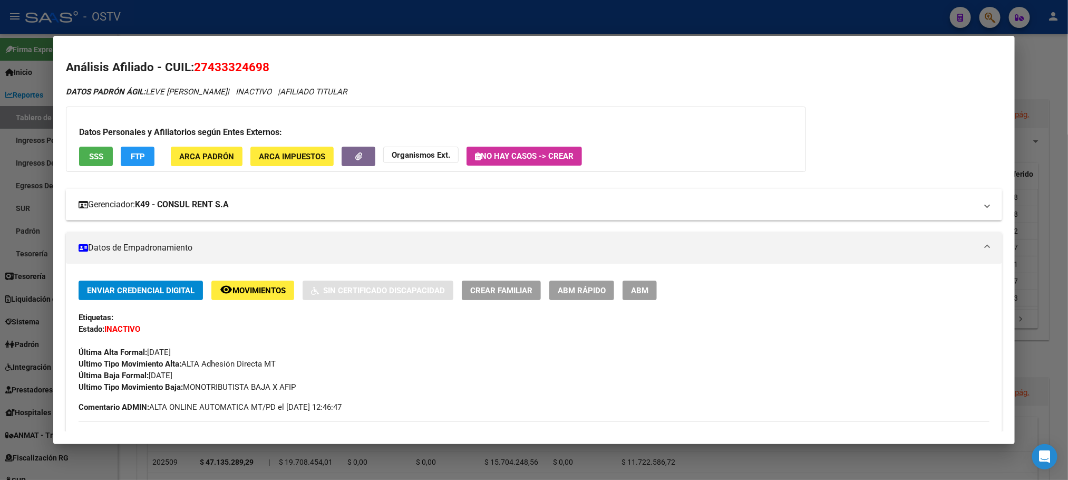
click at [323, 217] on mat-expansion-panel-header "Gerenciador: K49 - CONSUL RENT S.A" at bounding box center [533, 205] width 935 height 32
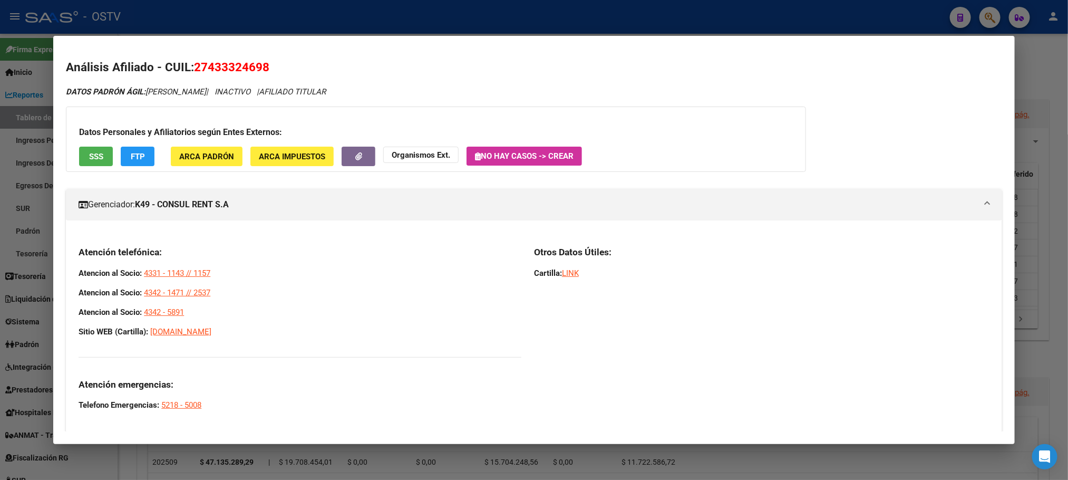
click at [128, 463] on div at bounding box center [534, 240] width 1068 height 480
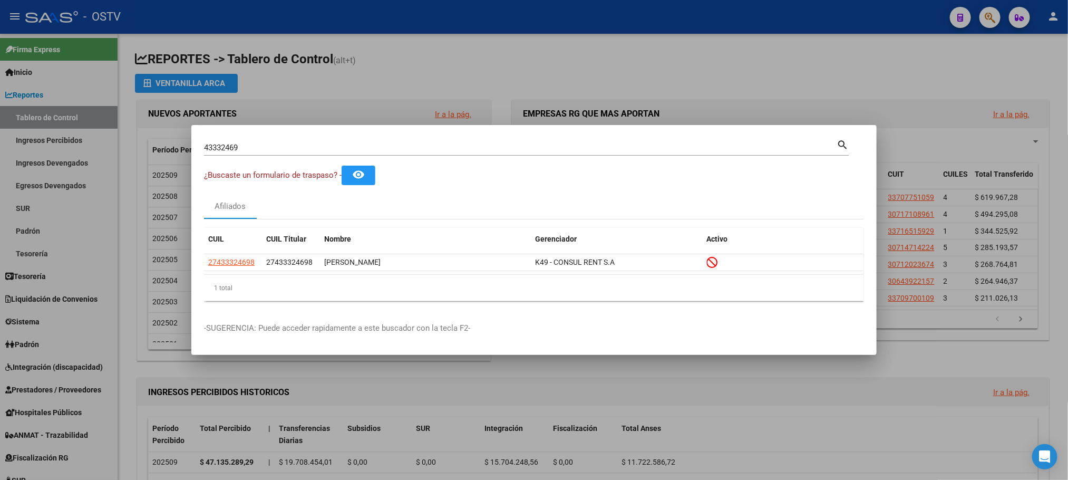
click at [113, 296] on div at bounding box center [534, 240] width 1068 height 480
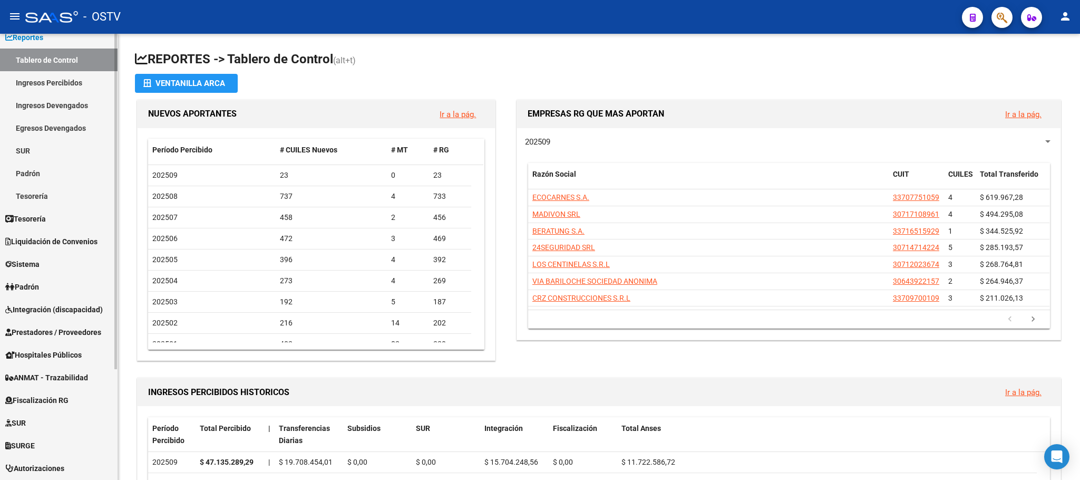
scroll to position [147, 0]
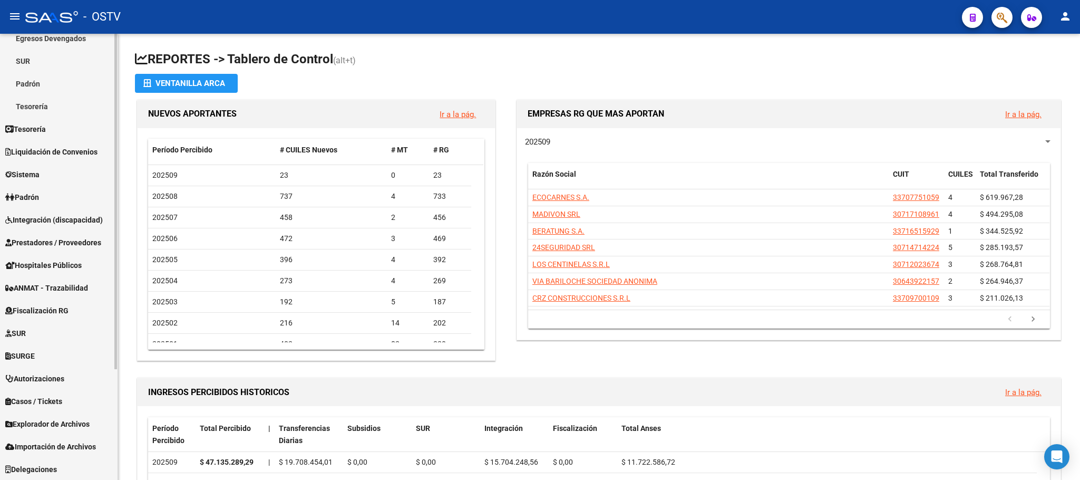
click at [39, 199] on span "Padrón" at bounding box center [22, 197] width 34 height 12
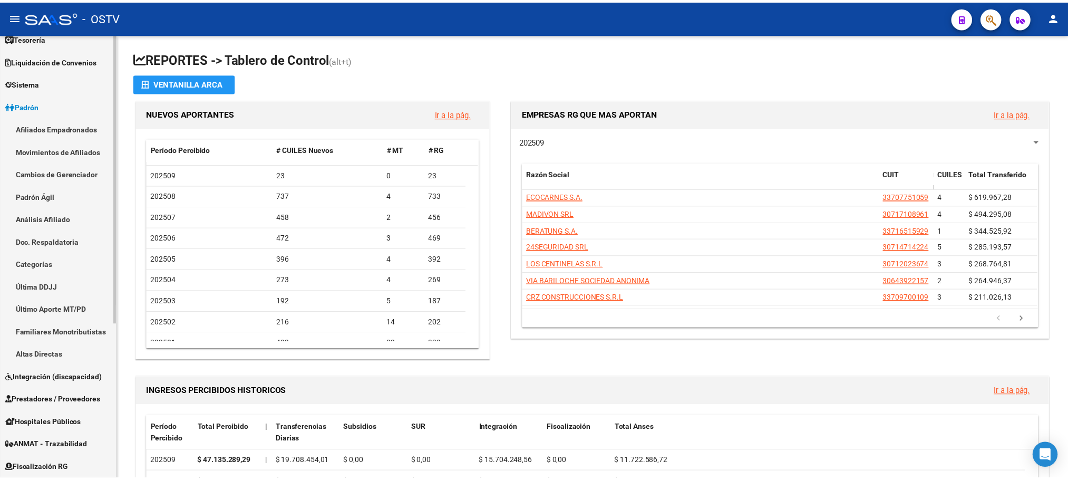
scroll to position [0, 0]
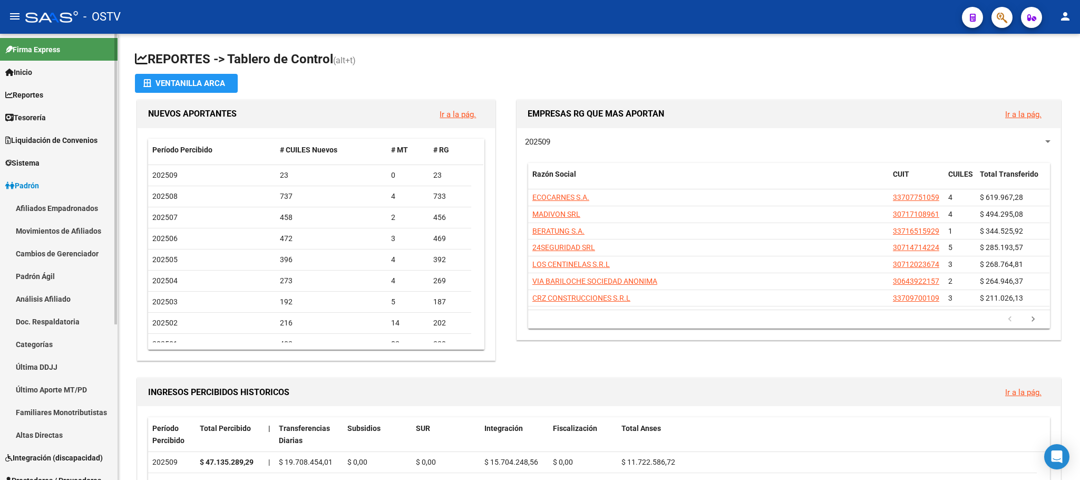
click at [48, 206] on link "Afiliados Empadronados" at bounding box center [59, 208] width 118 height 23
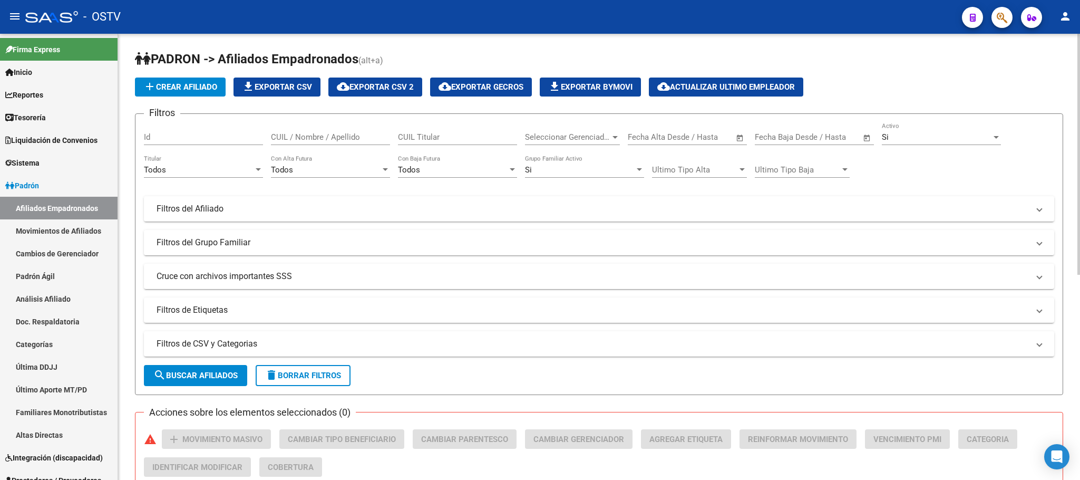
click at [130, 250] on div "PADRON -> Afiliados Empadronados (alt+a) add Crear Afiliado file_download Expor…" at bounding box center [599, 440] width 962 height 813
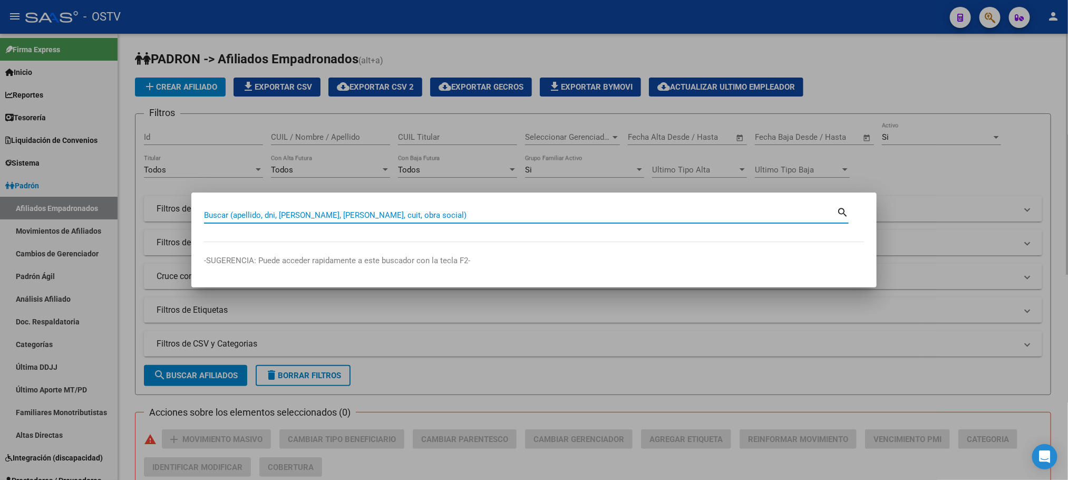
paste input "39116007"
type input "39116007"
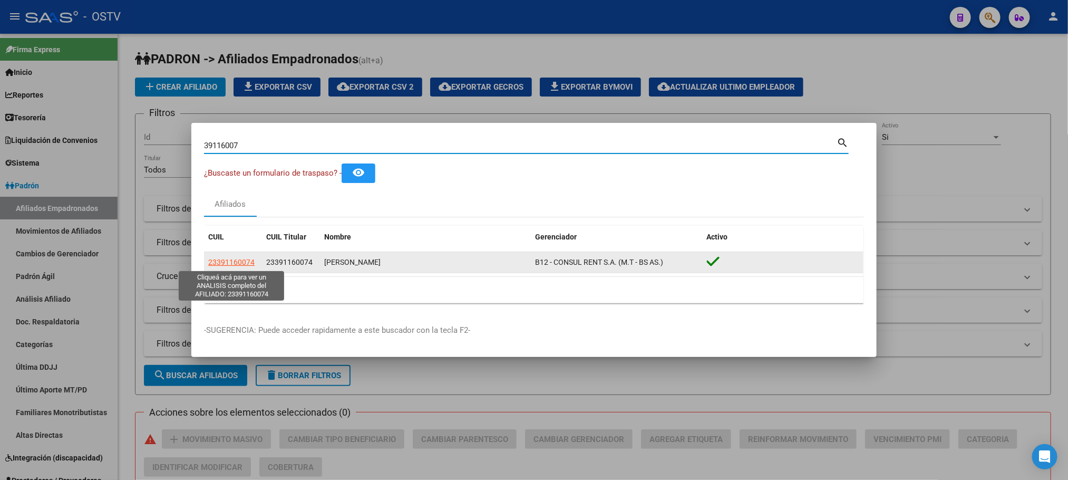
click at [236, 263] on span "23391160074" at bounding box center [231, 262] width 46 height 8
type textarea "23391160074"
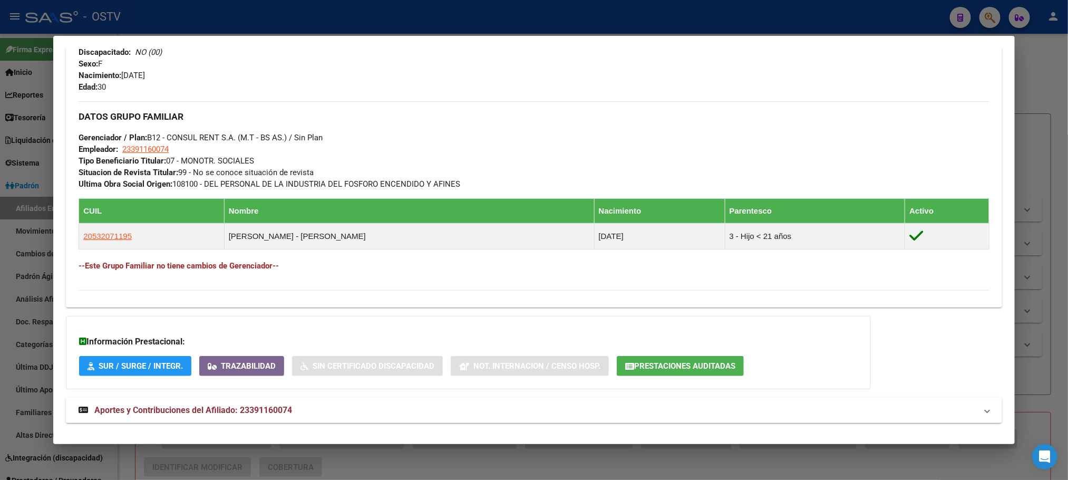
scroll to position [469, 0]
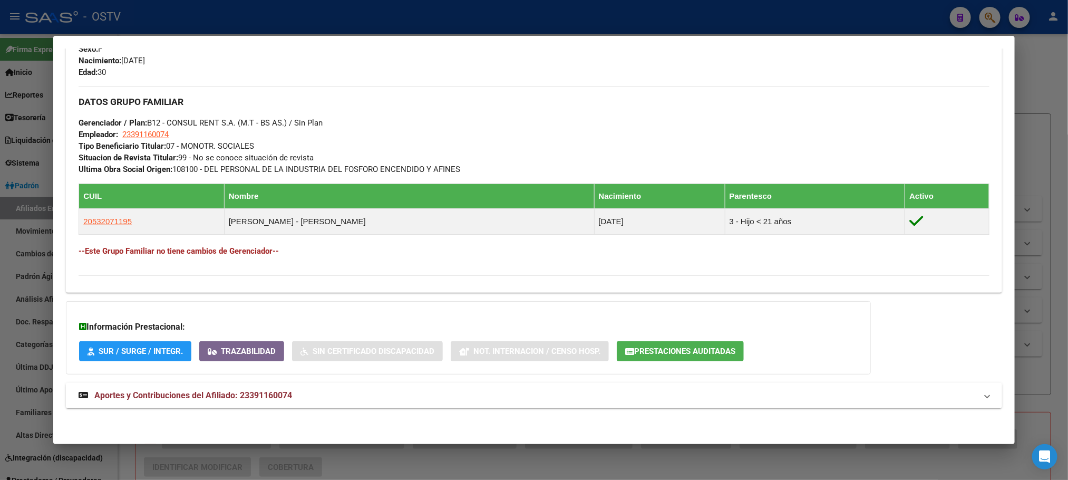
click at [277, 404] on mat-expansion-panel-header "Aportes y Contribuciones del Afiliado: 23391160074" at bounding box center [533, 395] width 935 height 25
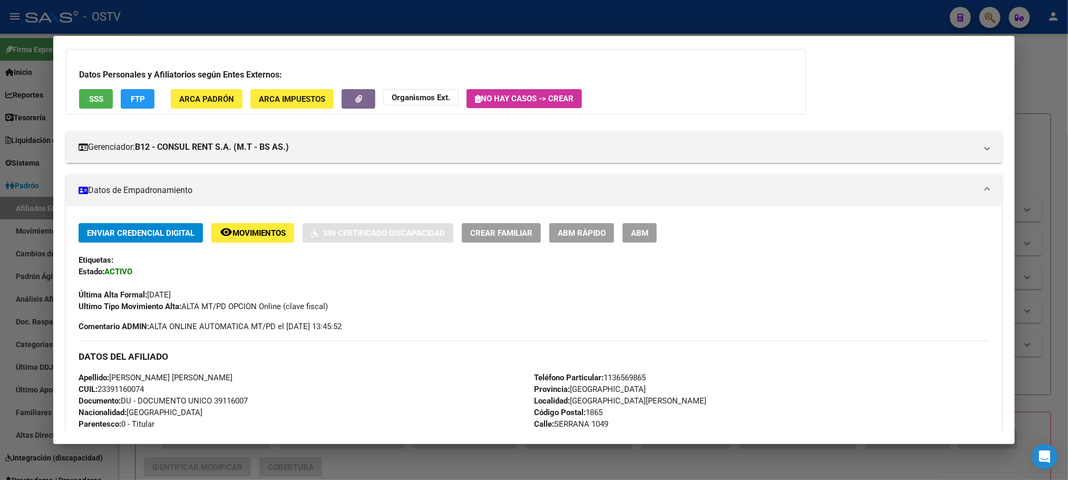
scroll to position [0, 0]
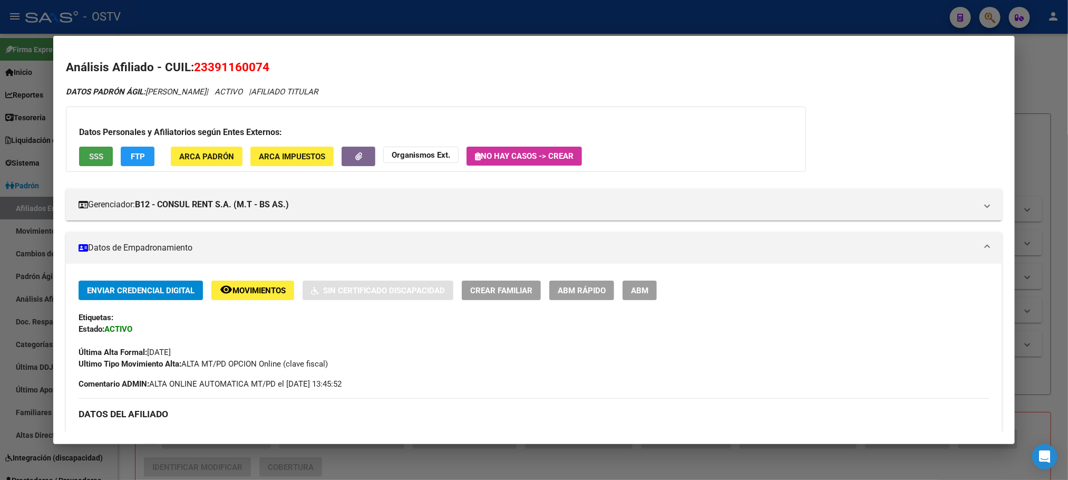
click at [87, 163] on button "SSS" at bounding box center [96, 156] width 34 height 19
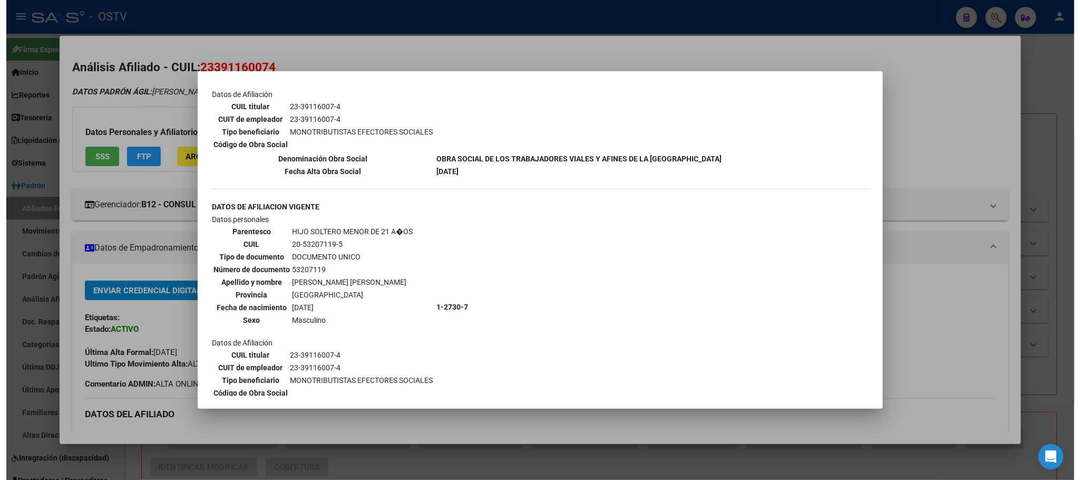
scroll to position [86, 0]
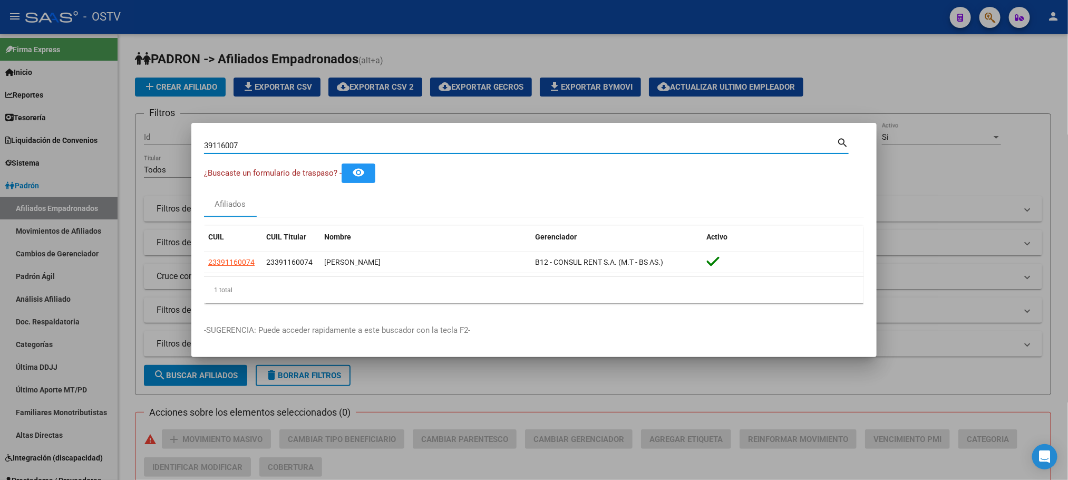
drag, startPoint x: 261, startPoint y: 149, endPoint x: 103, endPoint y: 127, distance: 160.2
click at [103, 127] on div "39116007 Buscar (apellido, dni, cuil, nro traspaso, cuit, obra social) search ¿…" at bounding box center [534, 240] width 1068 height 480
type input "34388789"
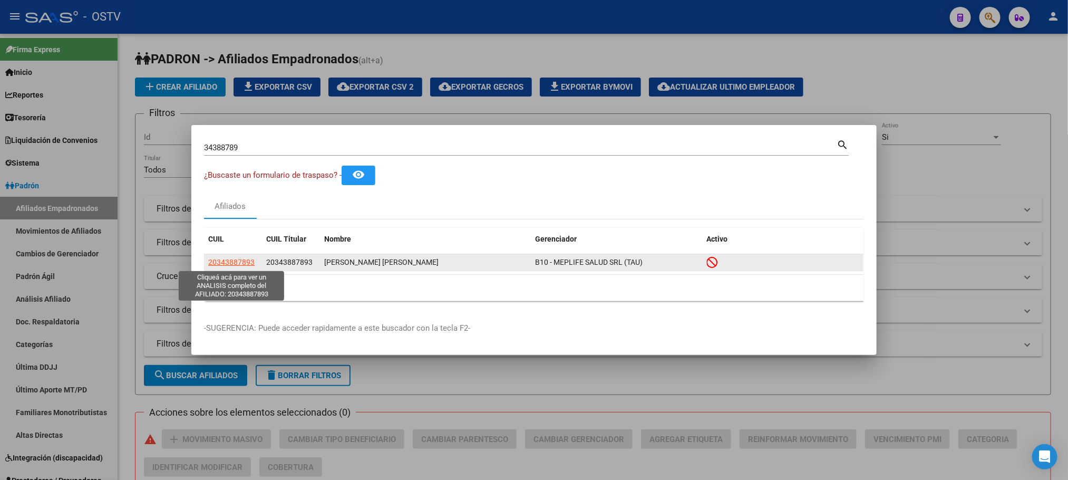
click at [235, 263] on span "20343887893" at bounding box center [231, 262] width 46 height 8
type textarea "20343887893"
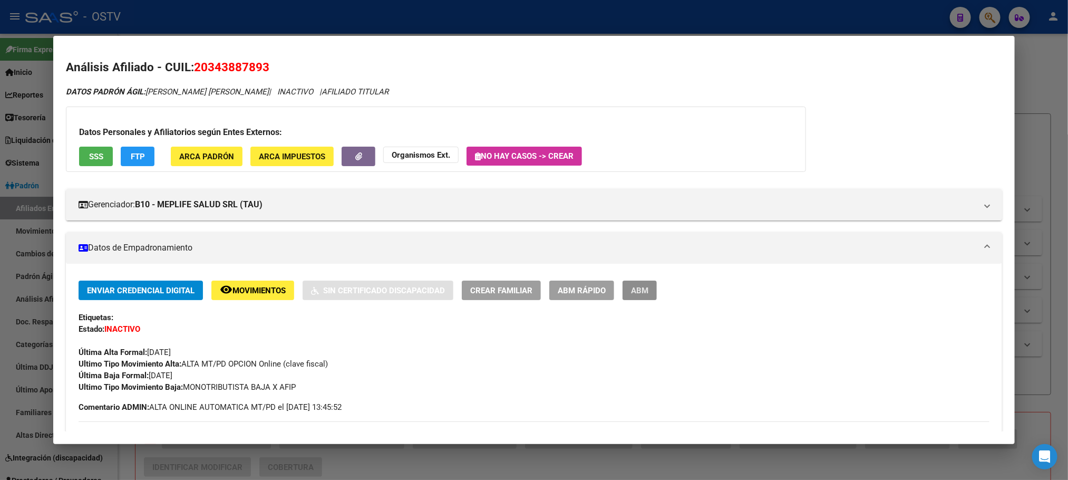
click at [636, 288] on span "ABM" at bounding box center [639, 290] width 17 height 9
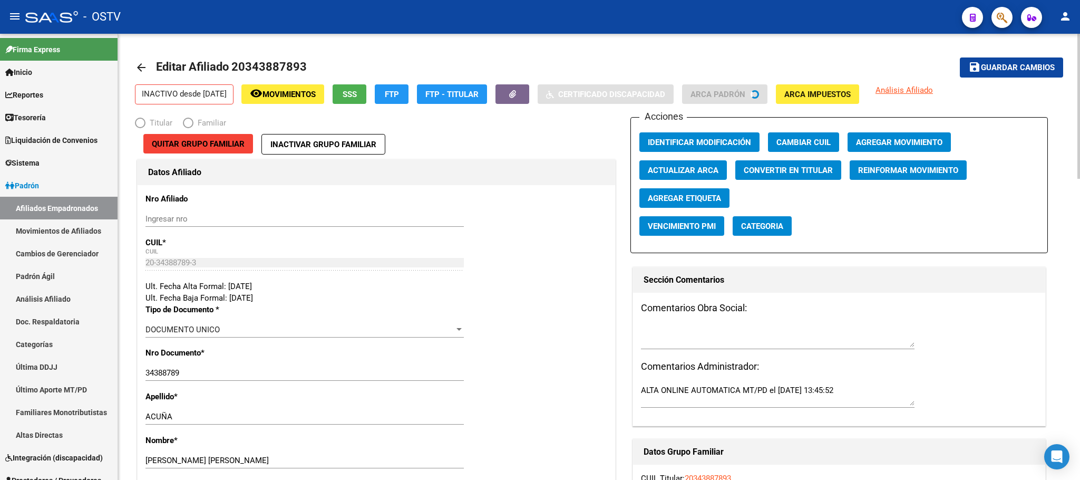
radio input "true"
type input "20-34388789-3"
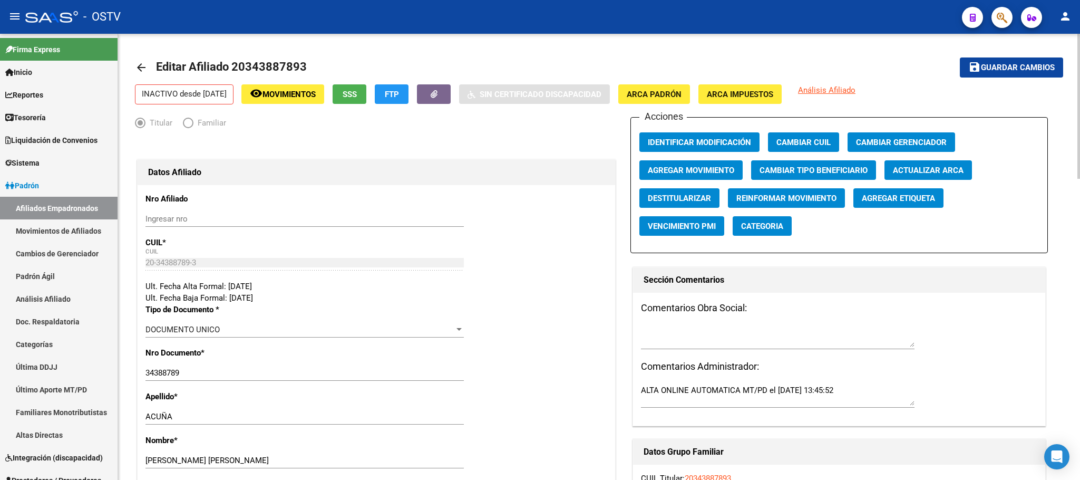
click at [357, 96] on span "SSS" at bounding box center [350, 94] width 14 height 9
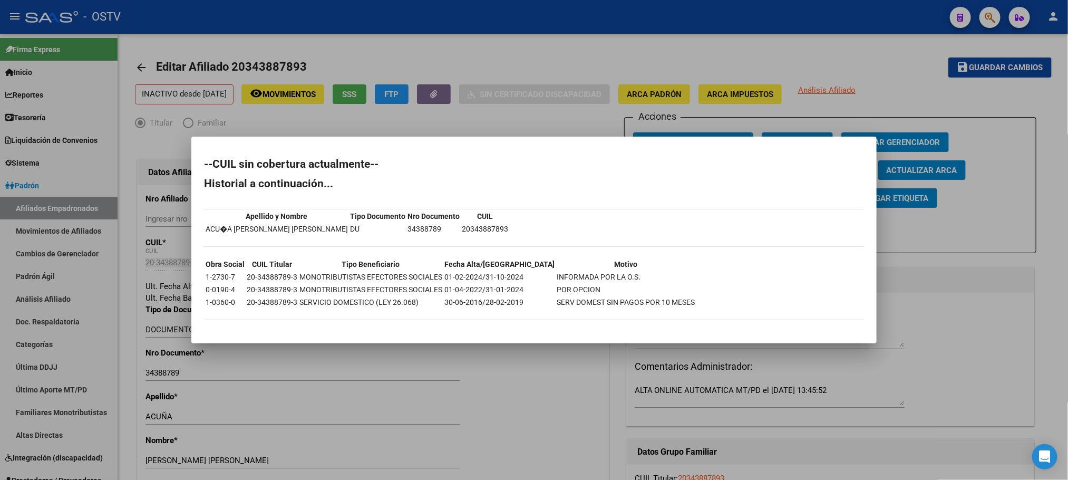
click at [534, 389] on div at bounding box center [534, 240] width 1068 height 480
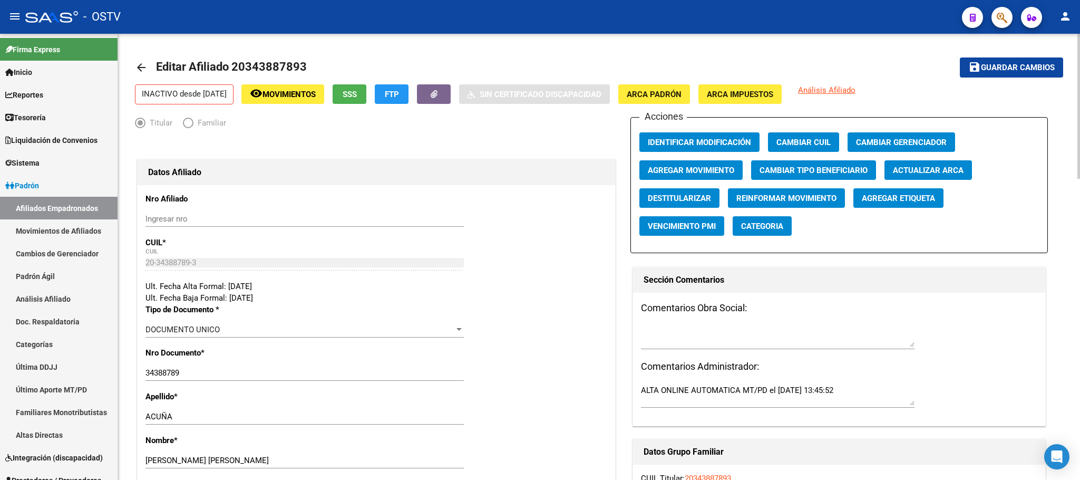
click at [1067, 83] on div at bounding box center [1078, 106] width 3 height 145
click at [399, 91] on span "FTP" at bounding box center [392, 94] width 14 height 9
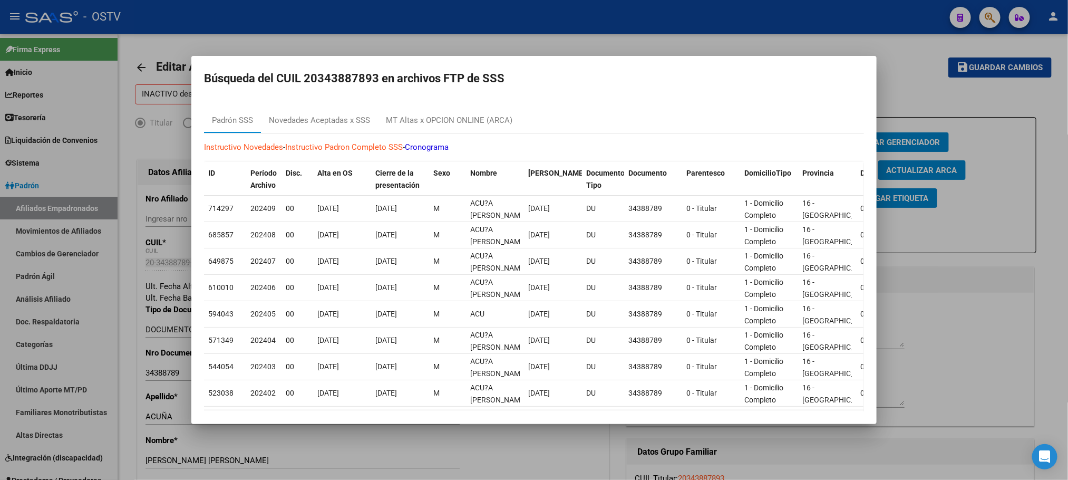
drag, startPoint x: 307, startPoint y: 79, endPoint x: 364, endPoint y: 81, distance: 56.4
click at [375, 81] on h2 "Búsqueda del CUIL 20343887893 en archivos FTP de SSS" at bounding box center [534, 79] width 660 height 20
copy h2 "20343887893"
click at [136, 353] on div at bounding box center [534, 240] width 1068 height 480
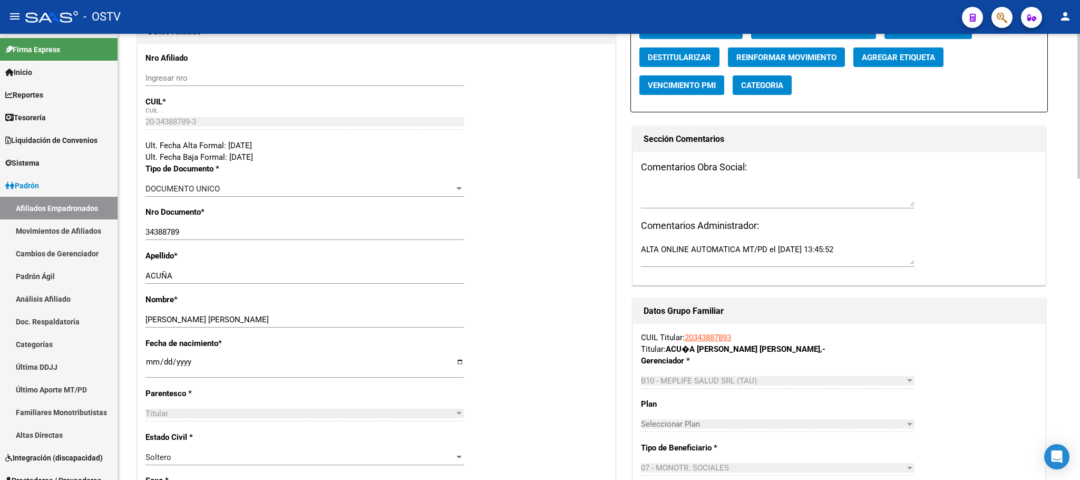
scroll to position [237, 0]
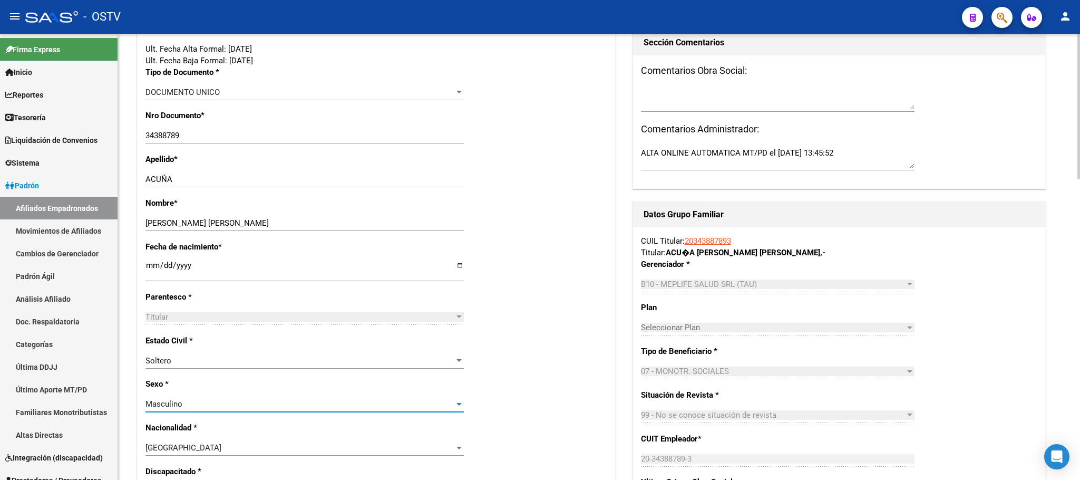
click at [460, 408] on div at bounding box center [458, 403] width 9 height 8
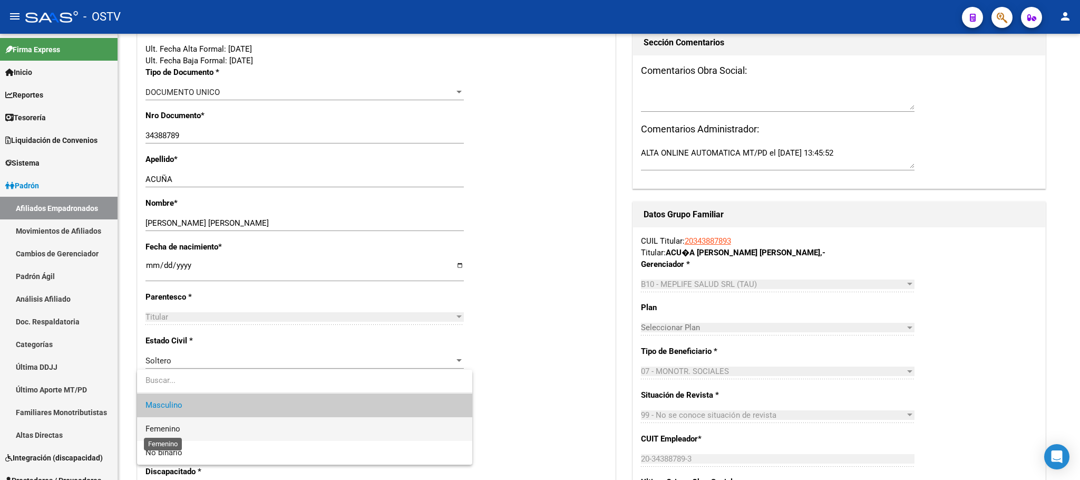
click at [171, 432] on span "Femenino" at bounding box center [162, 428] width 35 height 9
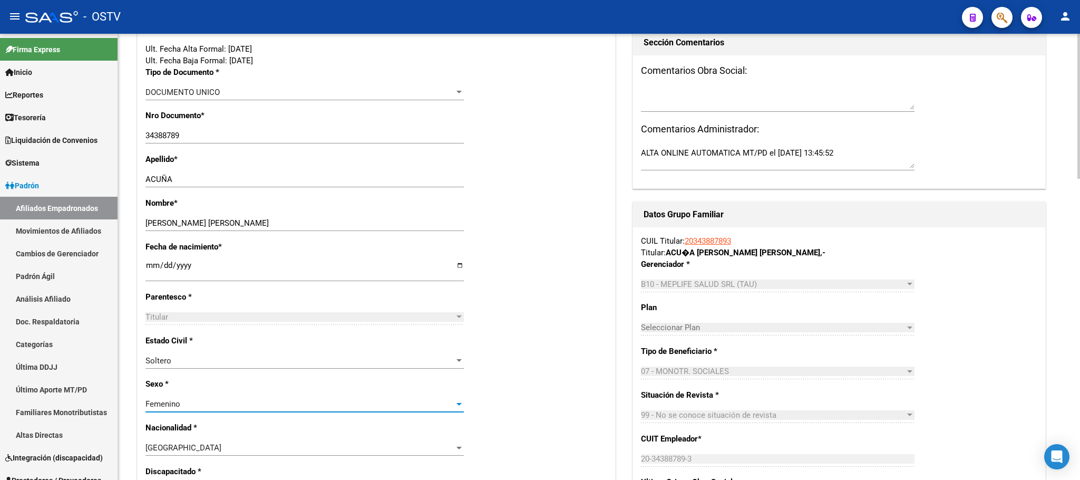
scroll to position [0, 0]
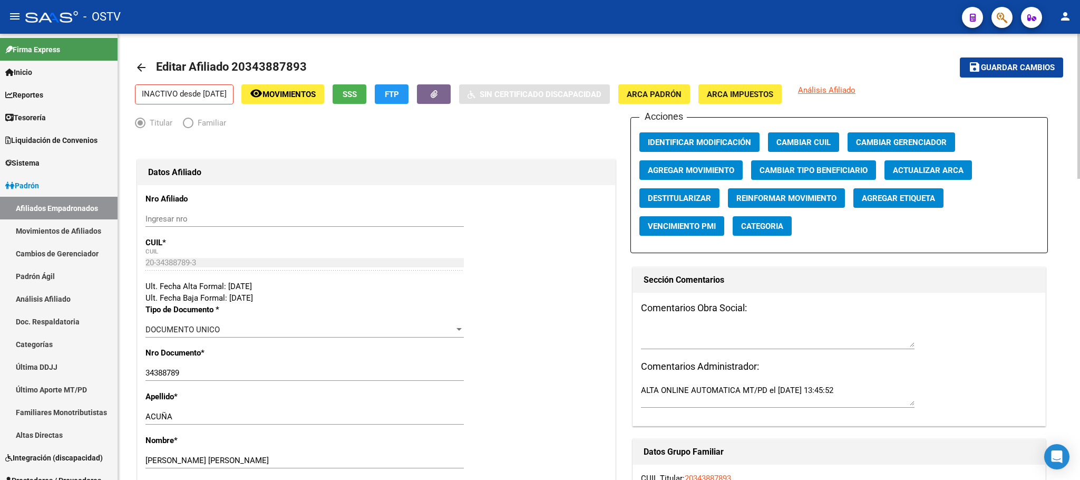
click at [1067, 99] on div at bounding box center [1078, 106] width 3 height 145
click at [992, 69] on span "Guardar cambios" at bounding box center [1018, 67] width 74 height 9
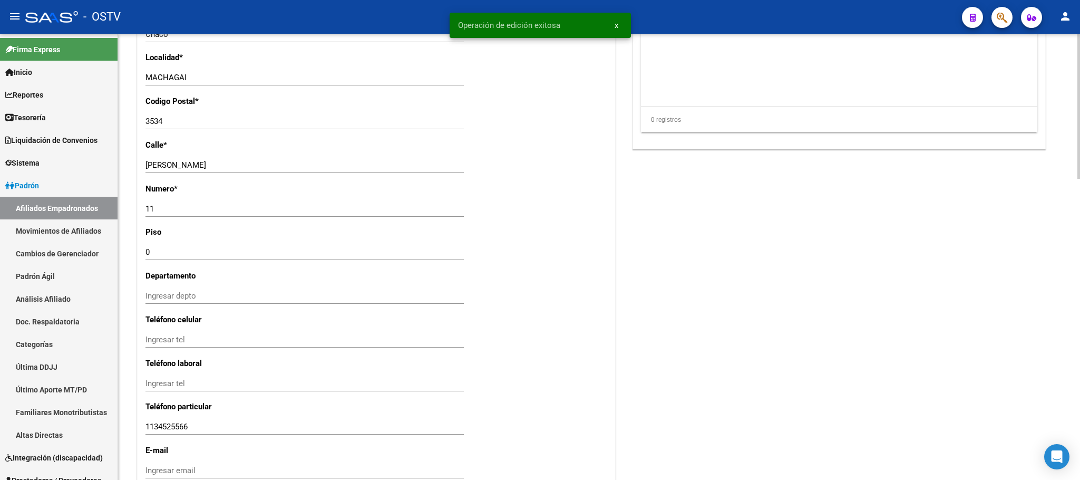
scroll to position [927, 0]
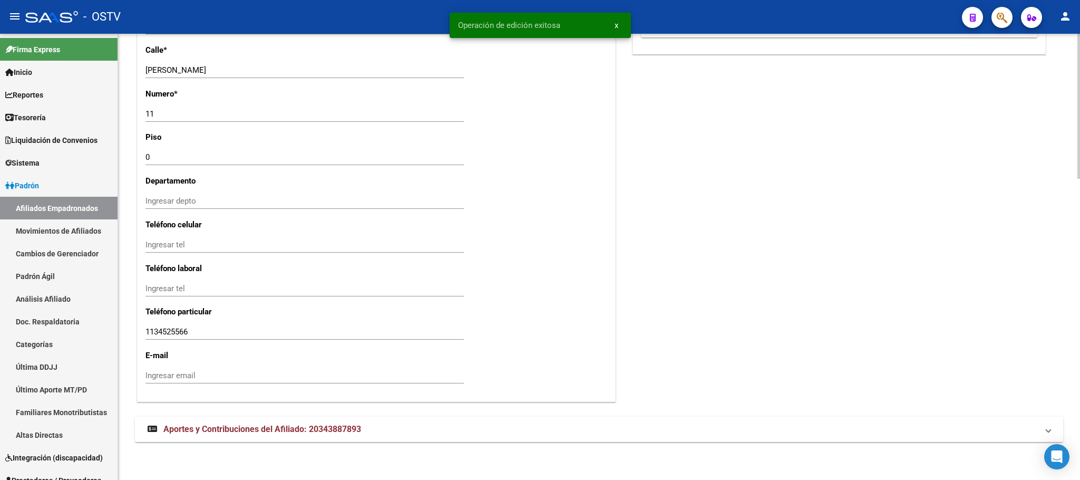
click at [221, 434] on strong "Aportes y Contribuciones del Afiliado: 20343887893" at bounding box center [254, 429] width 213 height 12
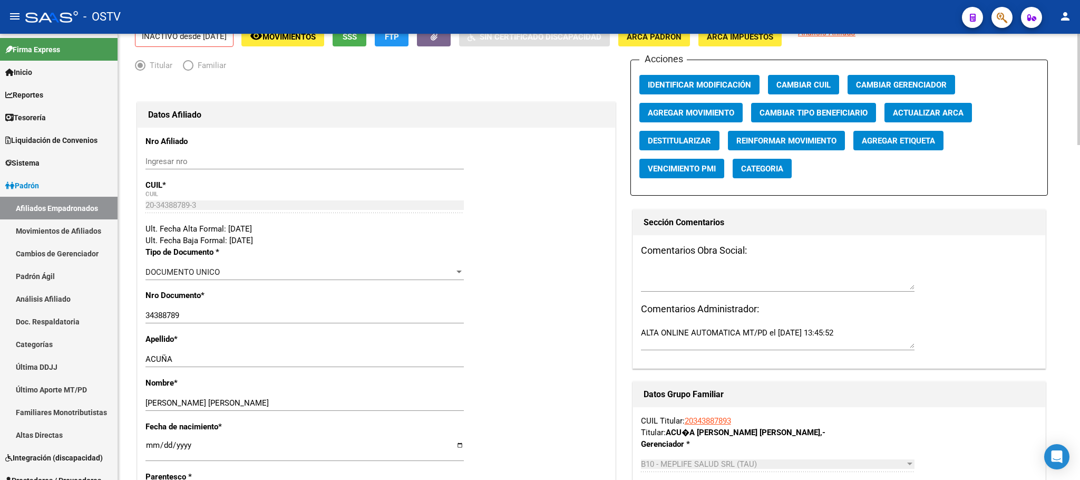
scroll to position [0, 0]
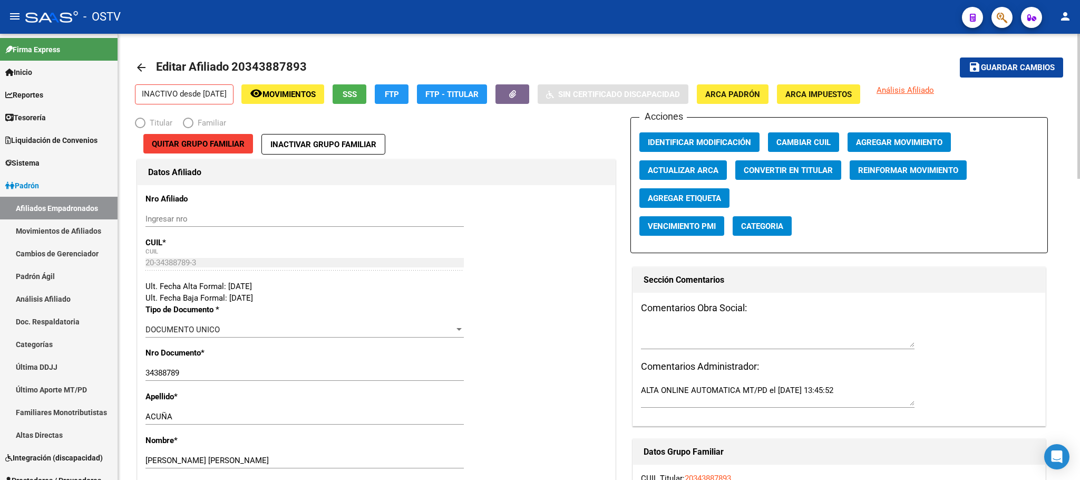
radio input "true"
type input "20-34388789-3"
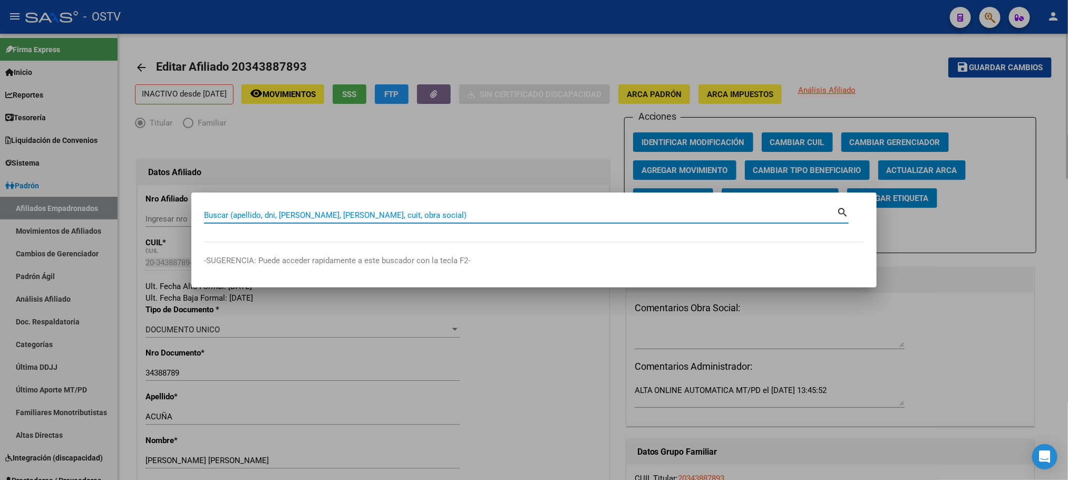
paste input "34388789"
type input "34388789"
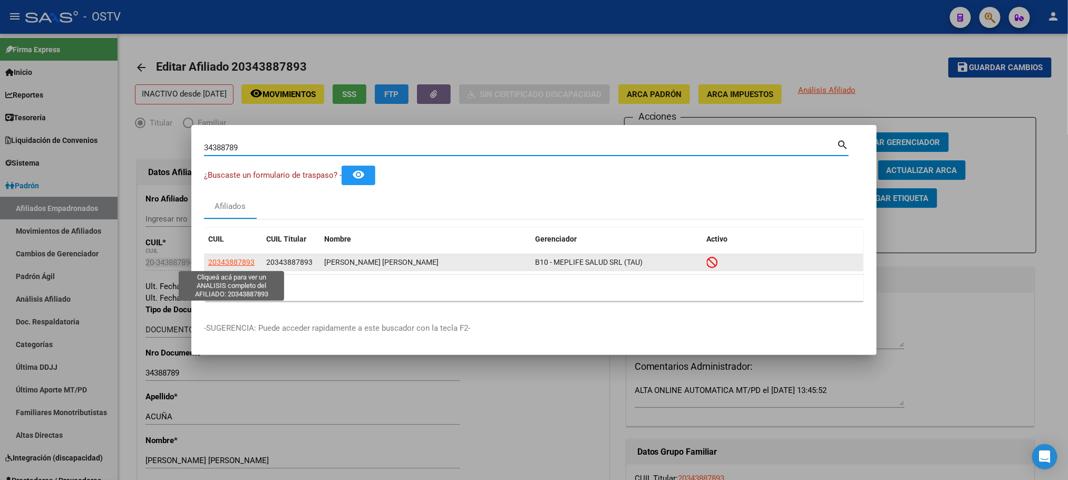
click at [221, 263] on span "20343887893" at bounding box center [231, 262] width 46 height 8
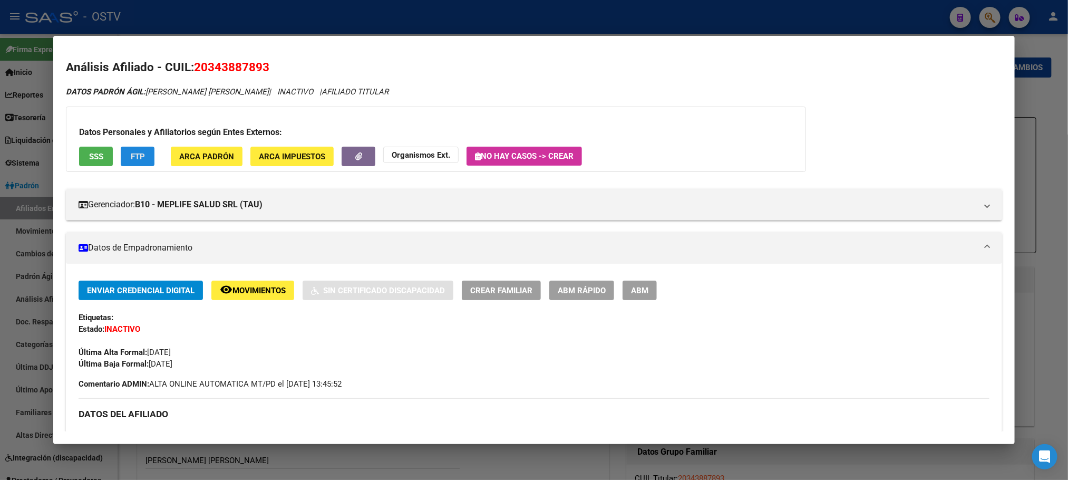
click at [133, 155] on span "FTP" at bounding box center [138, 156] width 14 height 9
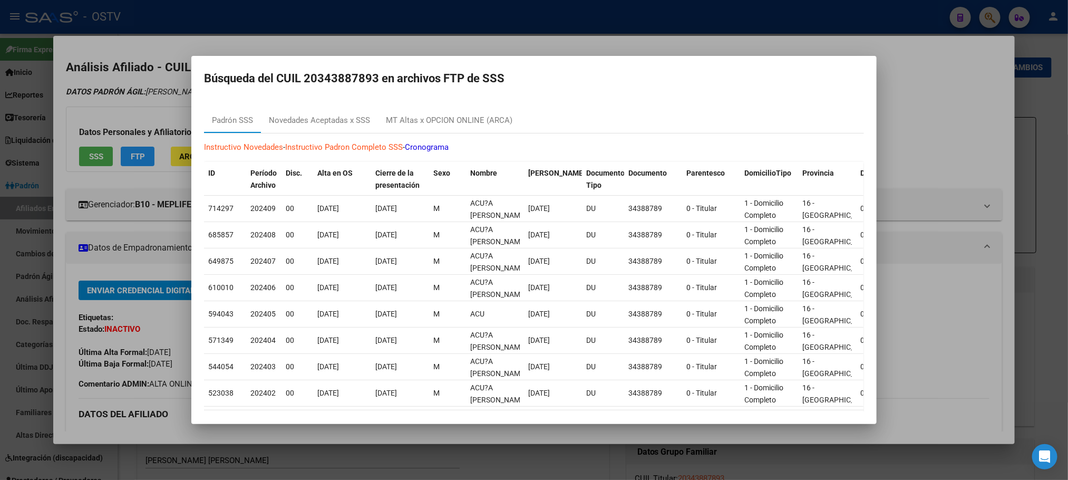
click at [59, 315] on div at bounding box center [534, 240] width 1068 height 480
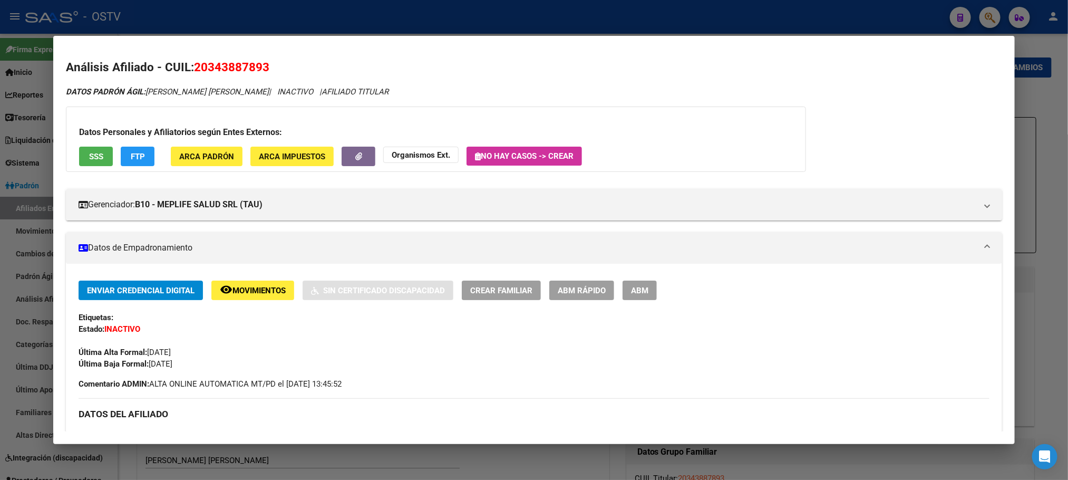
click at [633, 286] on span "ABM" at bounding box center [639, 290] width 17 height 9
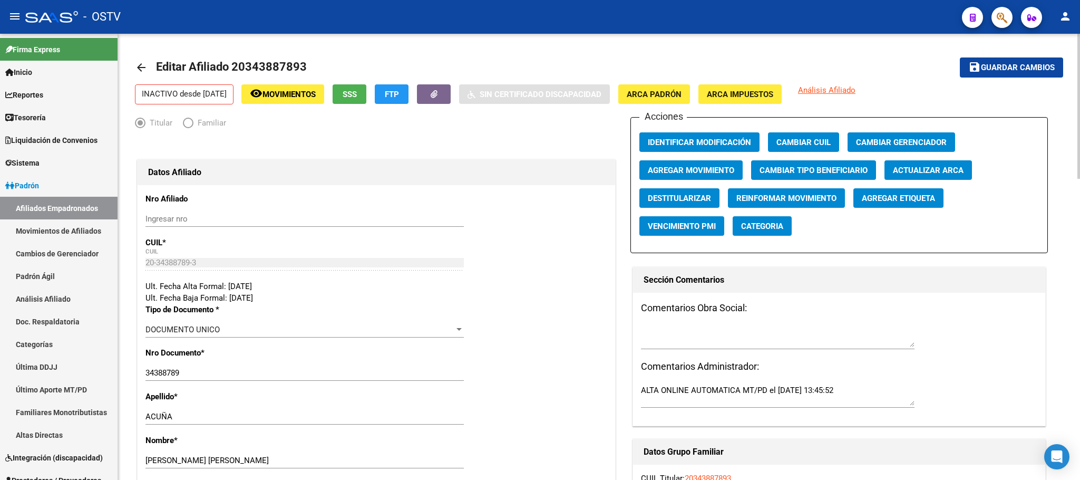
drag, startPoint x: 232, startPoint y: 65, endPoint x: 302, endPoint y: 65, distance: 70.1
click at [302, 65] on span "Editar Afiliado 20343887893" at bounding box center [231, 66] width 151 height 13
copy span "20343887893"
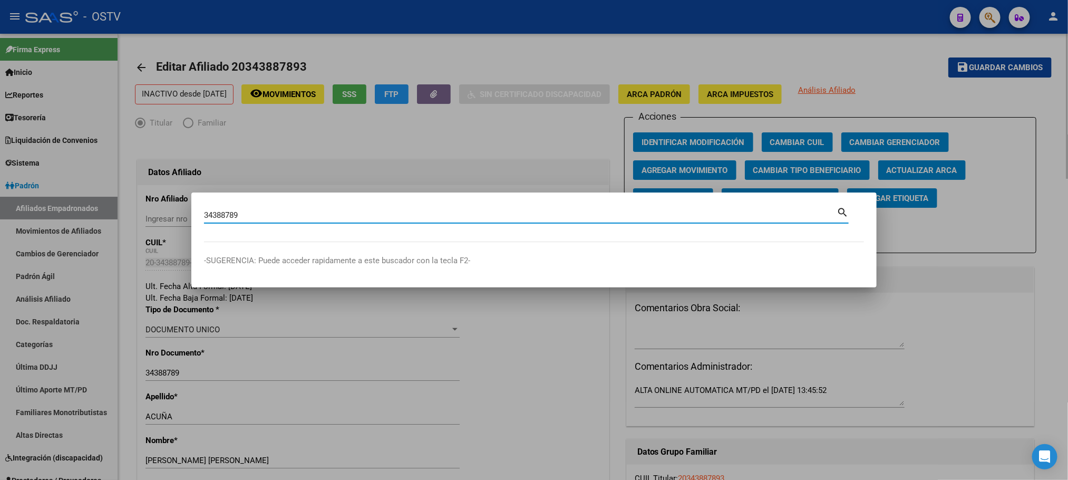
type input "34388789"
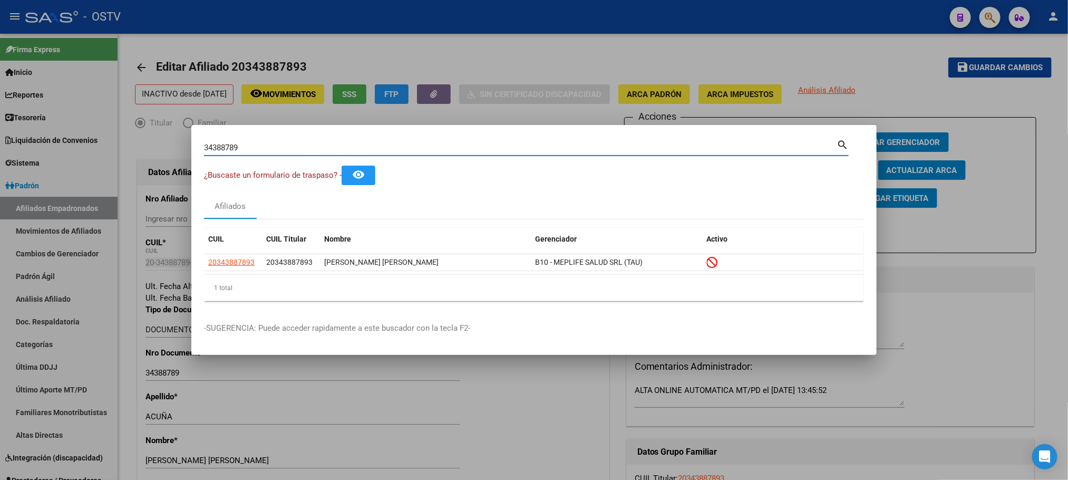
drag, startPoint x: 249, startPoint y: 144, endPoint x: 48, endPoint y: 155, distance: 201.1
click at [92, 153] on div "34388789 Buscar (apellido, dni, cuil, nro traspaso, cuit, obra social) search ¿…" at bounding box center [534, 240] width 1068 height 480
paste input "20-95314139-7"
type input "20953141397"
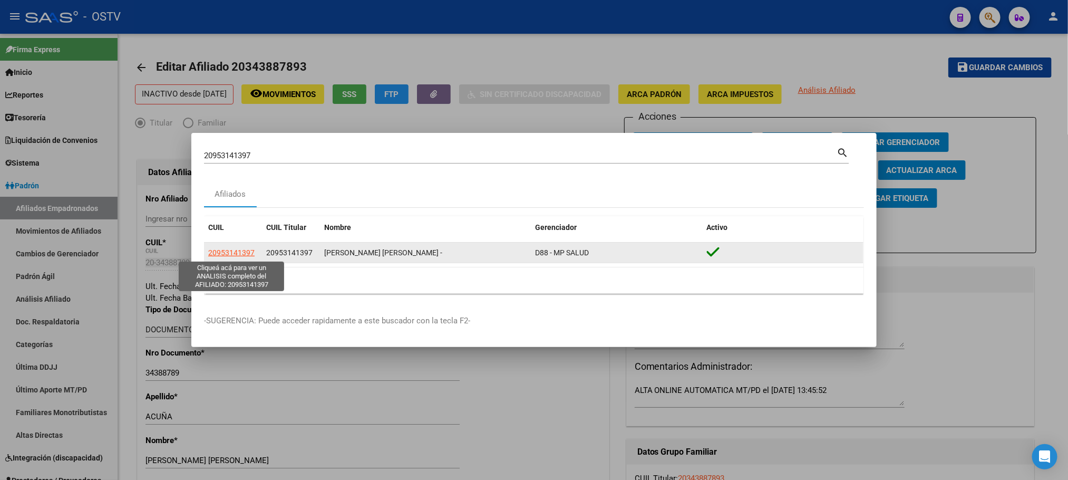
click at [237, 253] on span "20953141397" at bounding box center [231, 252] width 46 height 8
type textarea "20953141397"
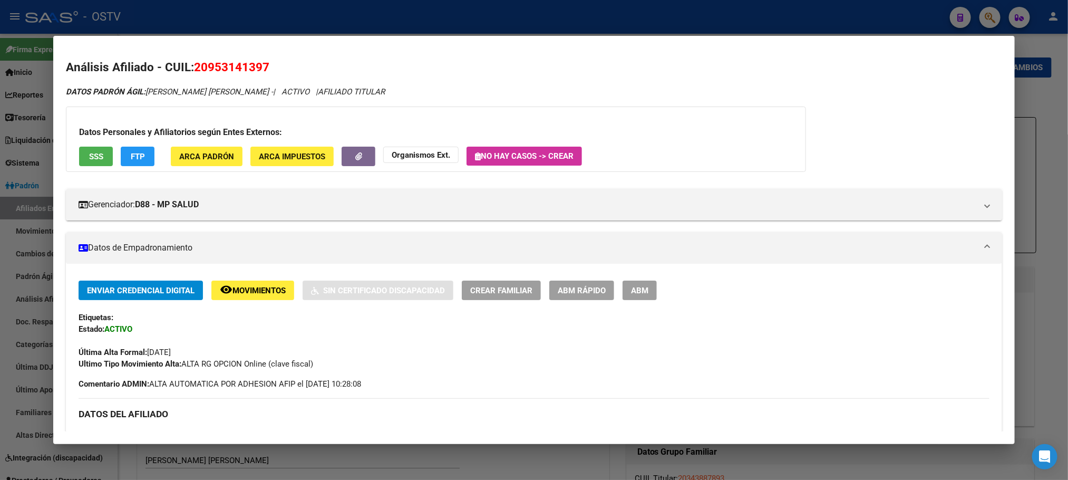
click at [633, 295] on span "ABM" at bounding box center [639, 290] width 17 height 9
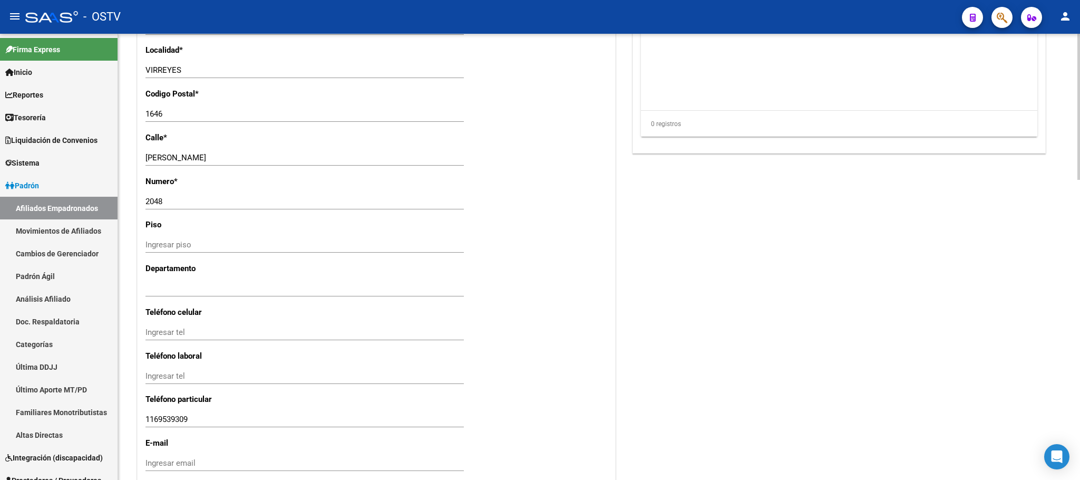
scroll to position [915, 0]
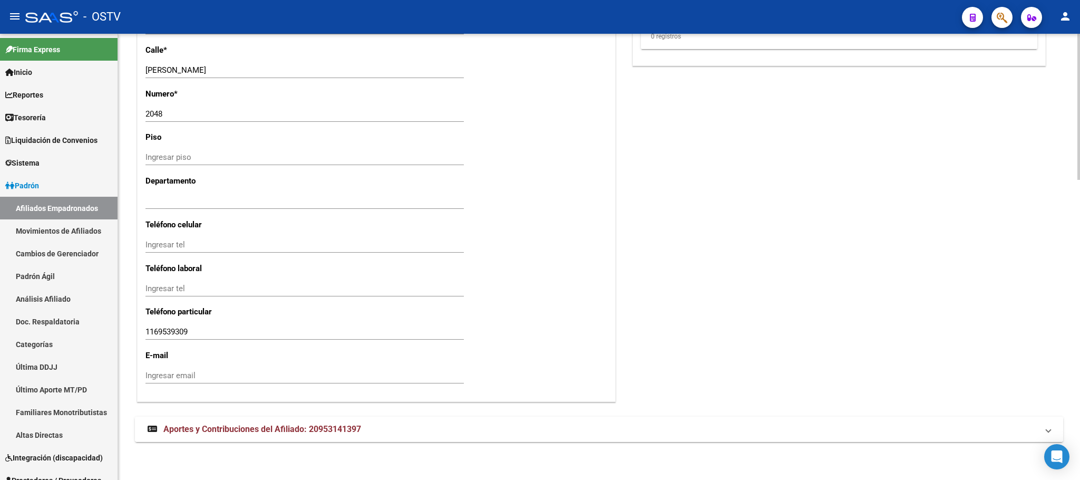
click at [234, 419] on mat-expansion-panel-header "Aportes y Contribuciones del Afiliado: 20953141397" at bounding box center [599, 428] width 928 height 25
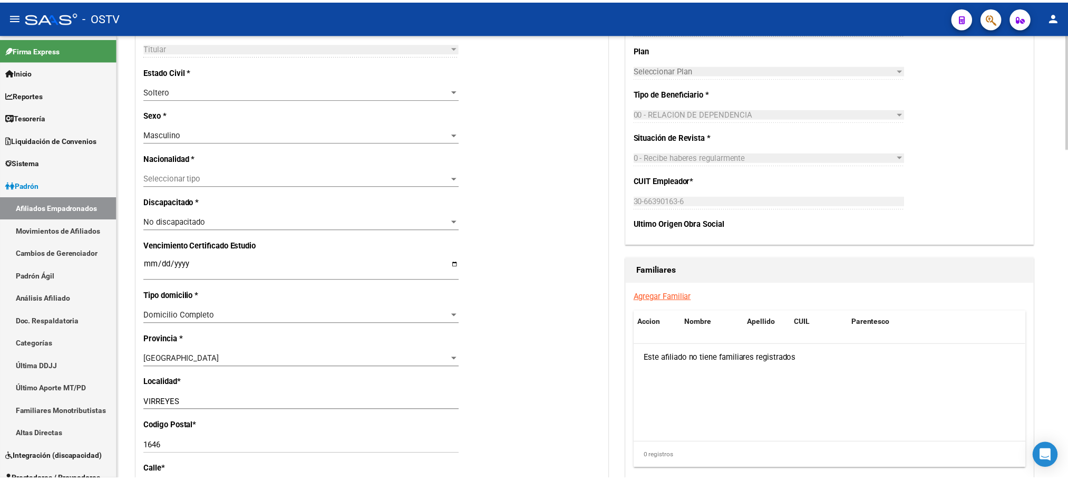
scroll to position [0, 0]
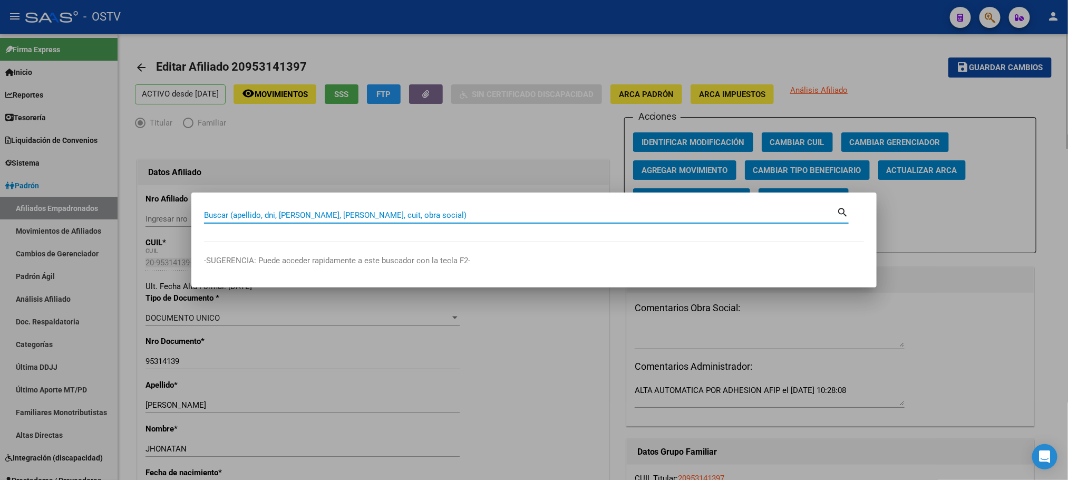
paste input "23395588524"
type input "23395588524"
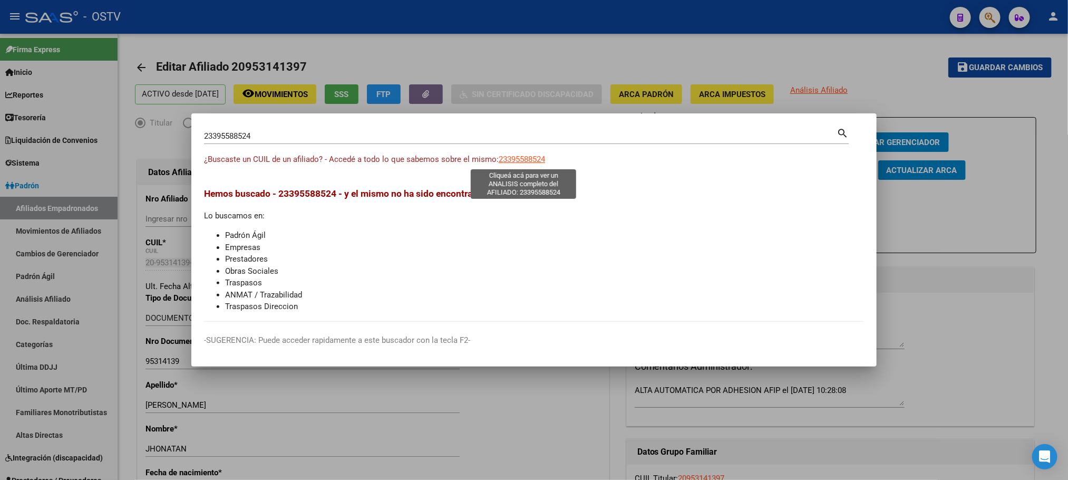
click at [527, 160] on span "23395588524" at bounding box center [522, 158] width 46 height 9
type textarea "23395588524"
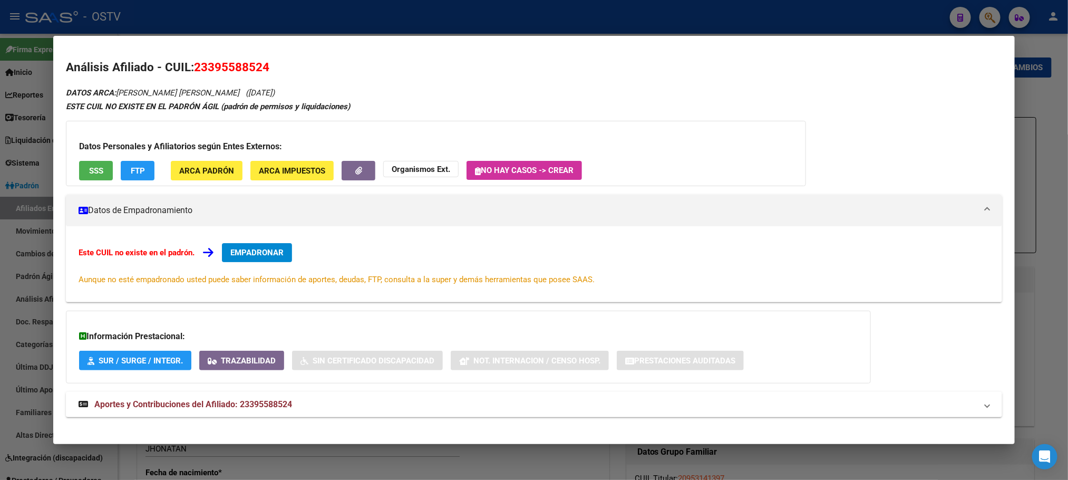
scroll to position [9, 0]
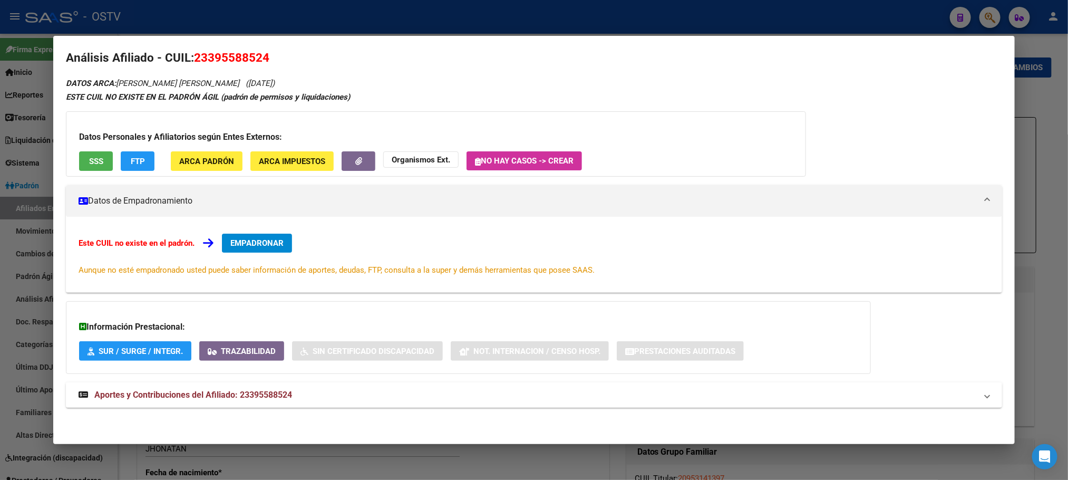
click at [239, 394] on span "Aportes y Contribuciones del Afiliado: 23395588524" at bounding box center [193, 394] width 198 height 10
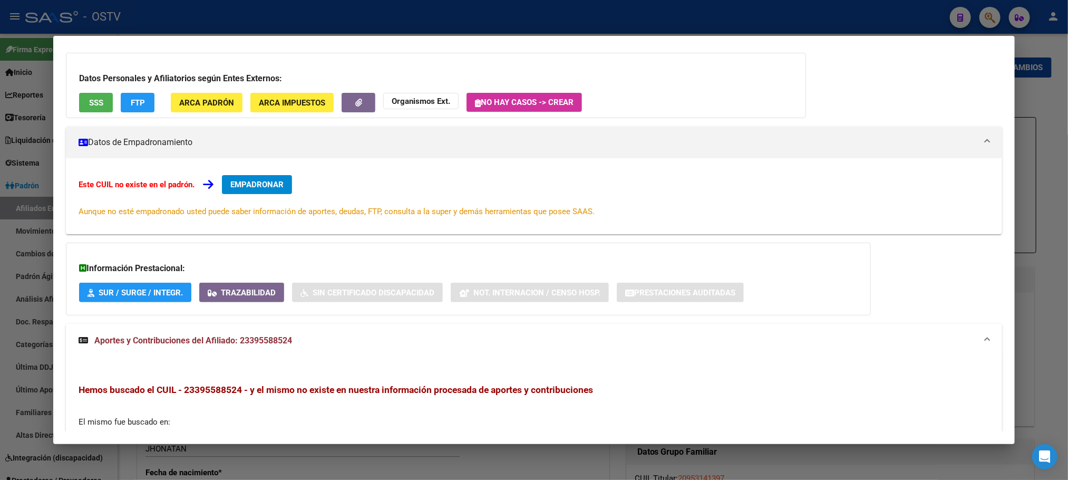
scroll to position [0, 0]
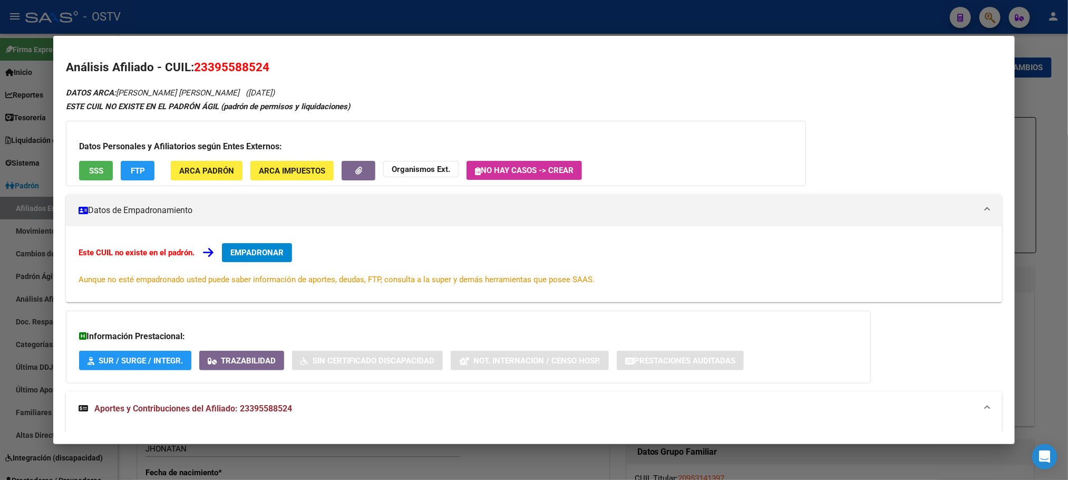
click at [191, 16] on div at bounding box center [534, 240] width 1068 height 480
